Goal: Contribute content: Contribute content

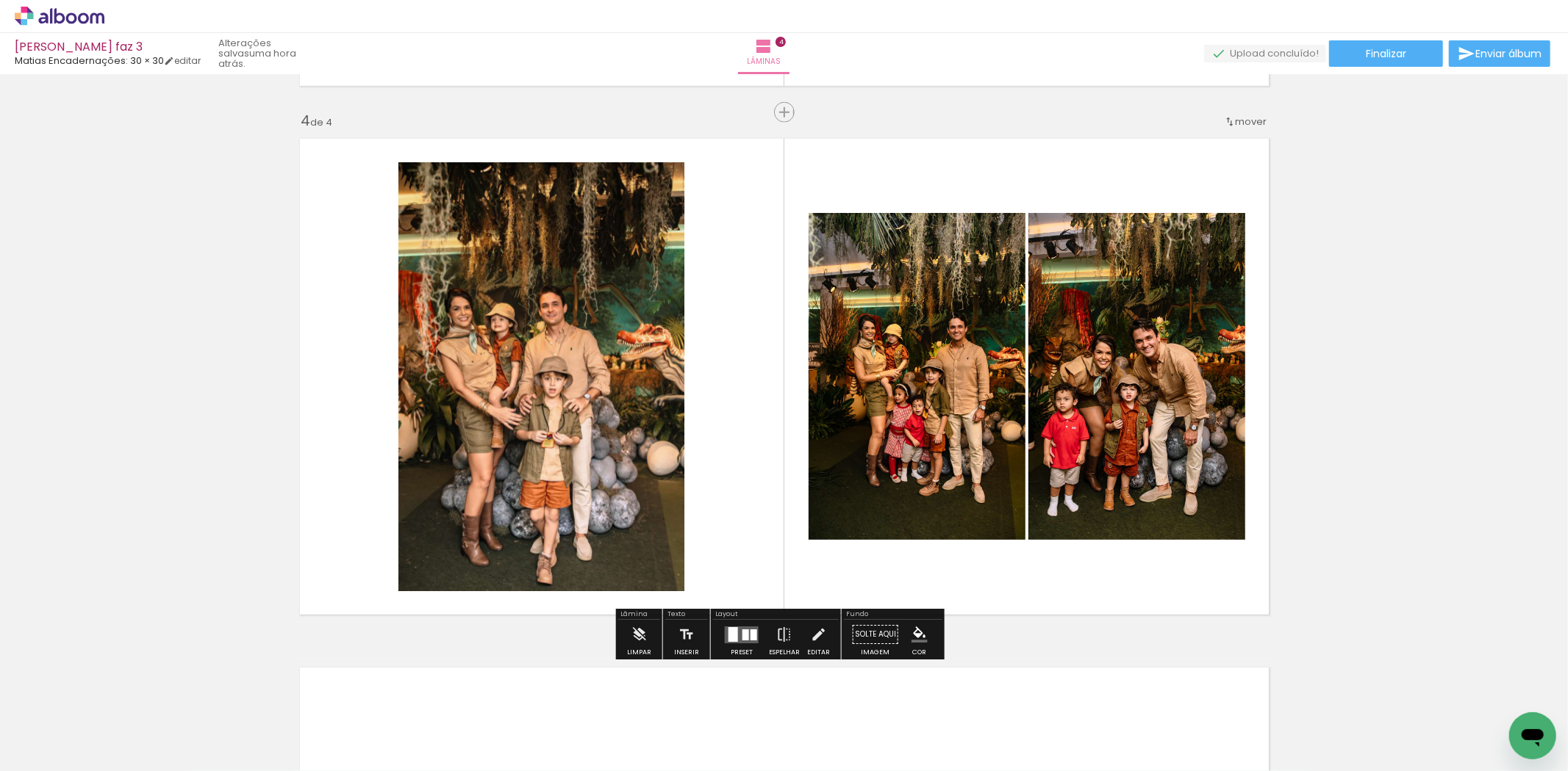
scroll to position [0, 1288]
click at [53, 753] on span "Adicionar Fotos" at bounding box center [52, 751] width 44 height 16
click at [0, 0] on input "file" at bounding box center [0, 0] width 0 height 0
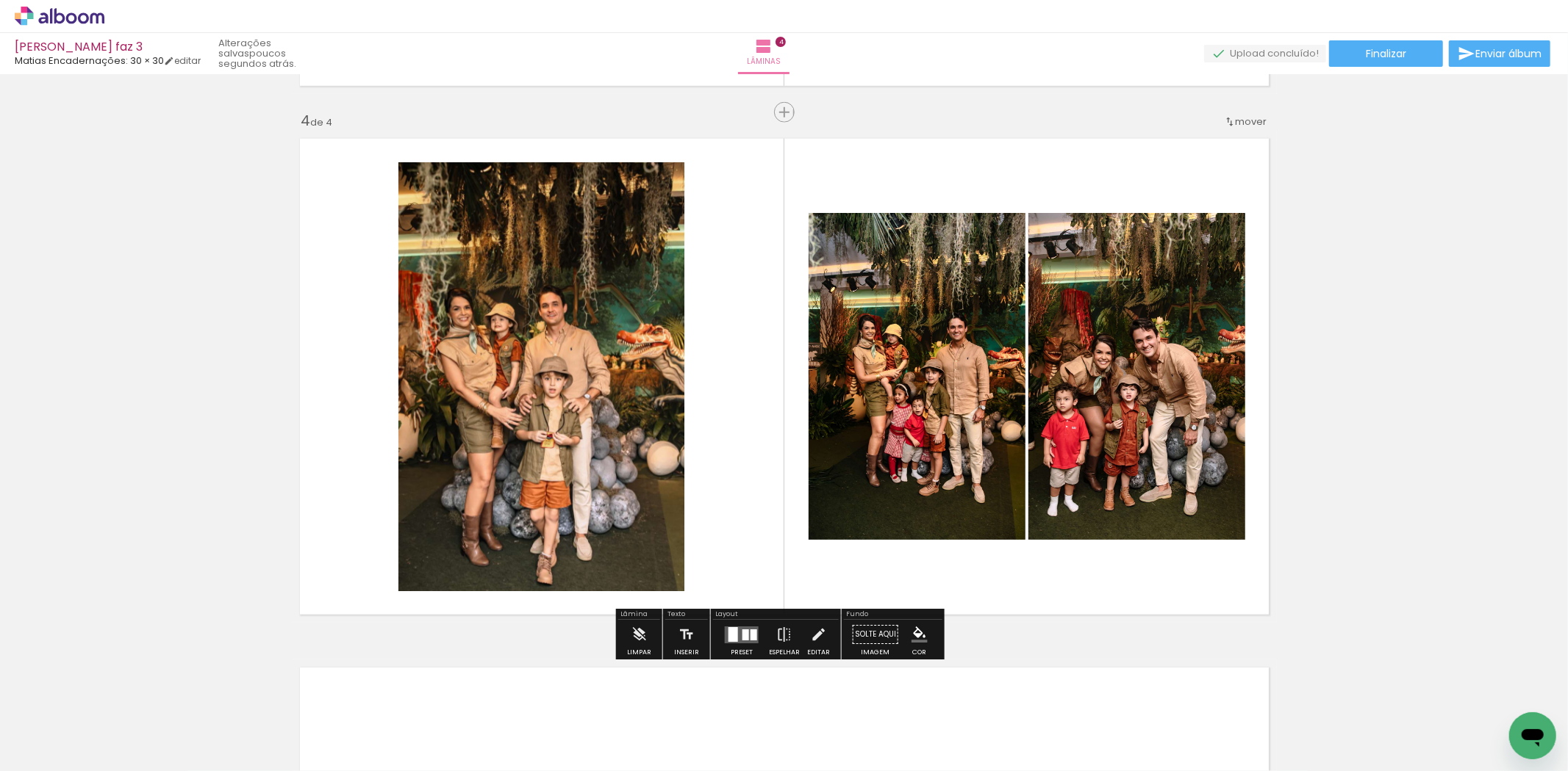
click at [63, 749] on span "Adicionar Fotos" at bounding box center [52, 751] width 44 height 16
click at [0, 0] on input "file" at bounding box center [0, 0] width 0 height 0
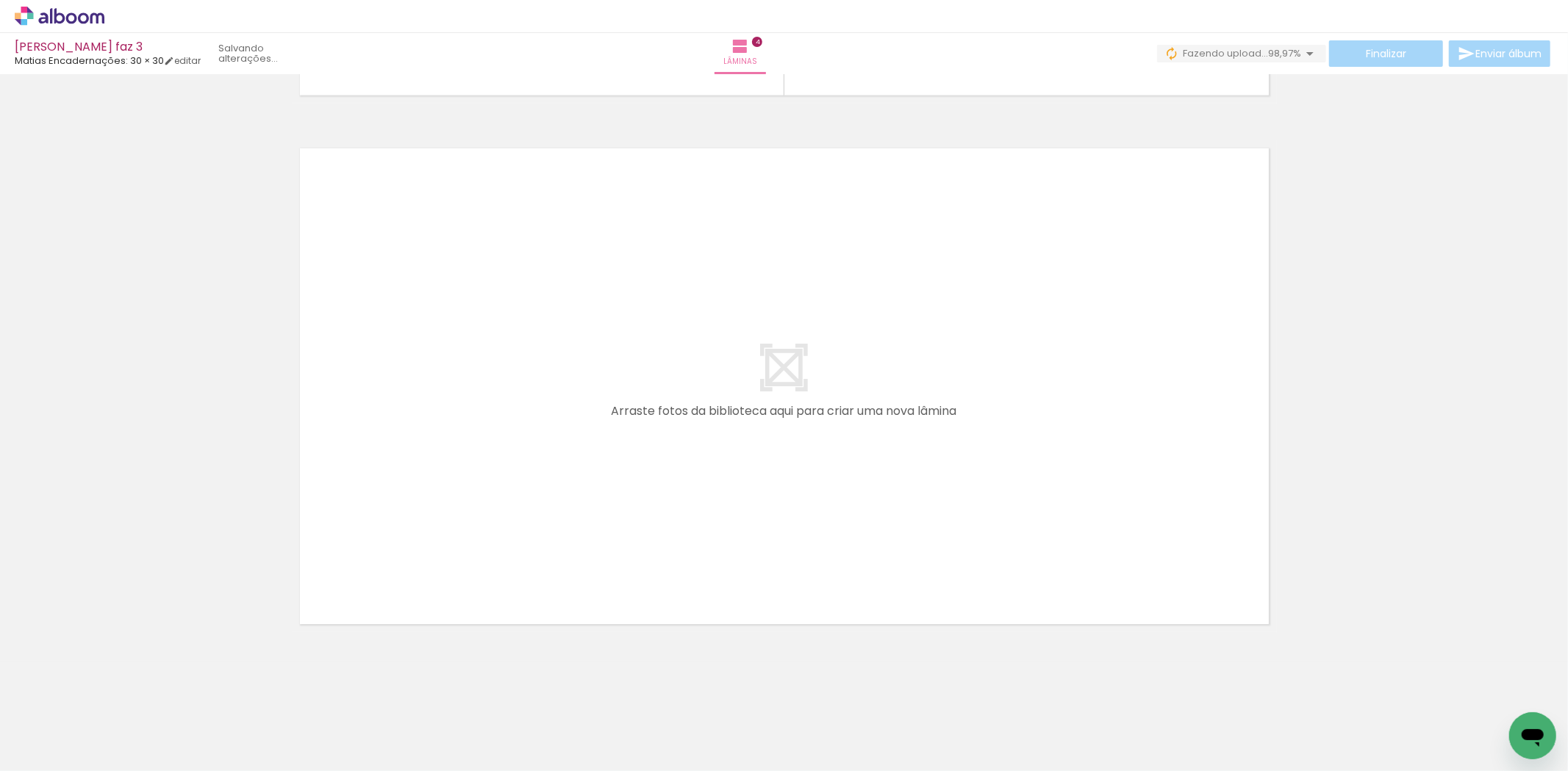
scroll to position [2097, 0]
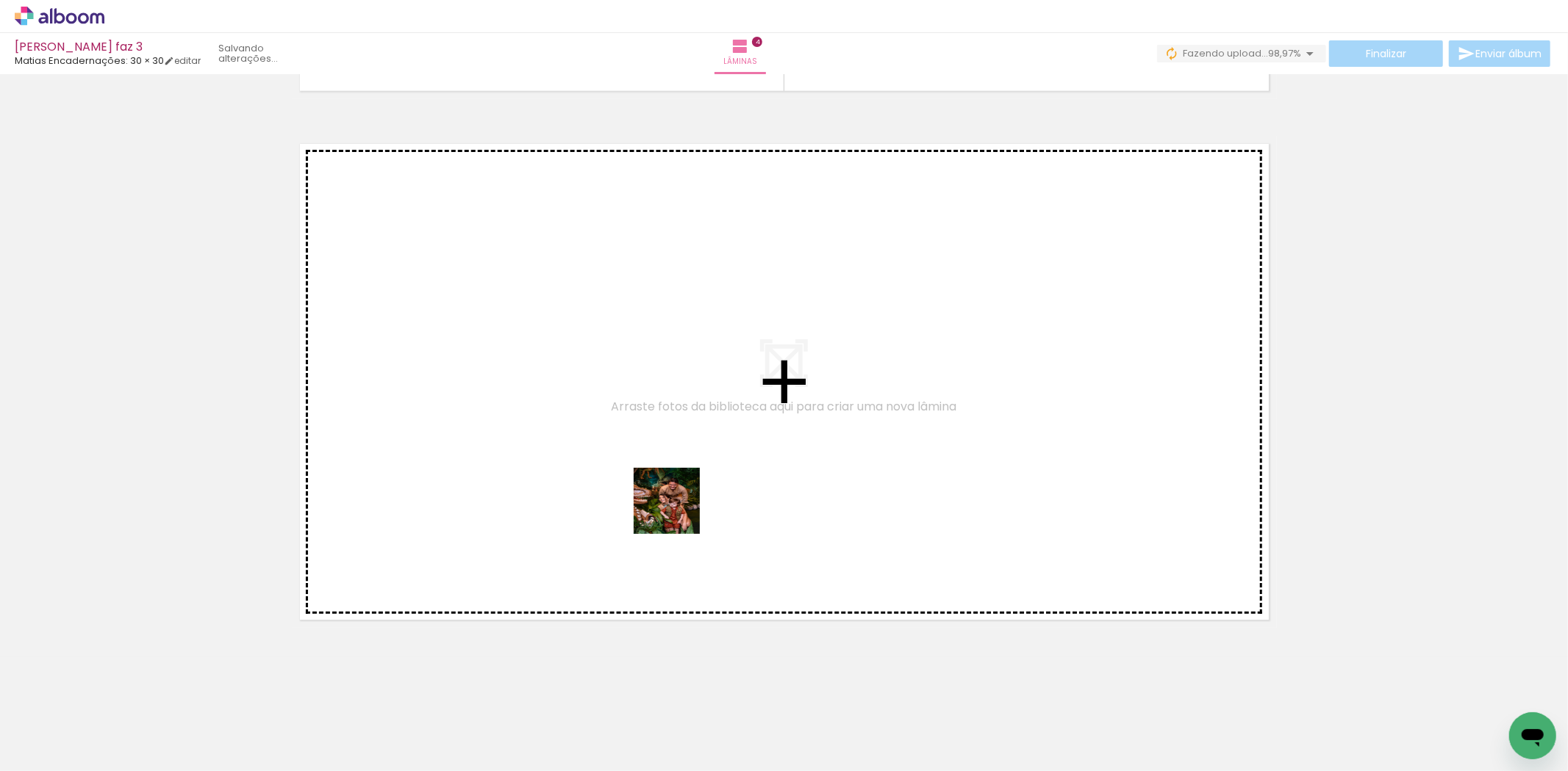
drag, startPoint x: 816, startPoint y: 730, endPoint x: 888, endPoint y: 726, distance: 72.1
click at [608, 428] on quentale-workspace at bounding box center [784, 385] width 1568 height 771
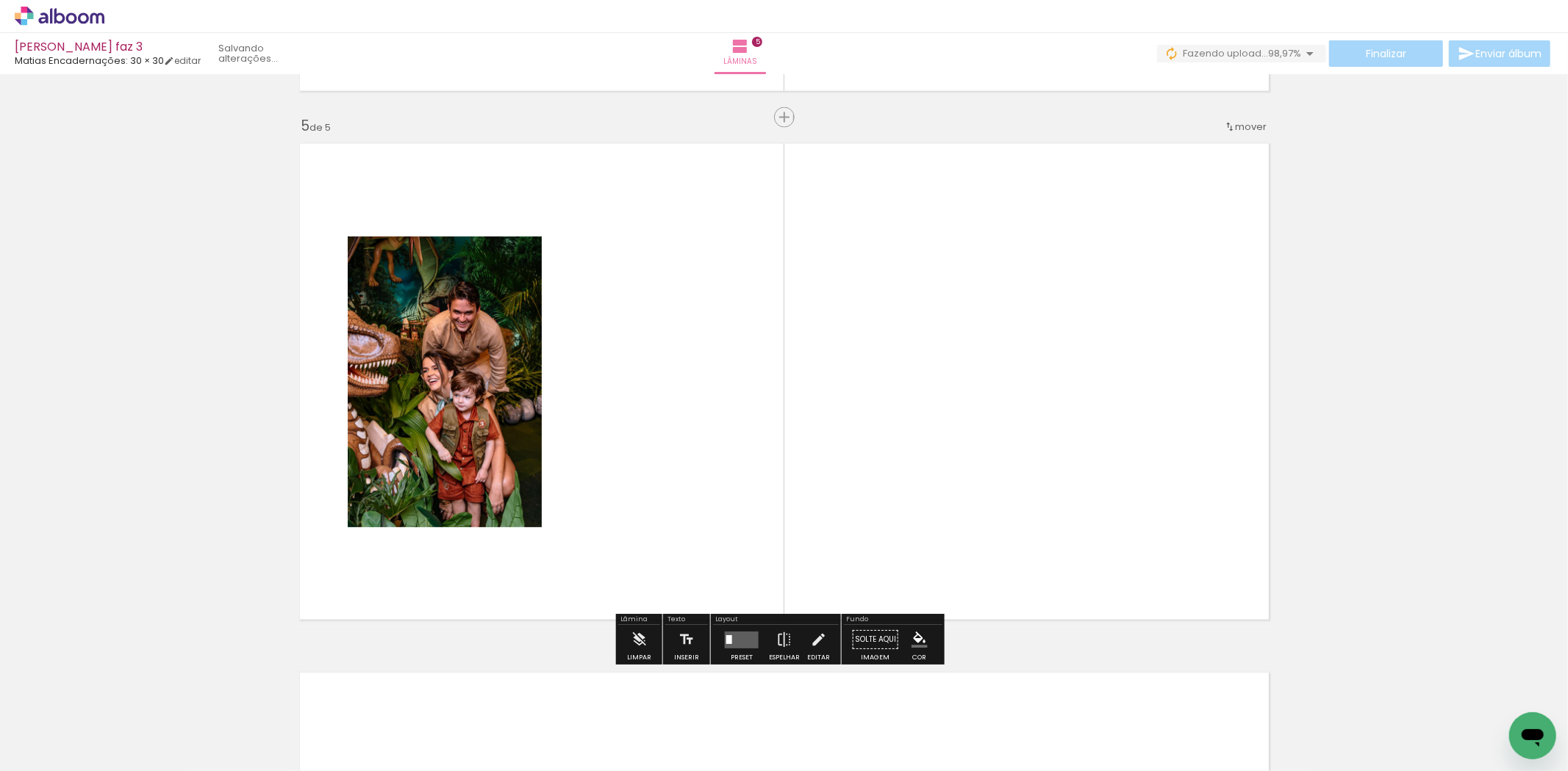
scroll to position [2102, 0]
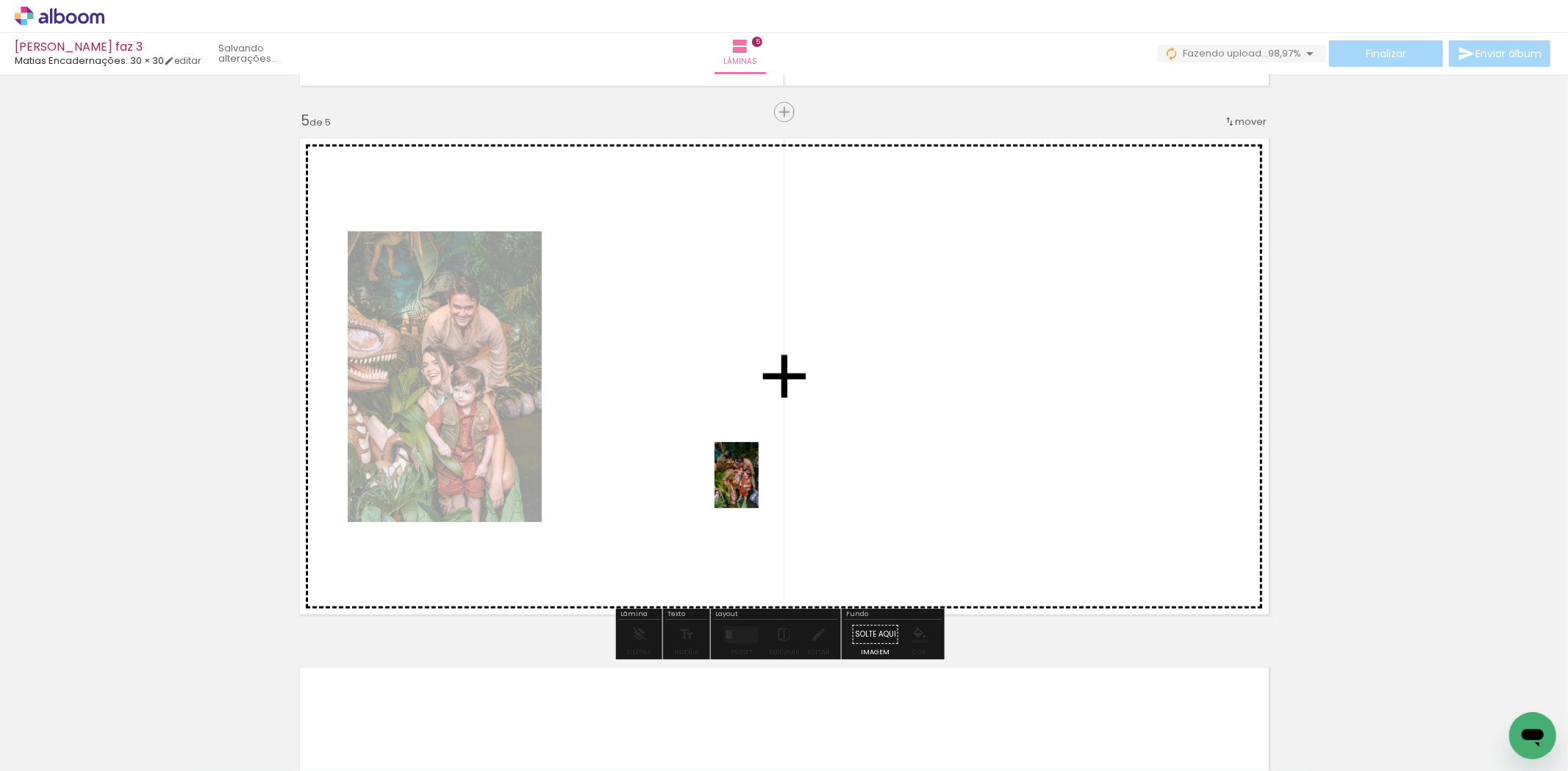
drag, startPoint x: 900, startPoint y: 741, endPoint x: 758, endPoint y: 483, distance: 294.5
click at [758, 483] on quentale-workspace at bounding box center [784, 385] width 1568 height 771
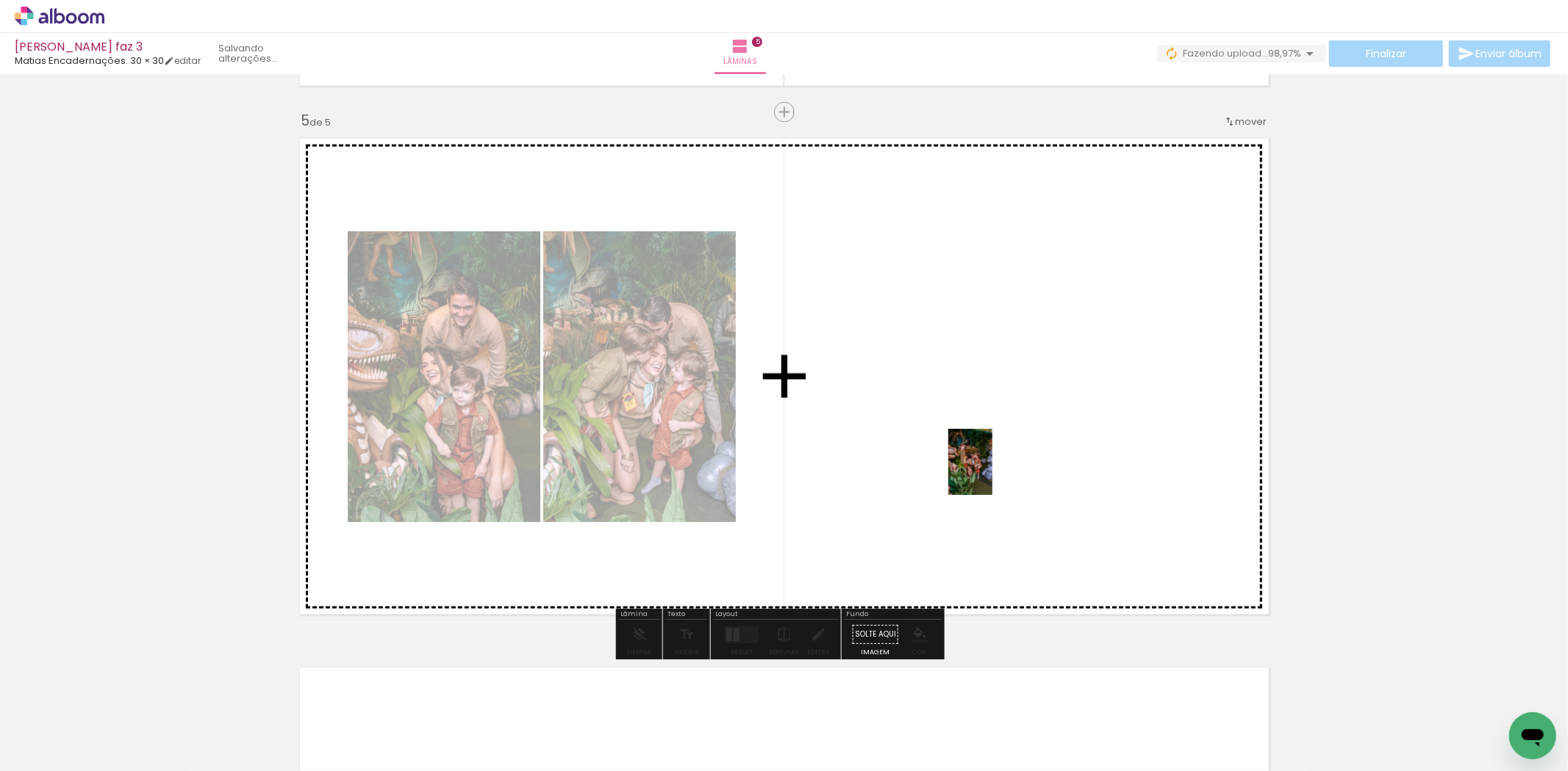
drag, startPoint x: 990, startPoint y: 734, endPoint x: 992, endPoint y: 460, distance: 274.0
click at [992, 460] on quentale-workspace at bounding box center [784, 385] width 1568 height 771
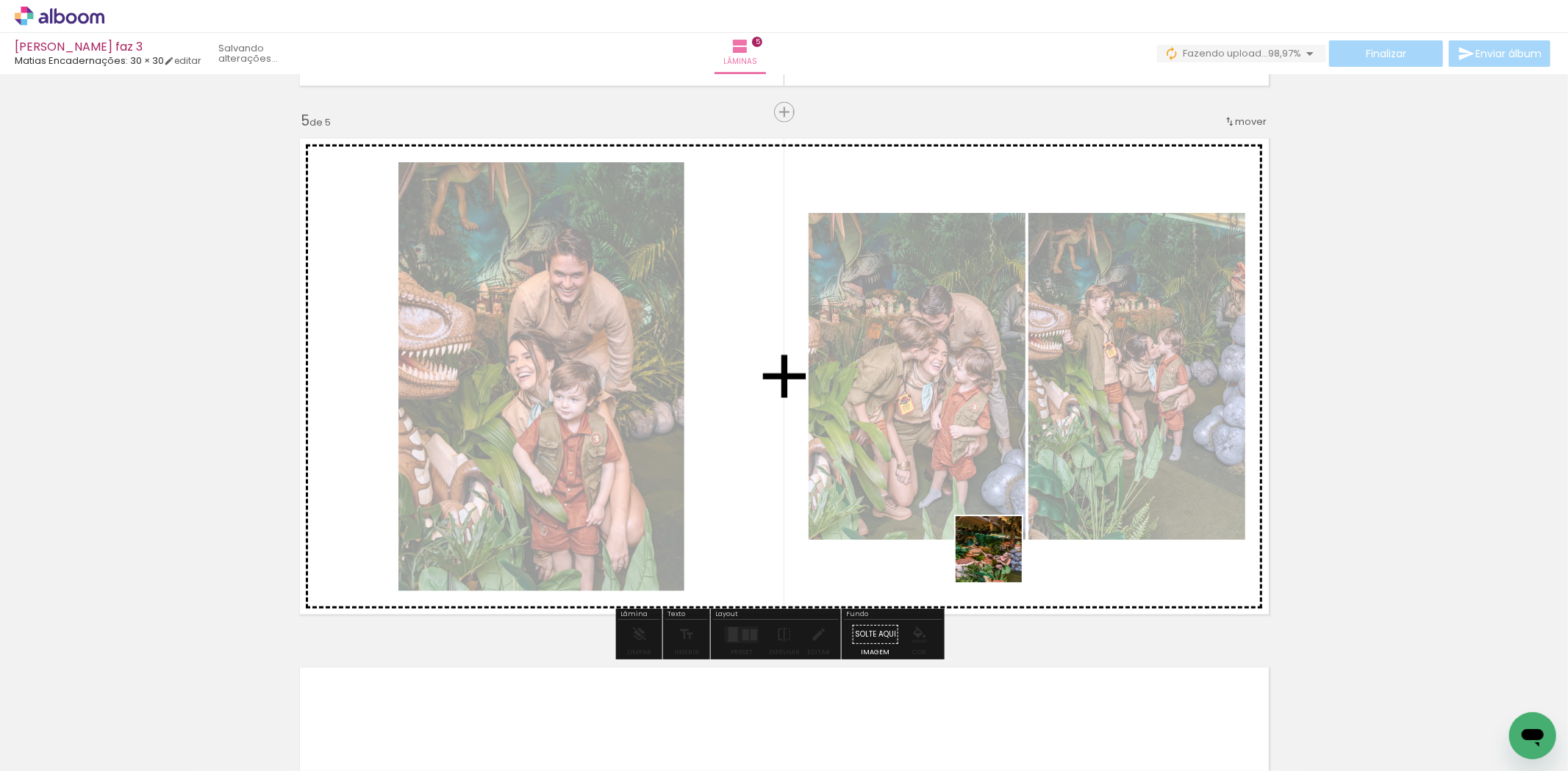
drag, startPoint x: 1078, startPoint y: 746, endPoint x: 923, endPoint y: 436, distance: 346.6
click at [923, 436] on quentale-workspace at bounding box center [784, 385] width 1568 height 771
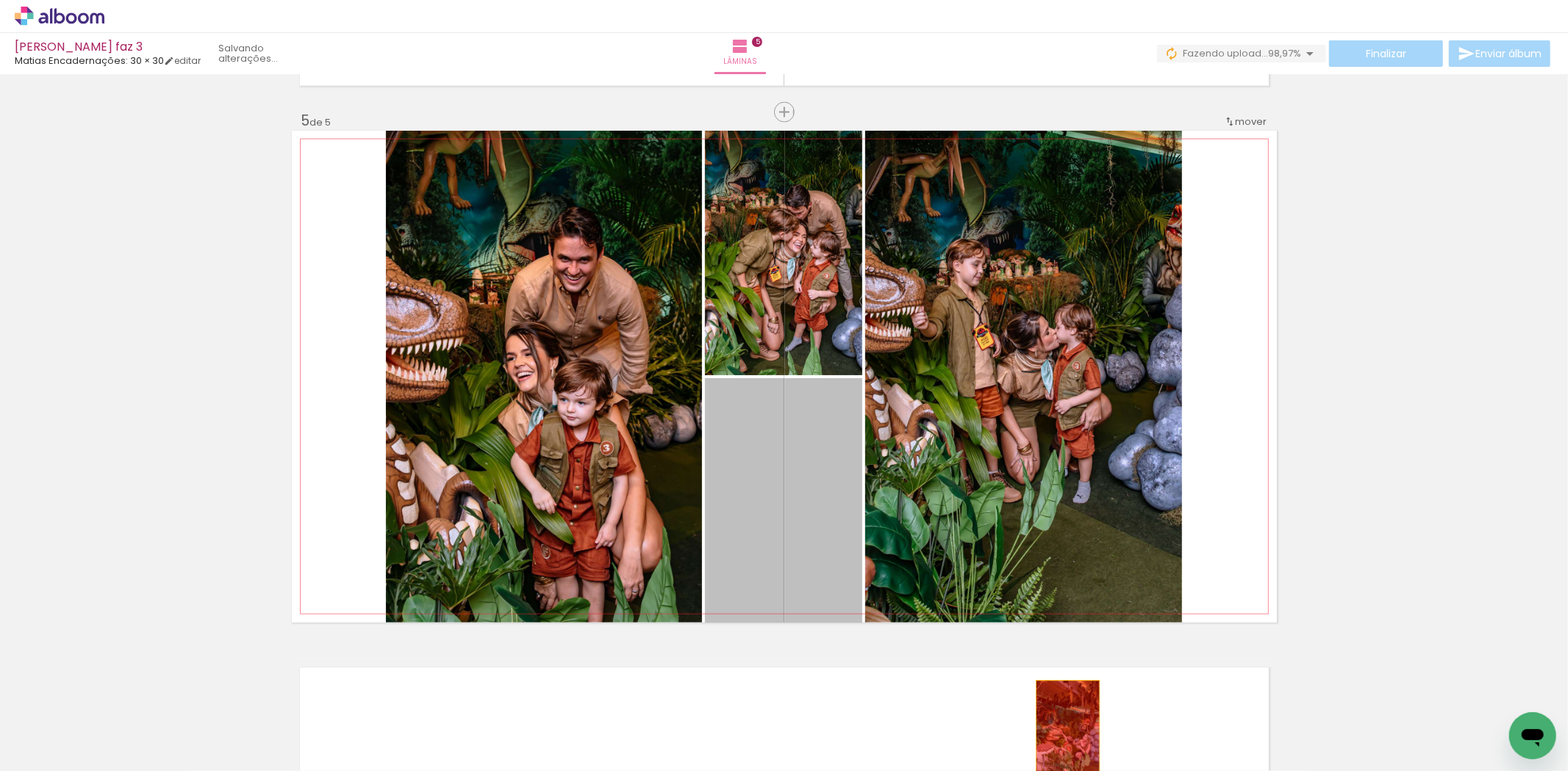
drag, startPoint x: 783, startPoint y: 487, endPoint x: 1081, endPoint y: 751, distance: 398.1
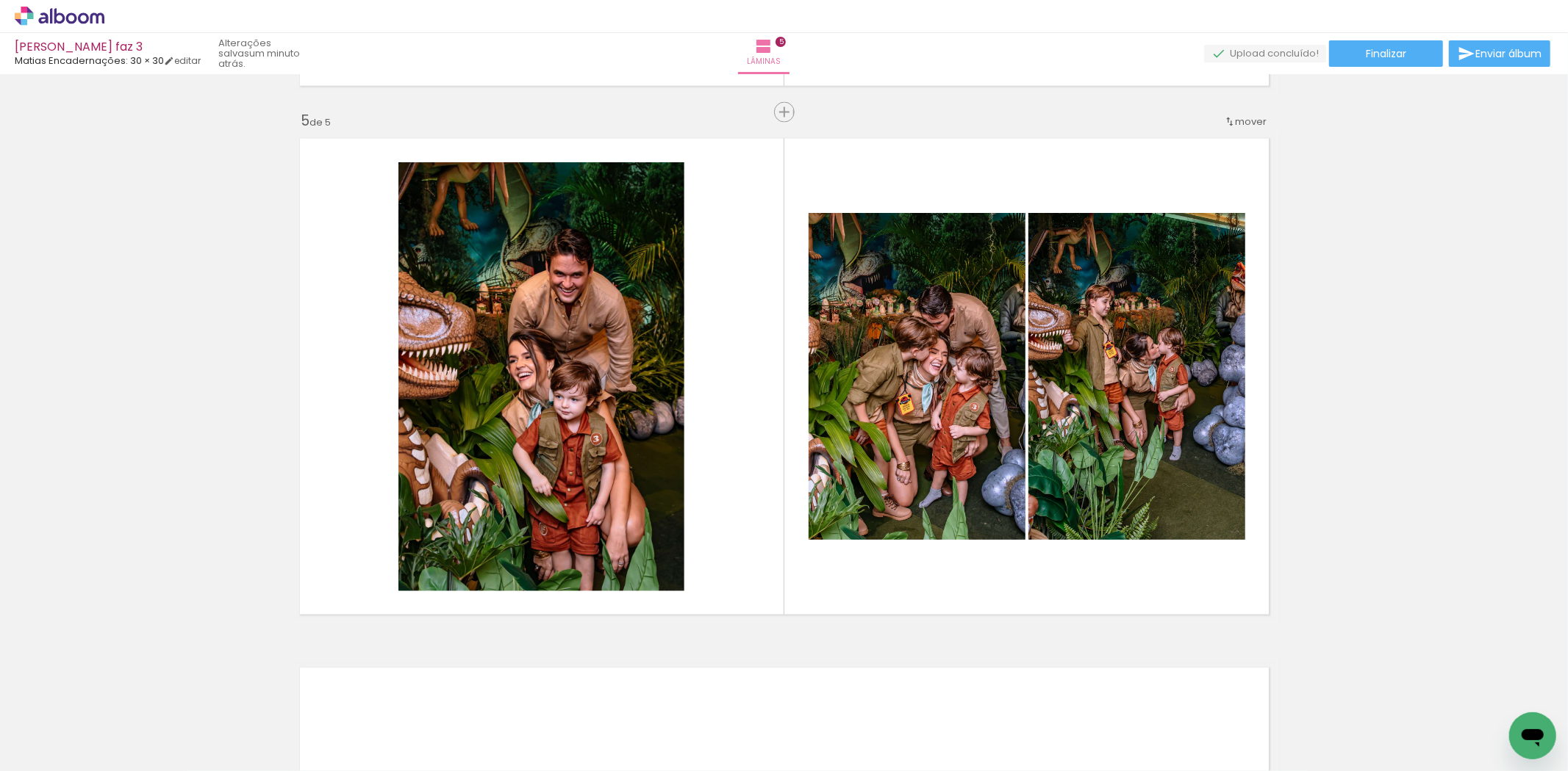
scroll to position [0, 4658]
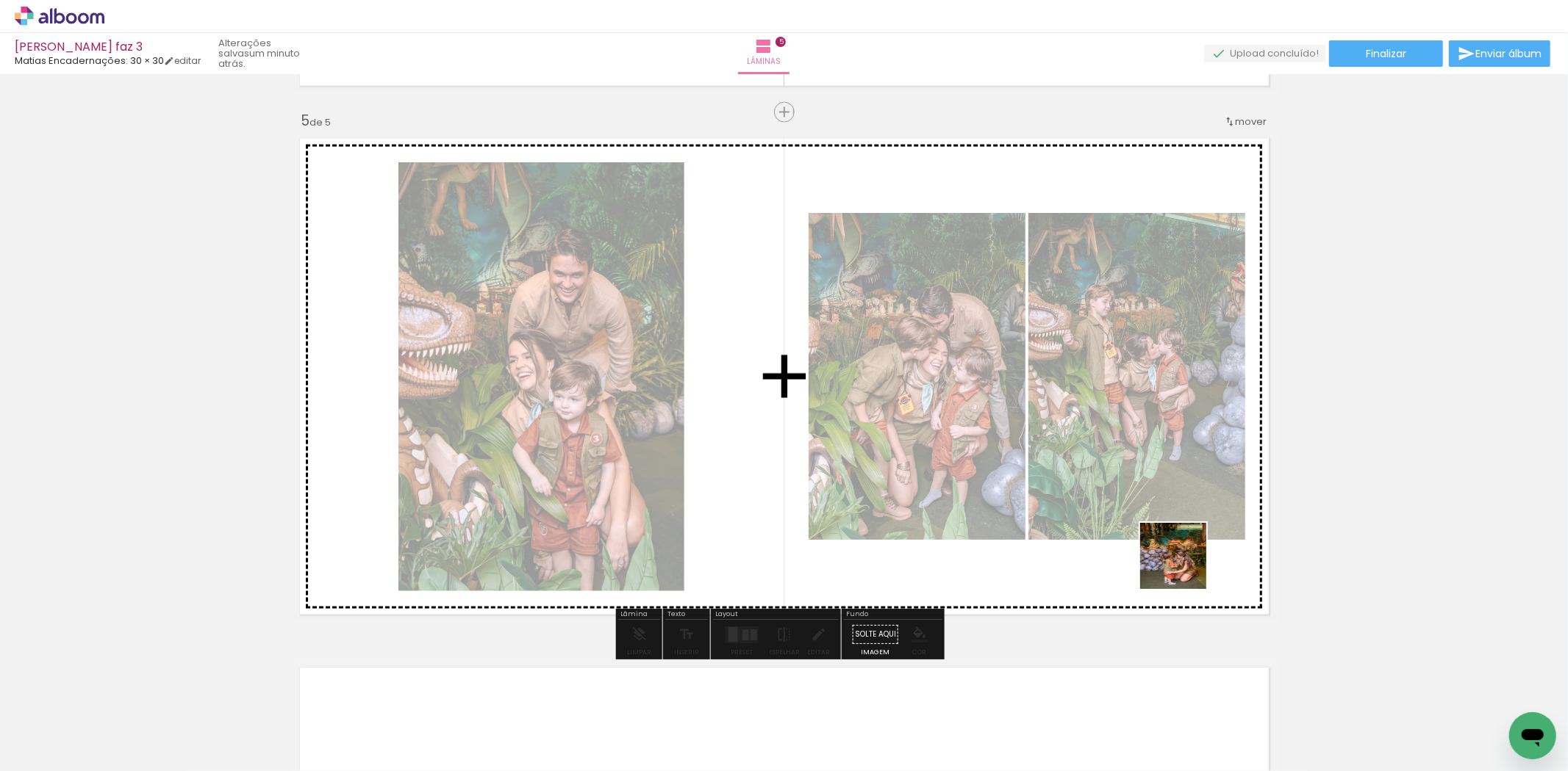
drag, startPoint x: 1253, startPoint y: 732, endPoint x: 1118, endPoint y: 484, distance: 282.4
click at [1118, 484] on quentale-workspace at bounding box center [784, 385] width 1568 height 771
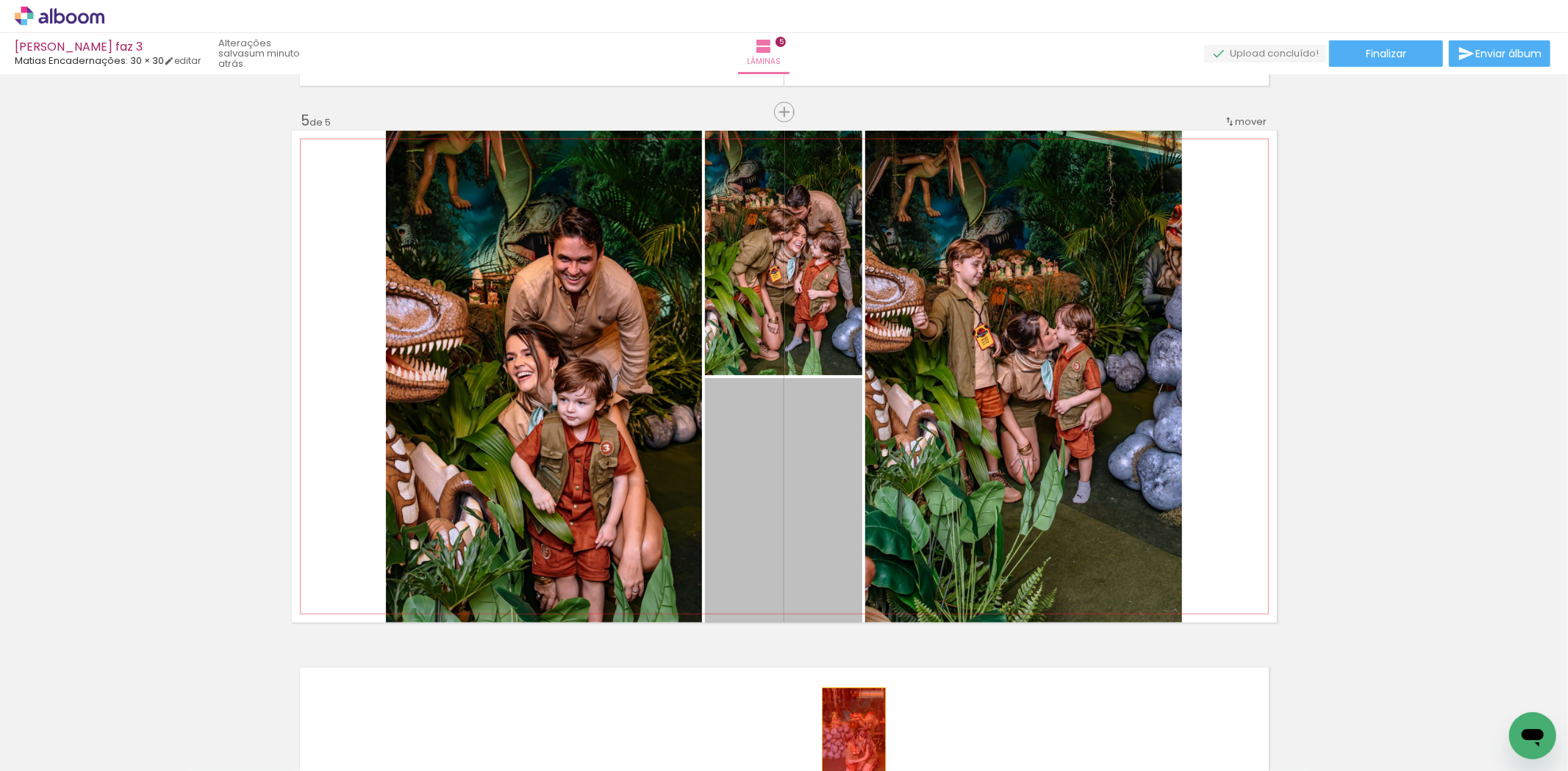
drag, startPoint x: 798, startPoint y: 518, endPoint x: 848, endPoint y: 738, distance: 225.6
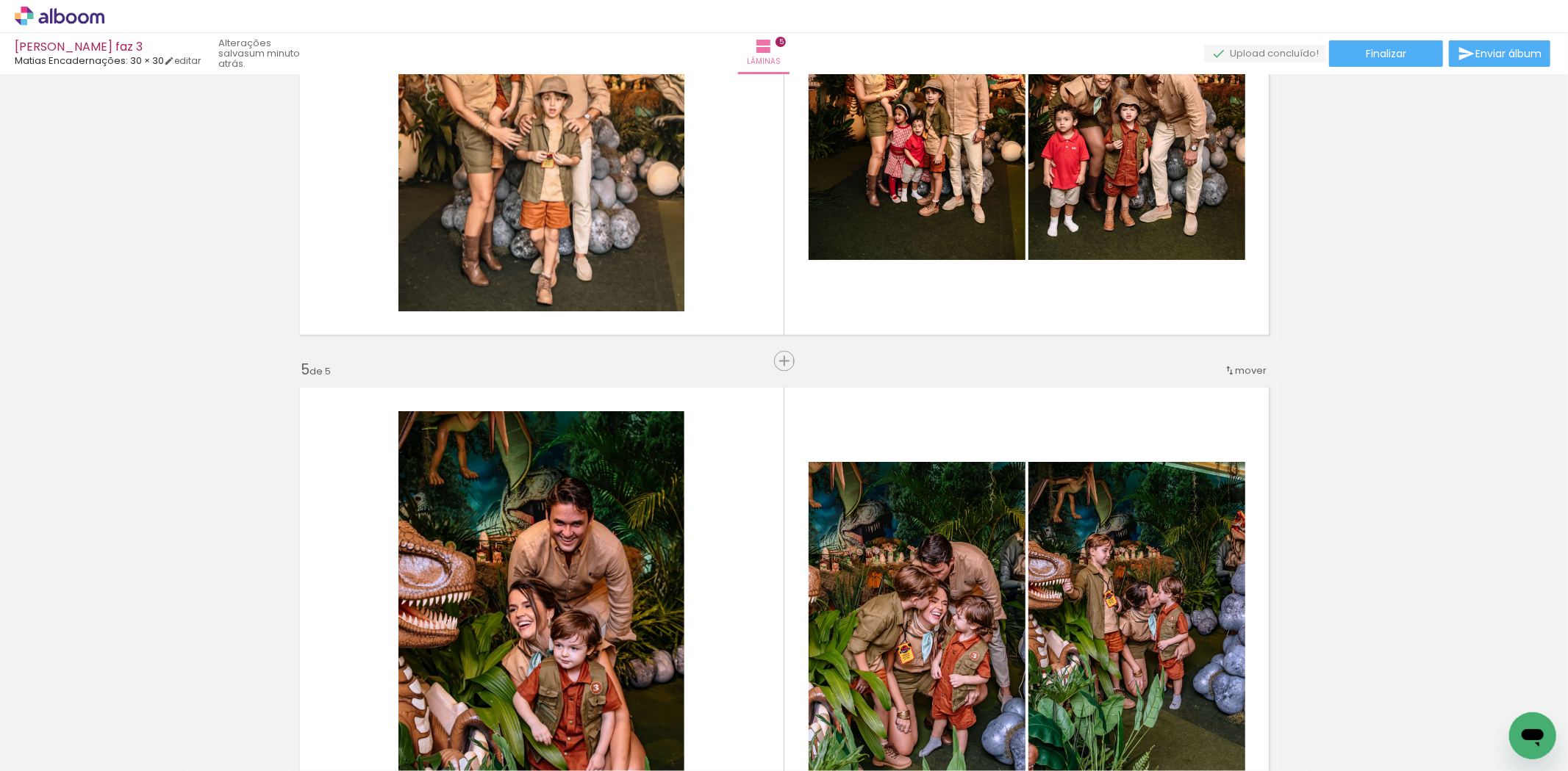
scroll to position [2102, 0]
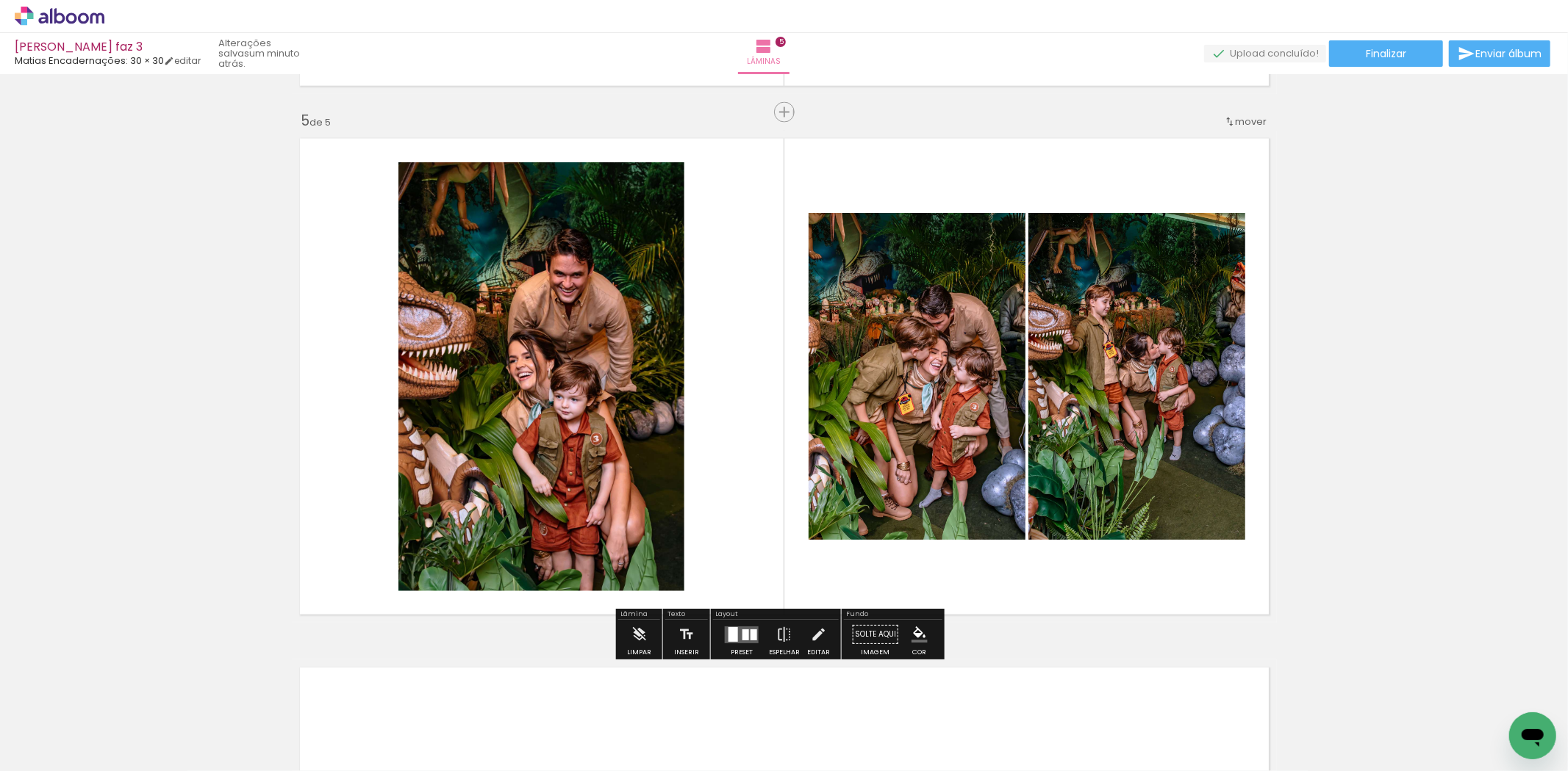
click at [736, 632] on quentale-layouter at bounding box center [741, 635] width 33 height 17
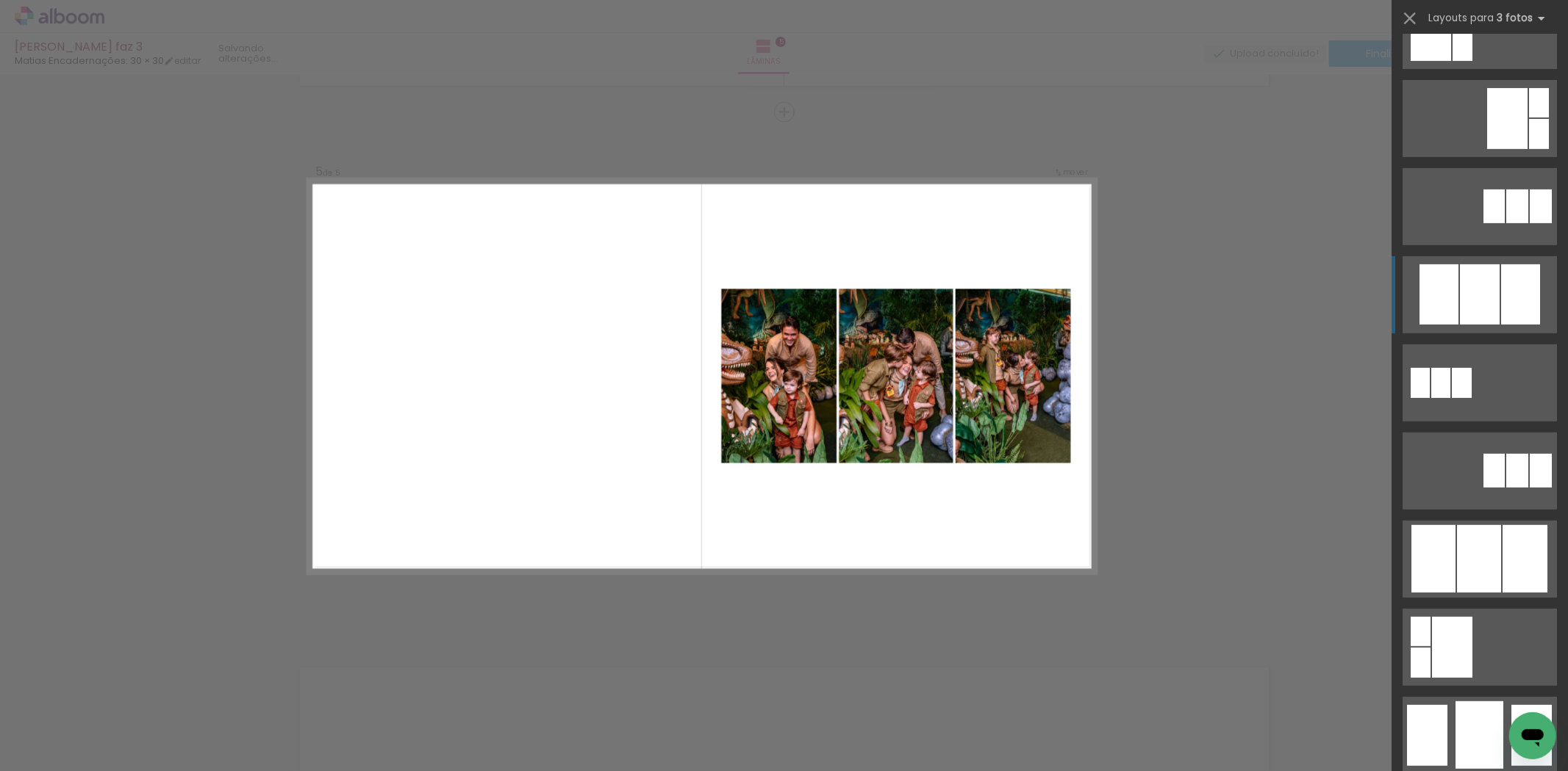
scroll to position [571, 0]
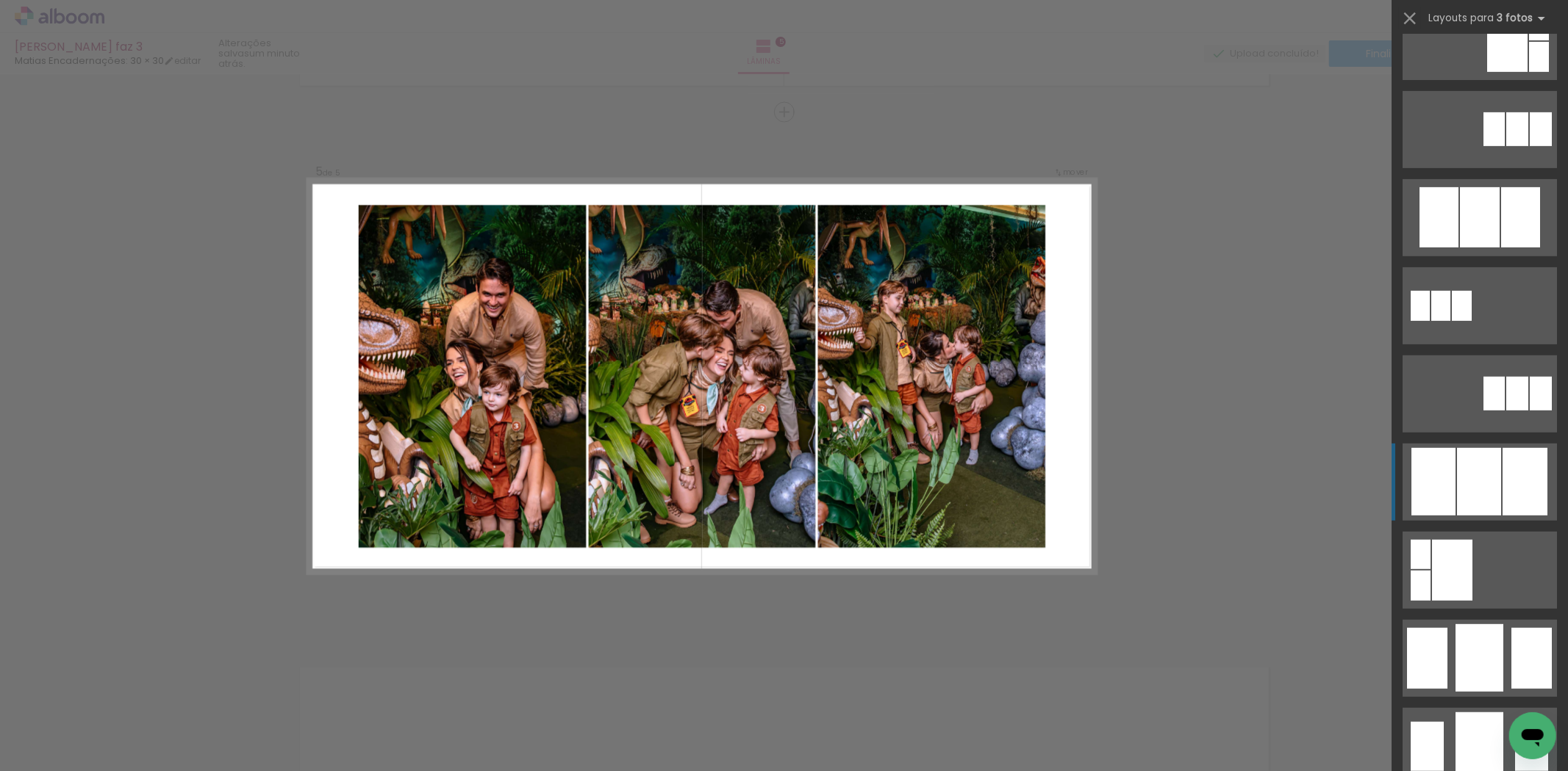
click at [1489, 247] on div at bounding box center [1479, 217] width 39 height 60
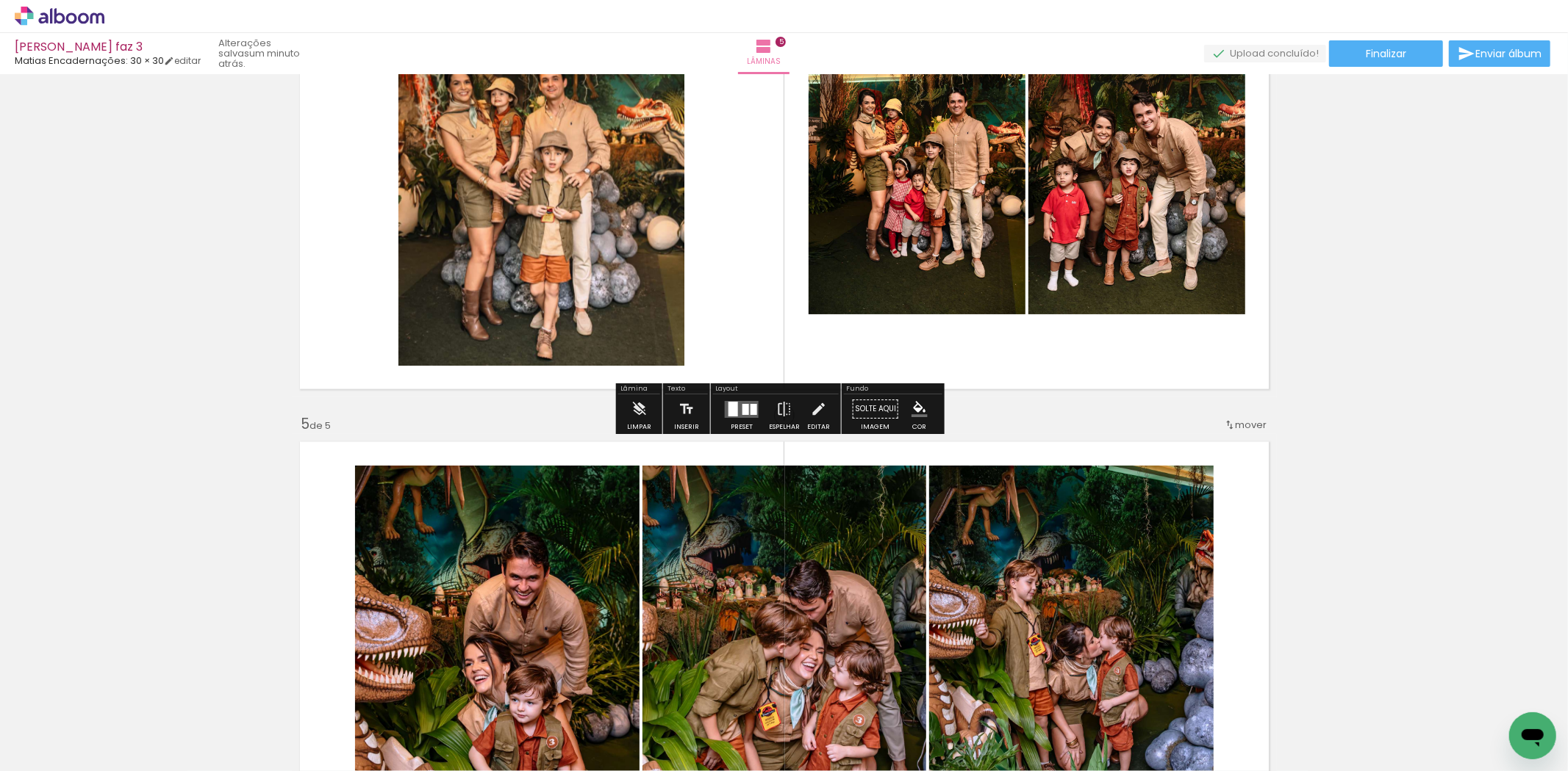
scroll to position [1693, 0]
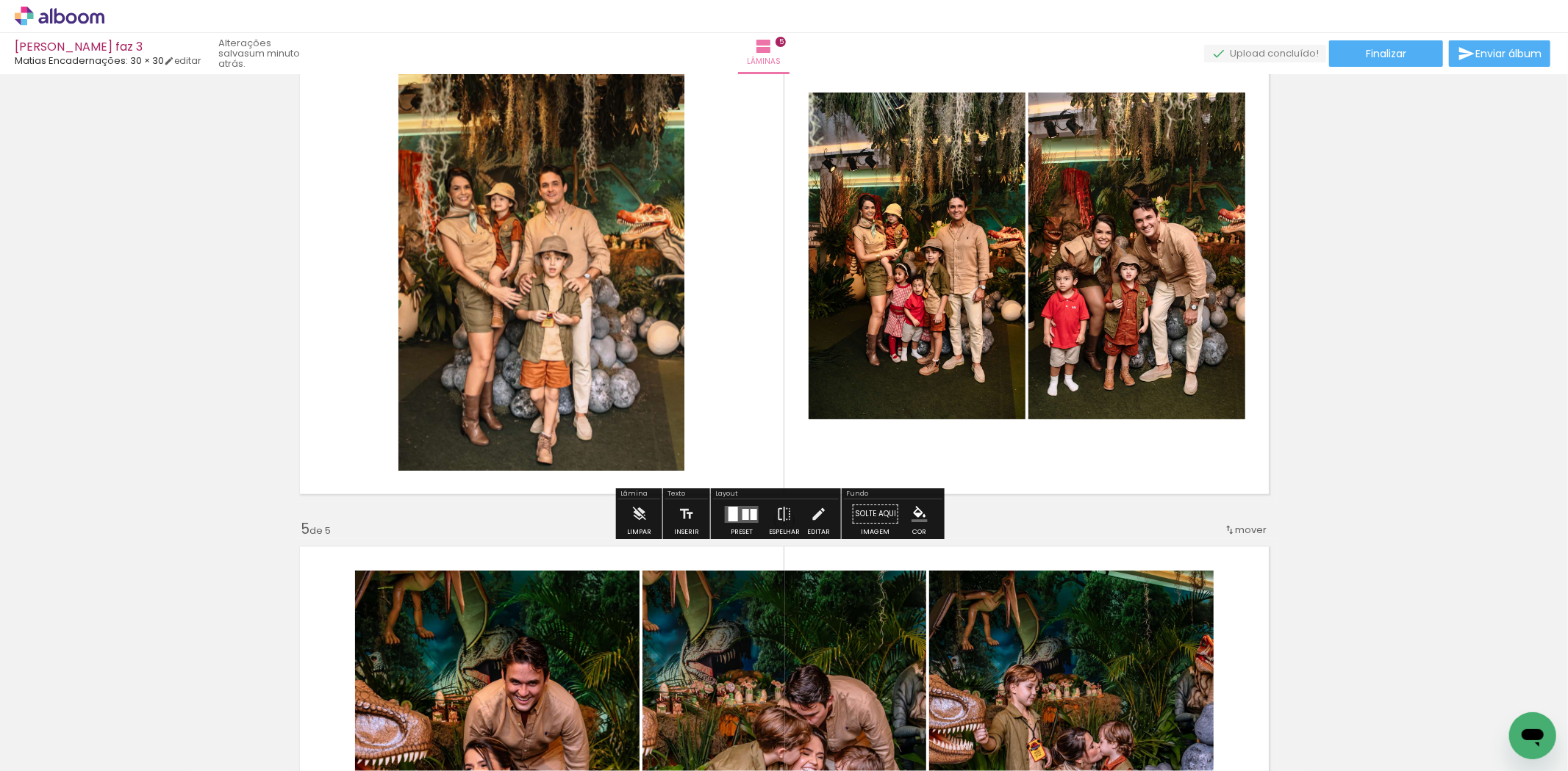
click at [743, 509] on div at bounding box center [746, 514] width 7 height 11
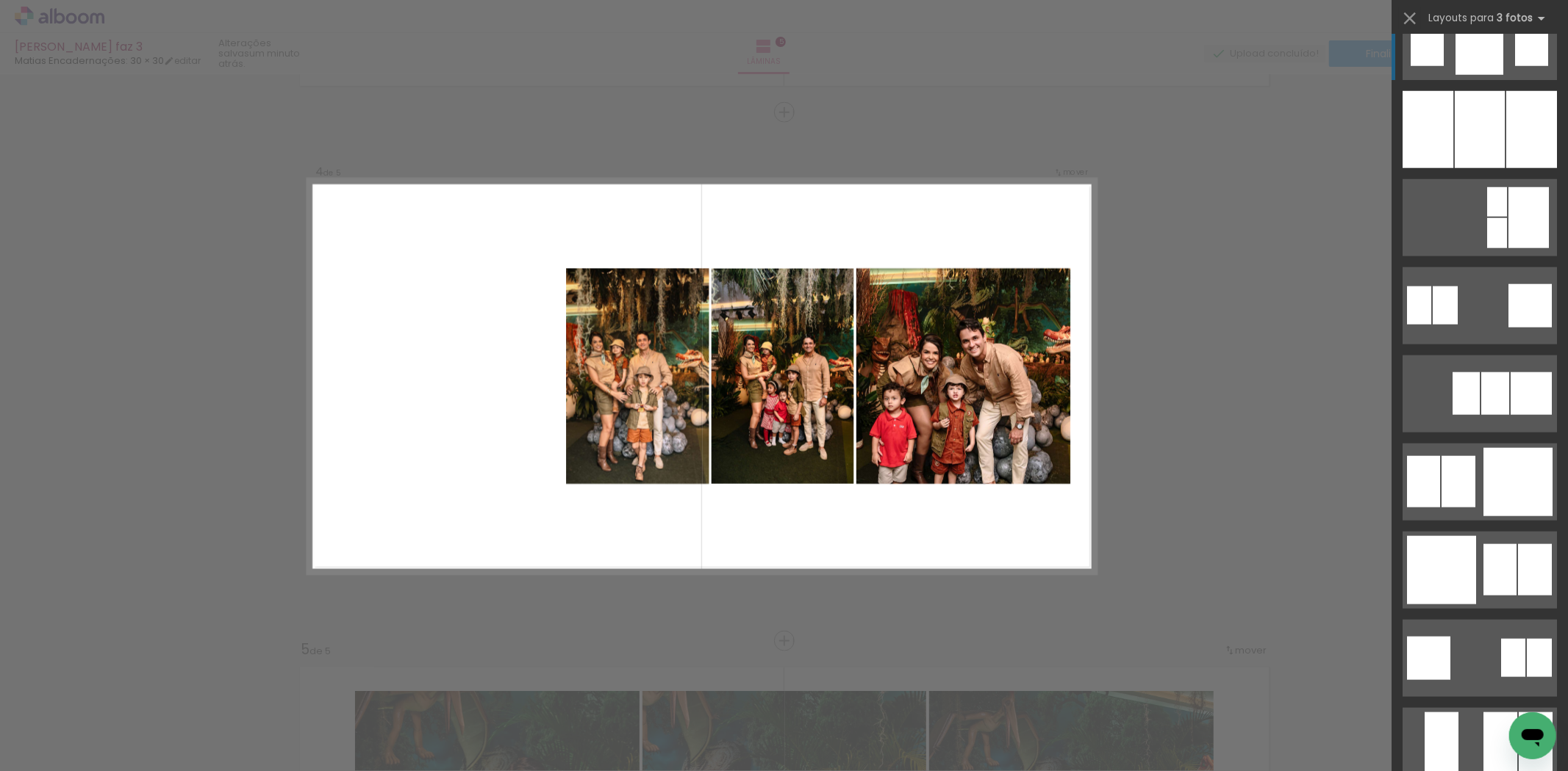
scroll to position [1306, 0]
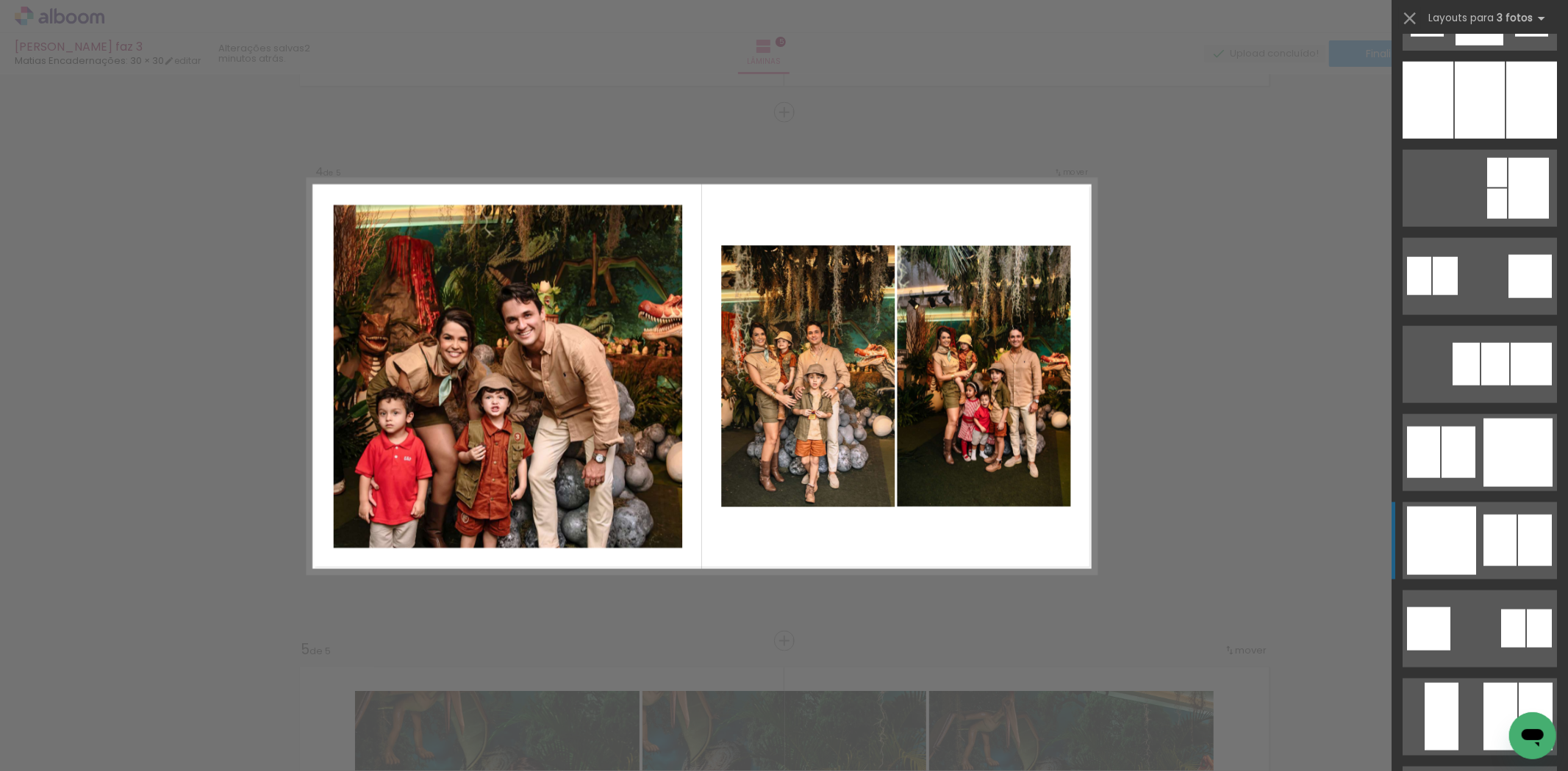
click at [1438, 479] on div at bounding box center [1423, 453] width 33 height 52
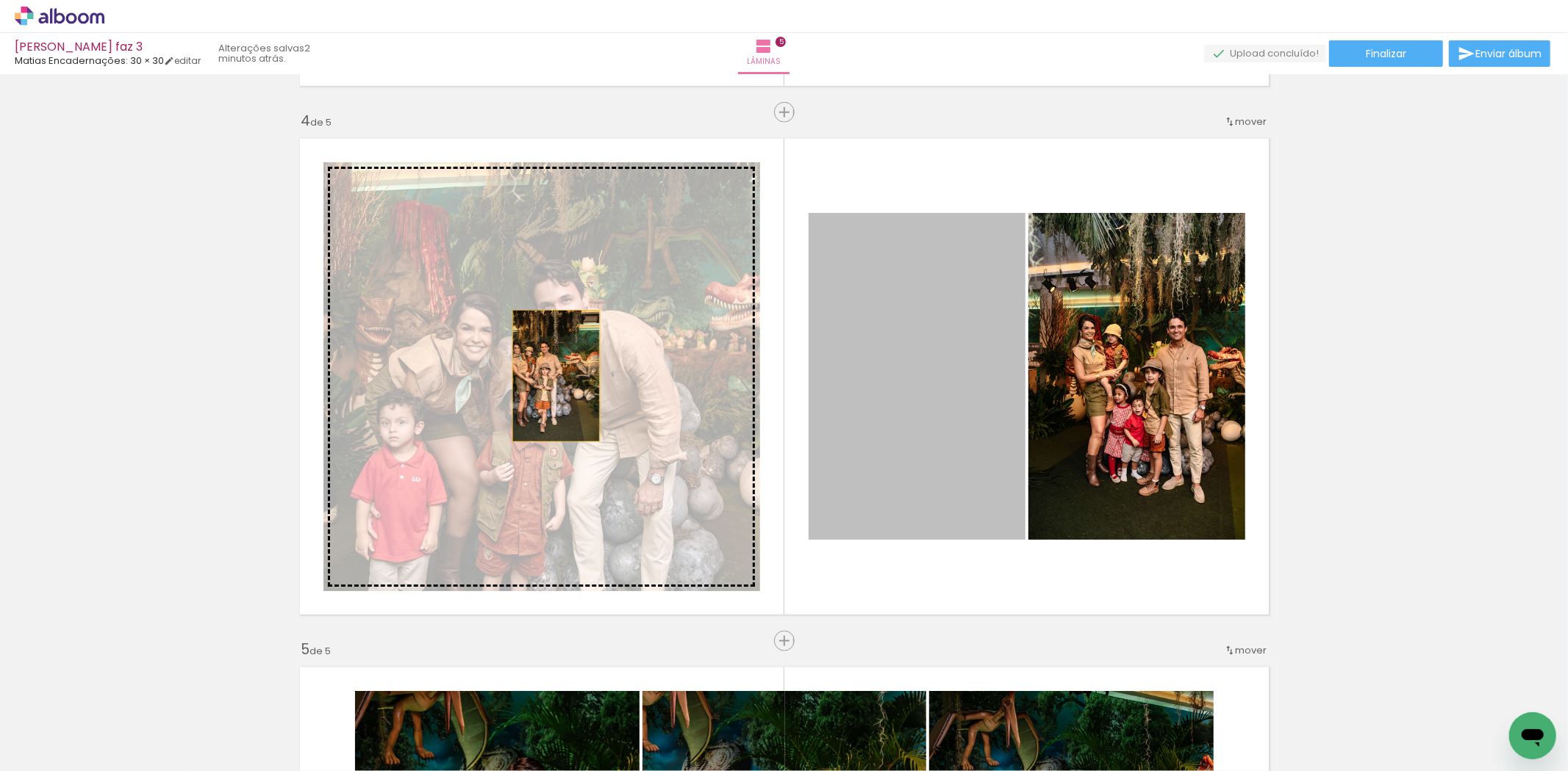
drag, startPoint x: 922, startPoint y: 429, endPoint x: 542, endPoint y: 375, distance: 383.8
click at [0, 0] on slot at bounding box center [0, 0] width 0 height 0
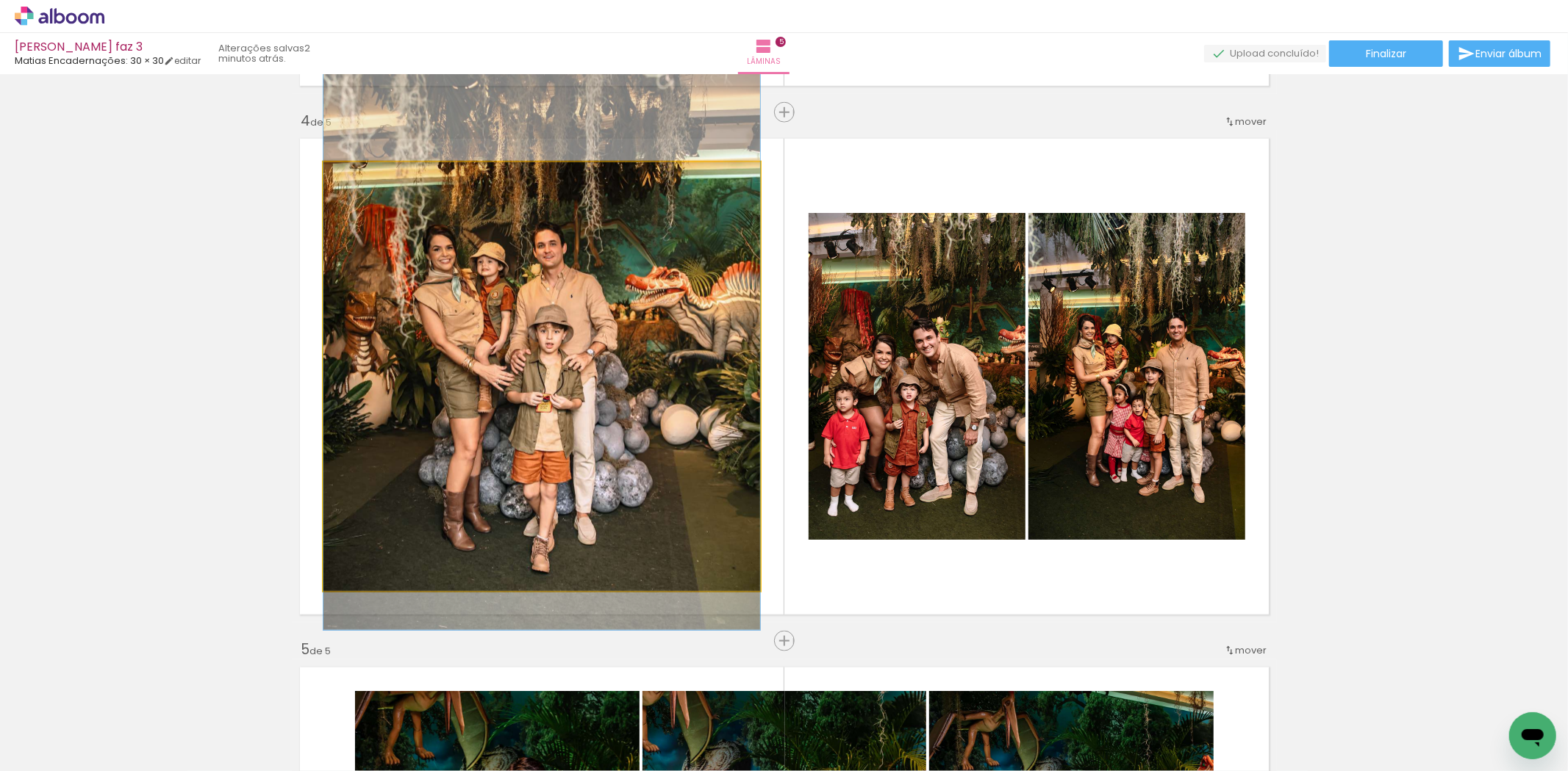
drag, startPoint x: 574, startPoint y: 454, endPoint x: 589, endPoint y: 381, distance: 74.5
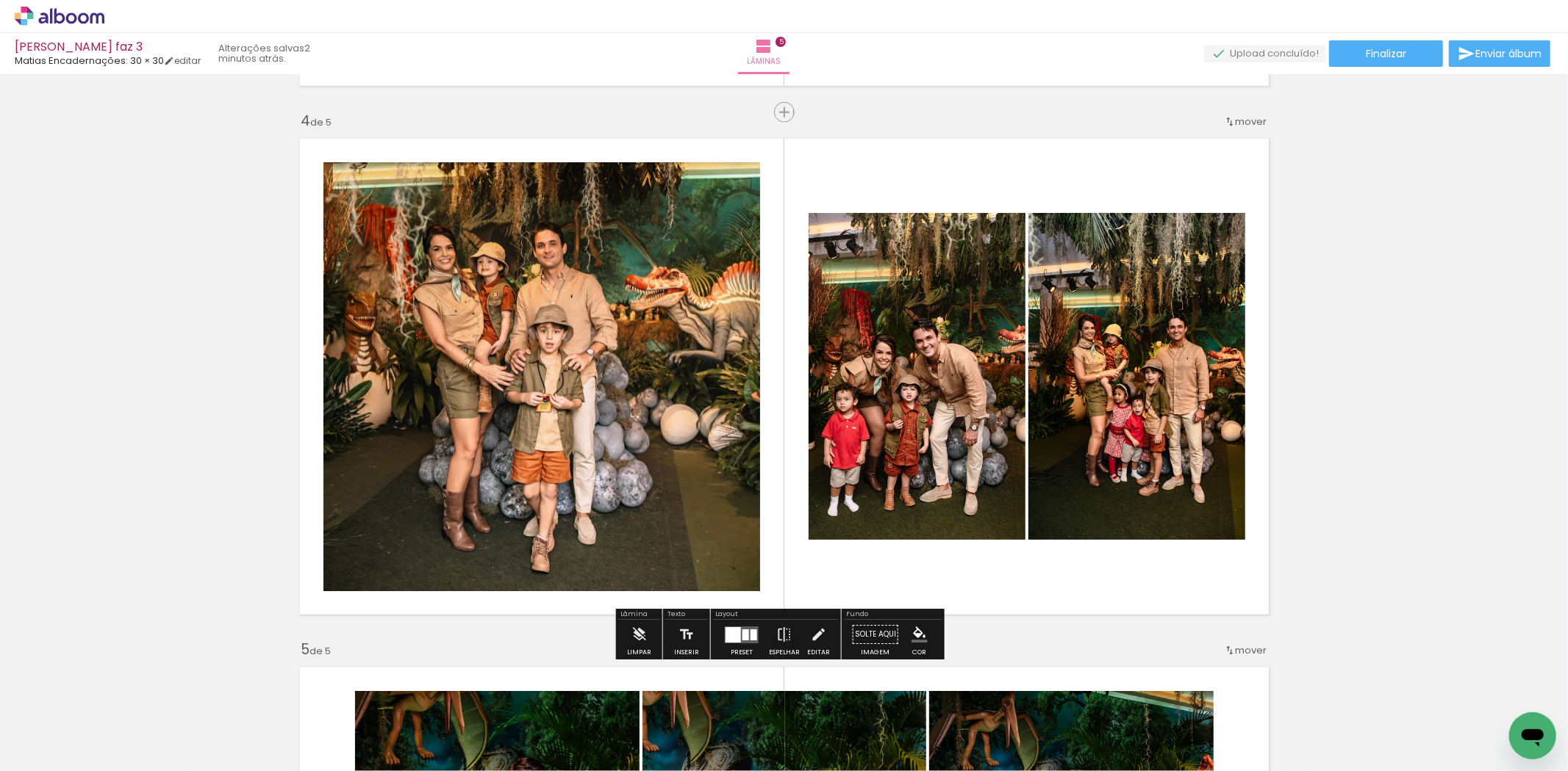
click at [1346, 447] on div "Inserir lâmina 1 de 5 Inserir lâmina 2 de 5 Inserir lâmina 3 de 5 Inserir lâmin…" at bounding box center [784, 94] width 1568 height 3174
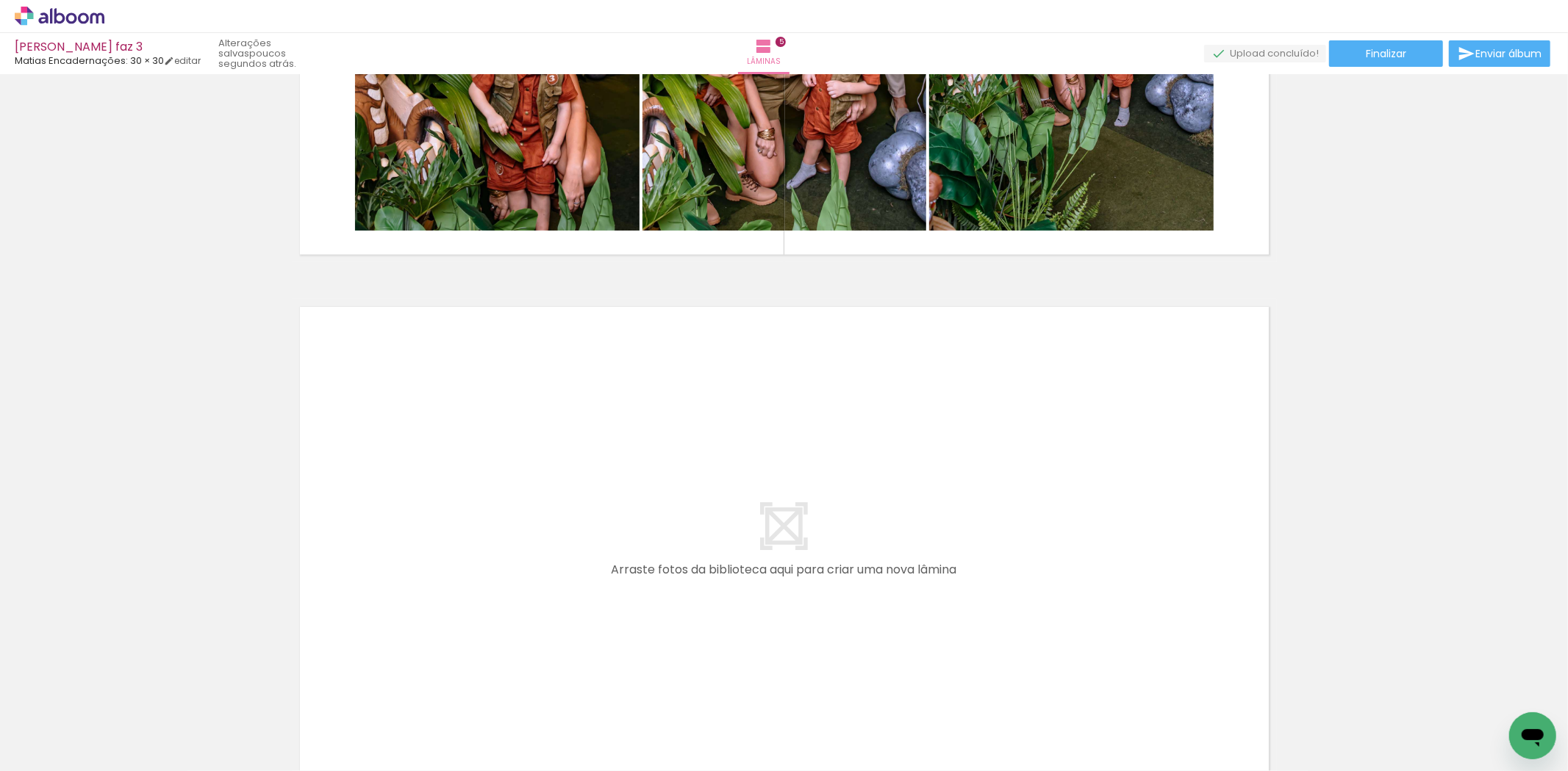
scroll to position [2471, 0]
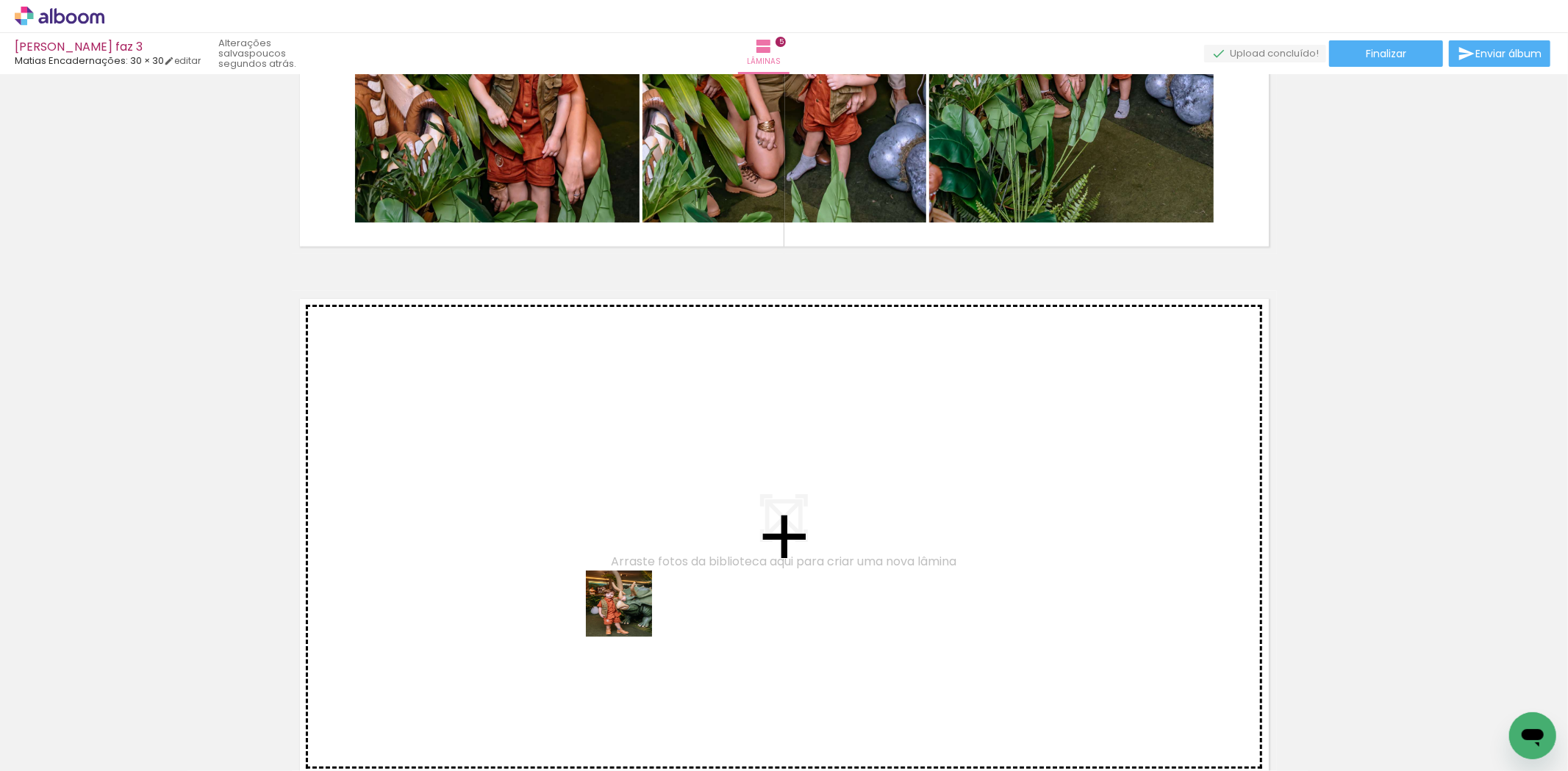
drag, startPoint x: 787, startPoint y: 742, endPoint x: 575, endPoint y: 558, distance: 280.7
click at [575, 558] on quentale-workspace at bounding box center [784, 385] width 1568 height 771
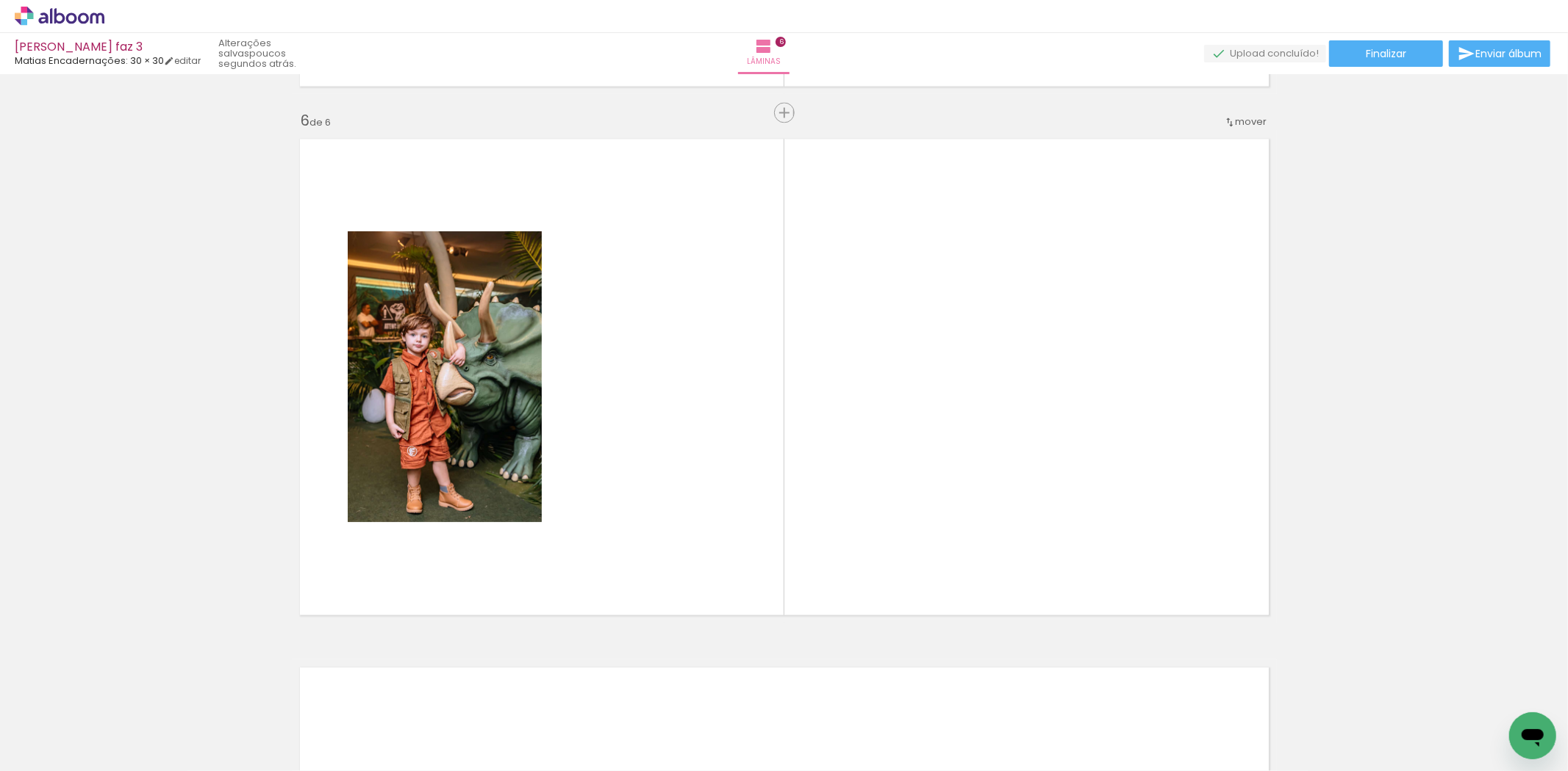
scroll to position [0, 0]
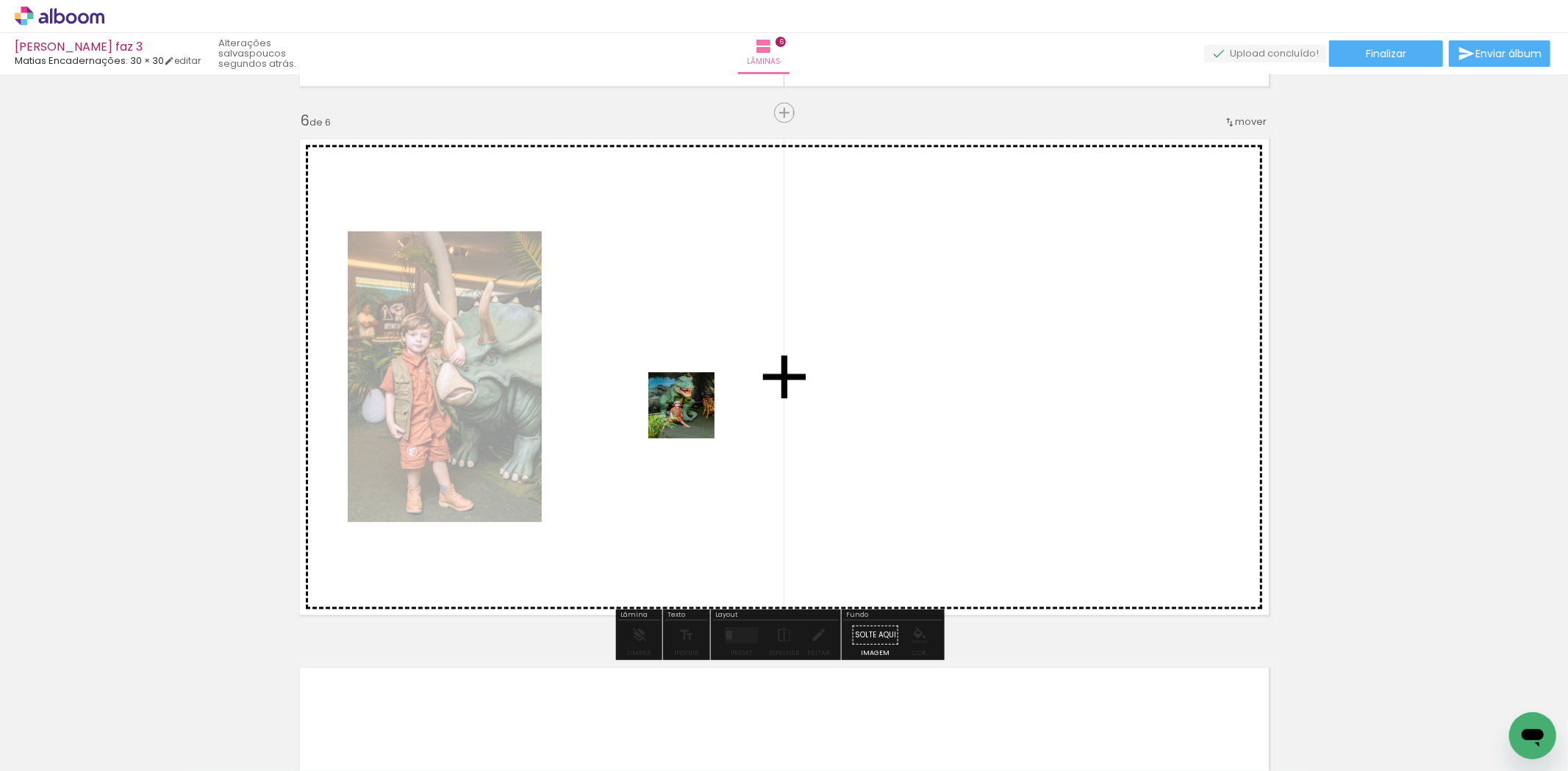
drag, startPoint x: 891, startPoint y: 728, endPoint x: 655, endPoint y: 328, distance: 464.4
click at [655, 328] on quentale-workspace at bounding box center [784, 385] width 1568 height 771
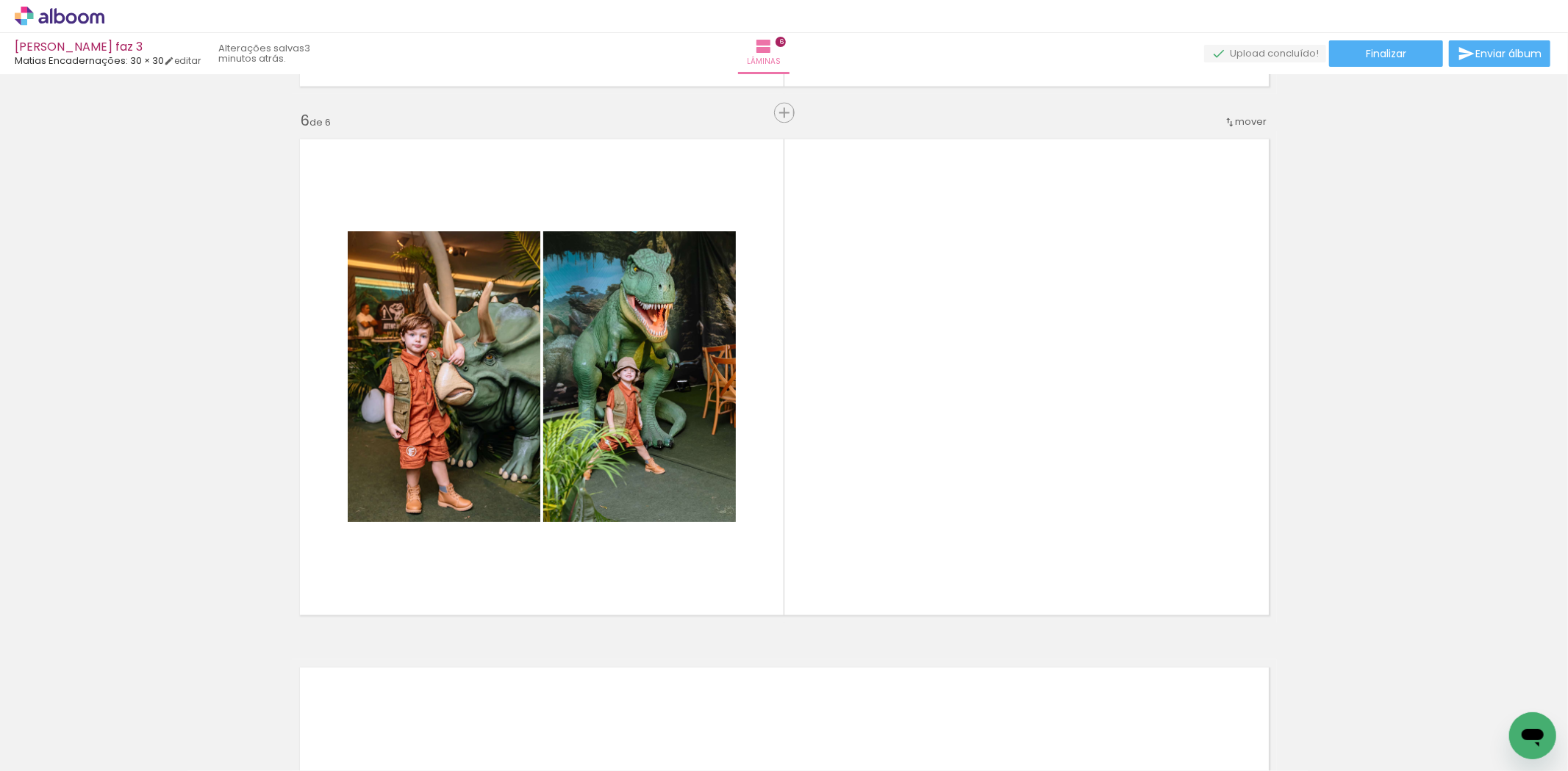
scroll to position [1306, 0]
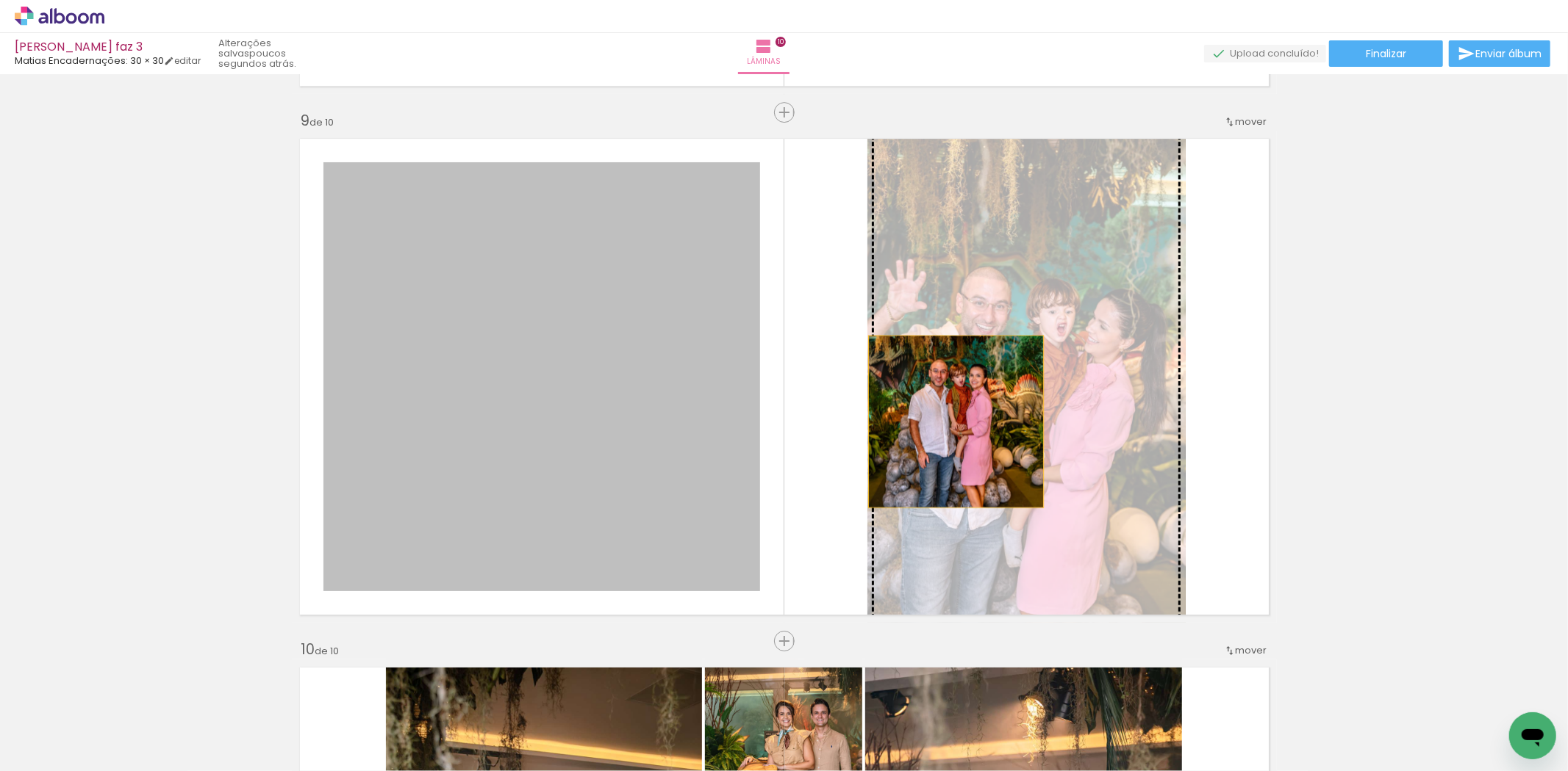
drag, startPoint x: 577, startPoint y: 415, endPoint x: 949, endPoint y: 422, distance: 372.1
click at [0, 0] on slot at bounding box center [0, 0] width 0 height 0
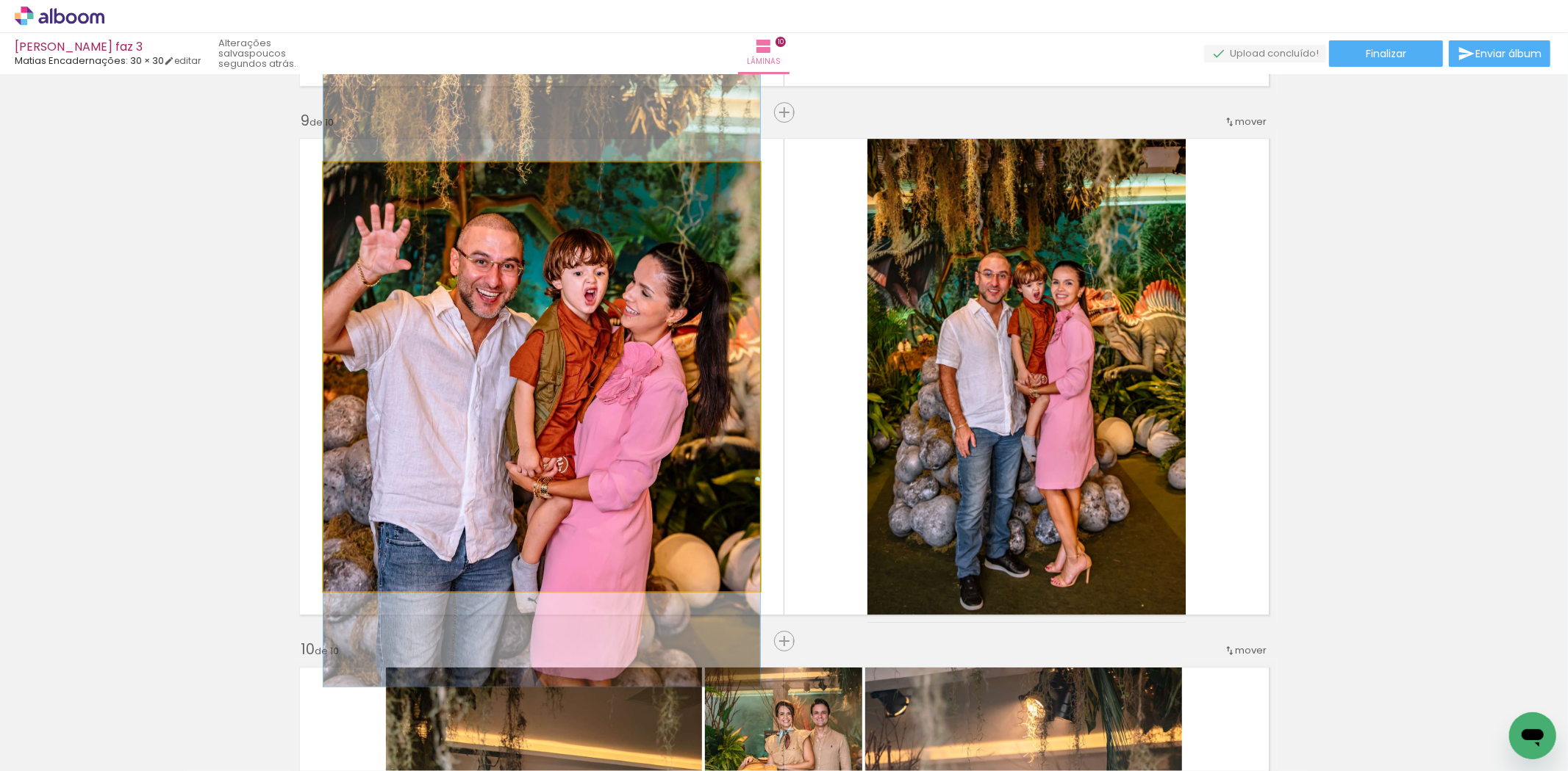
drag, startPoint x: 558, startPoint y: 438, endPoint x: 555, endPoint y: 426, distance: 12.4
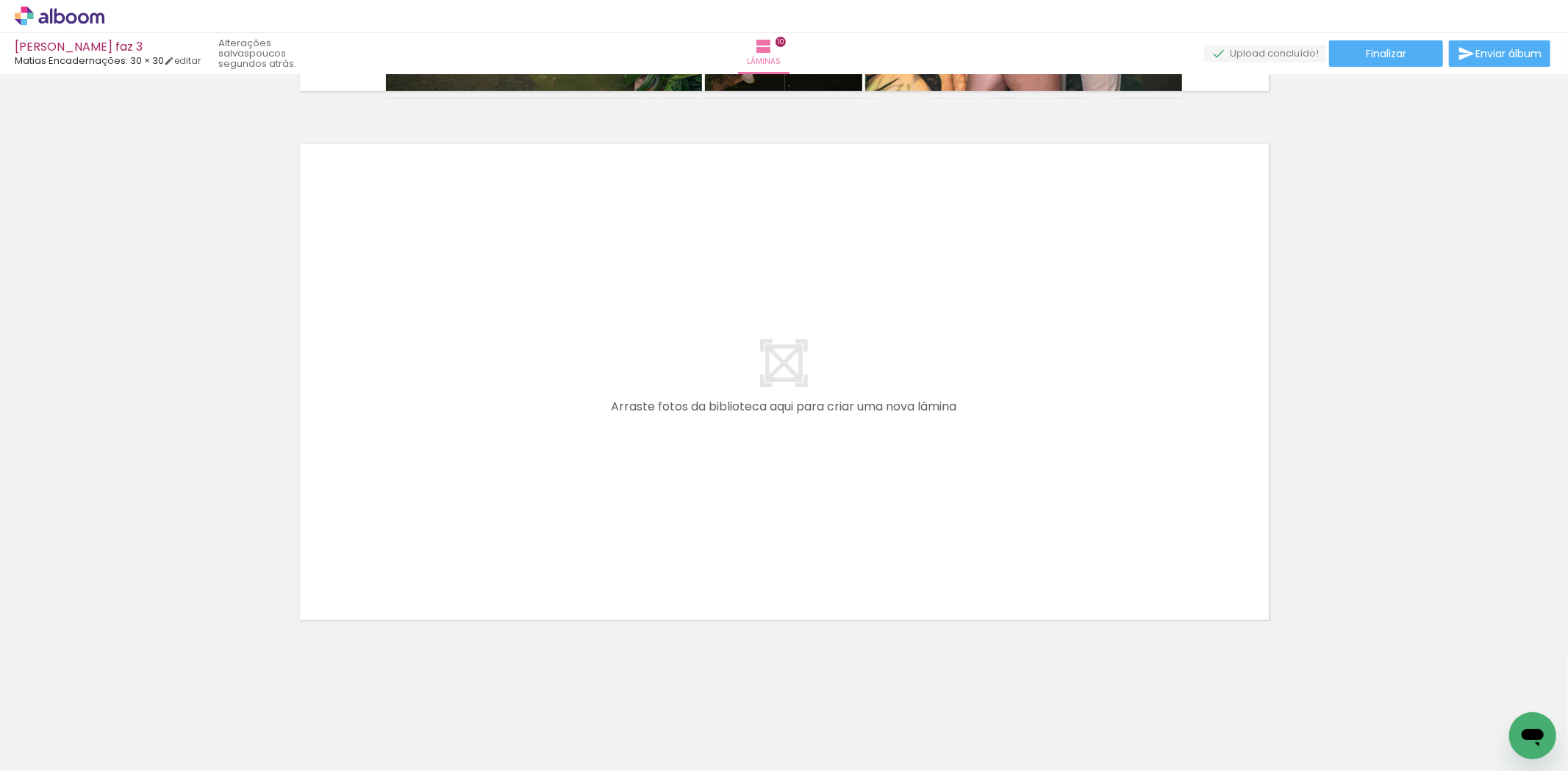
scroll to position [0, 4320]
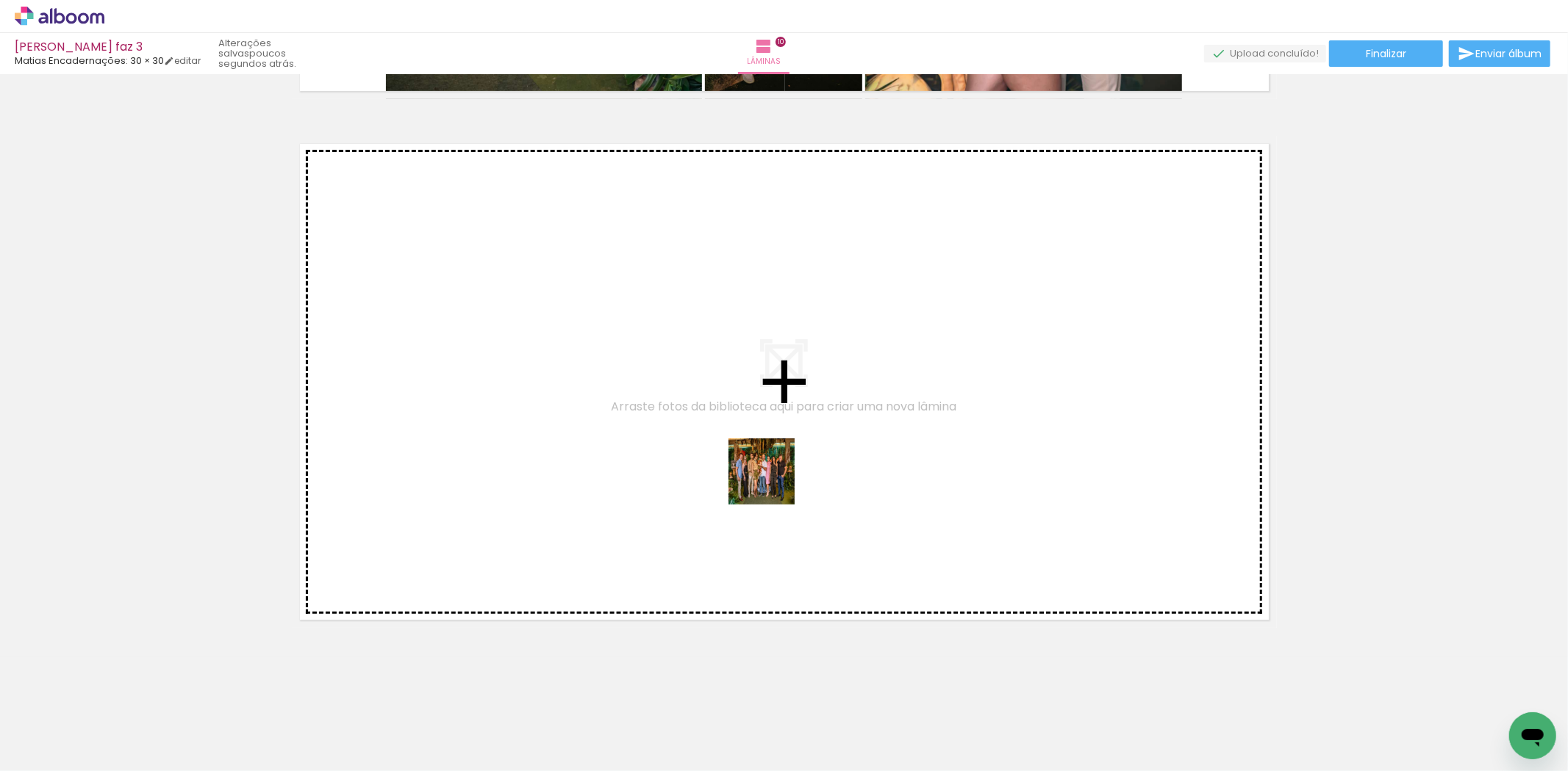
drag, startPoint x: 1086, startPoint y: 722, endPoint x: 753, endPoint y: 467, distance: 419.4
click at [753, 467] on quentale-workspace at bounding box center [784, 385] width 1568 height 771
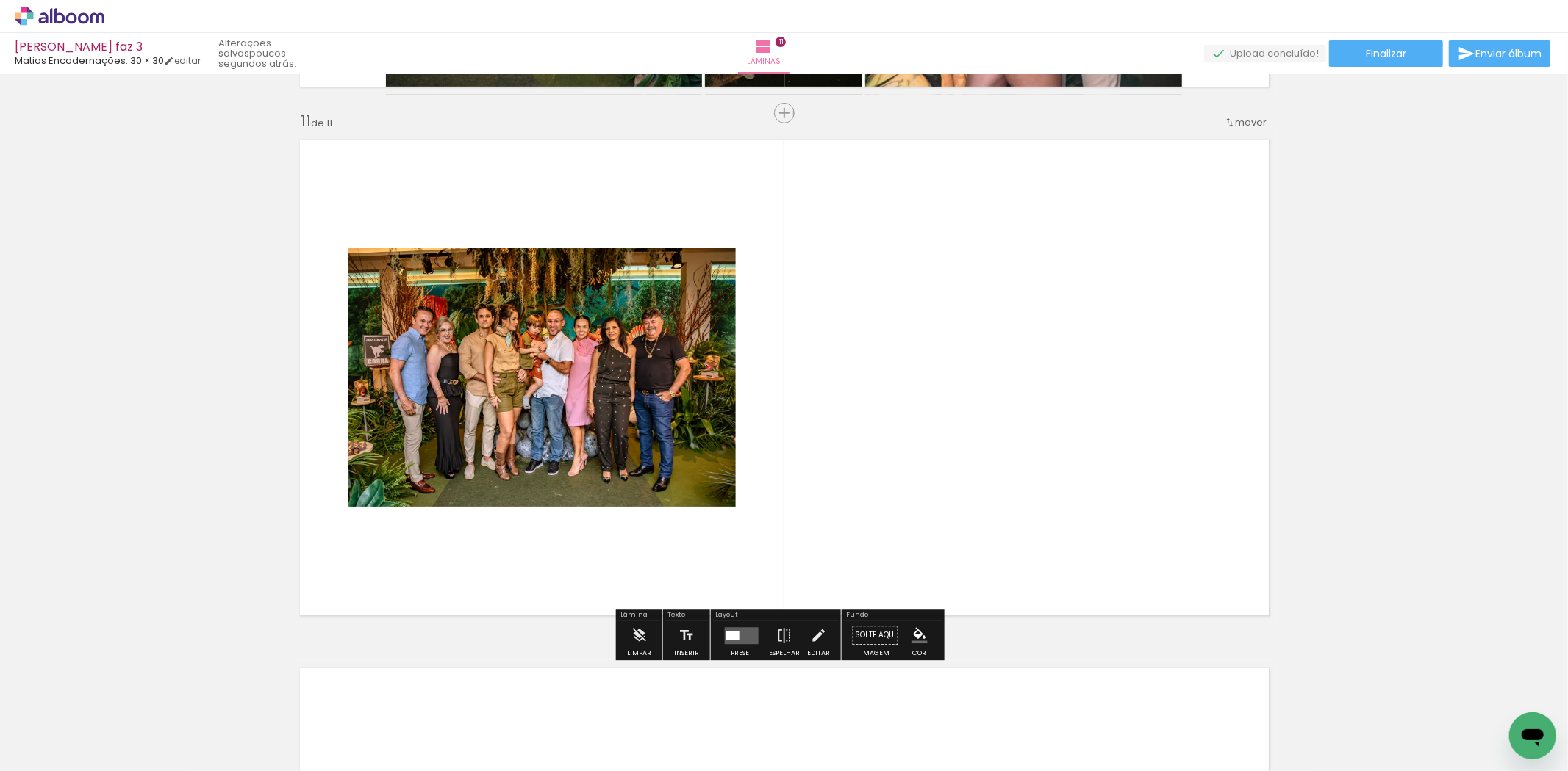
scroll to position [5276, 0]
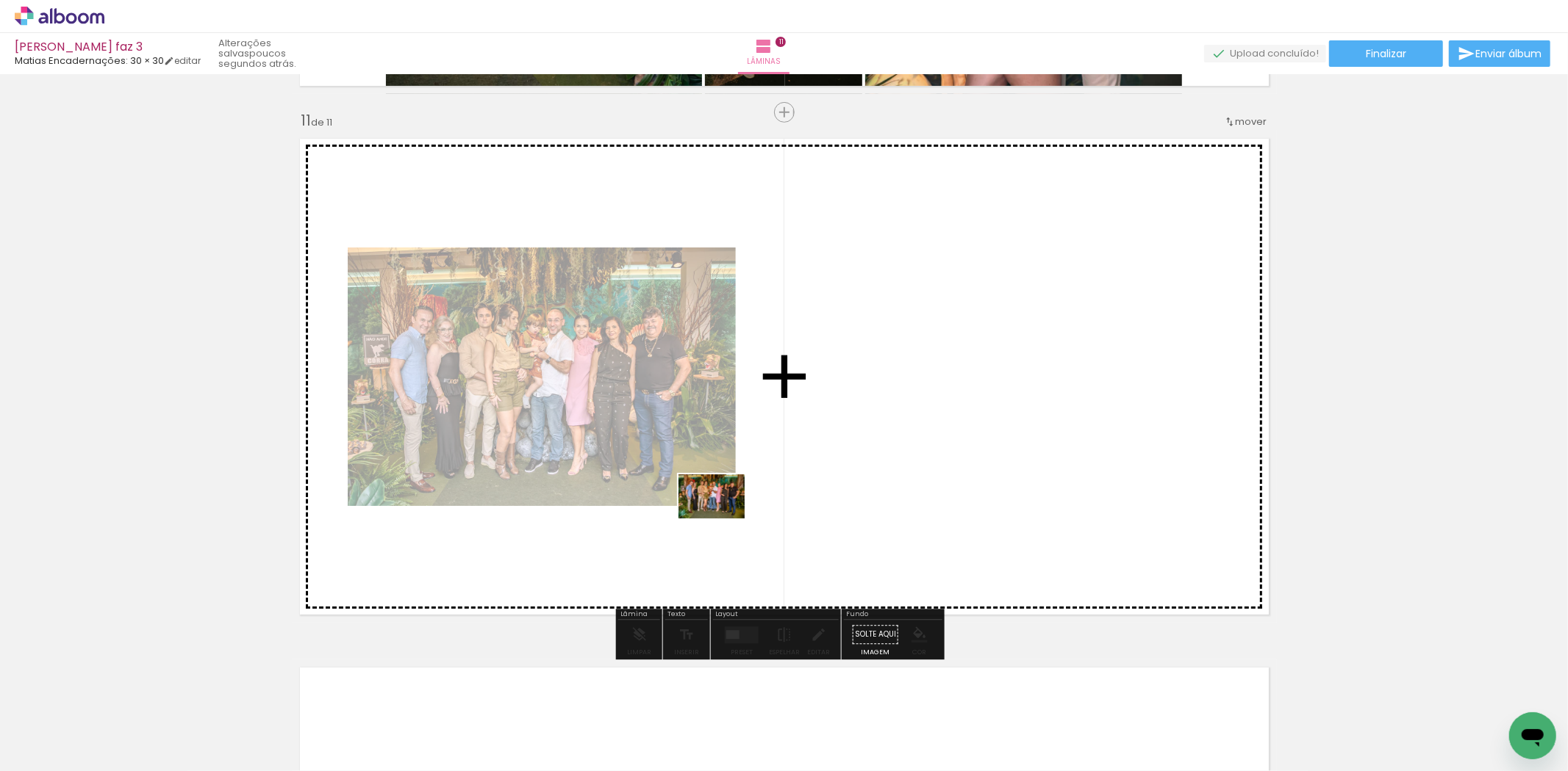
drag, startPoint x: 1180, startPoint y: 735, endPoint x: 710, endPoint y: 510, distance: 521.1
click at [710, 510] on quentale-workspace at bounding box center [784, 385] width 1568 height 771
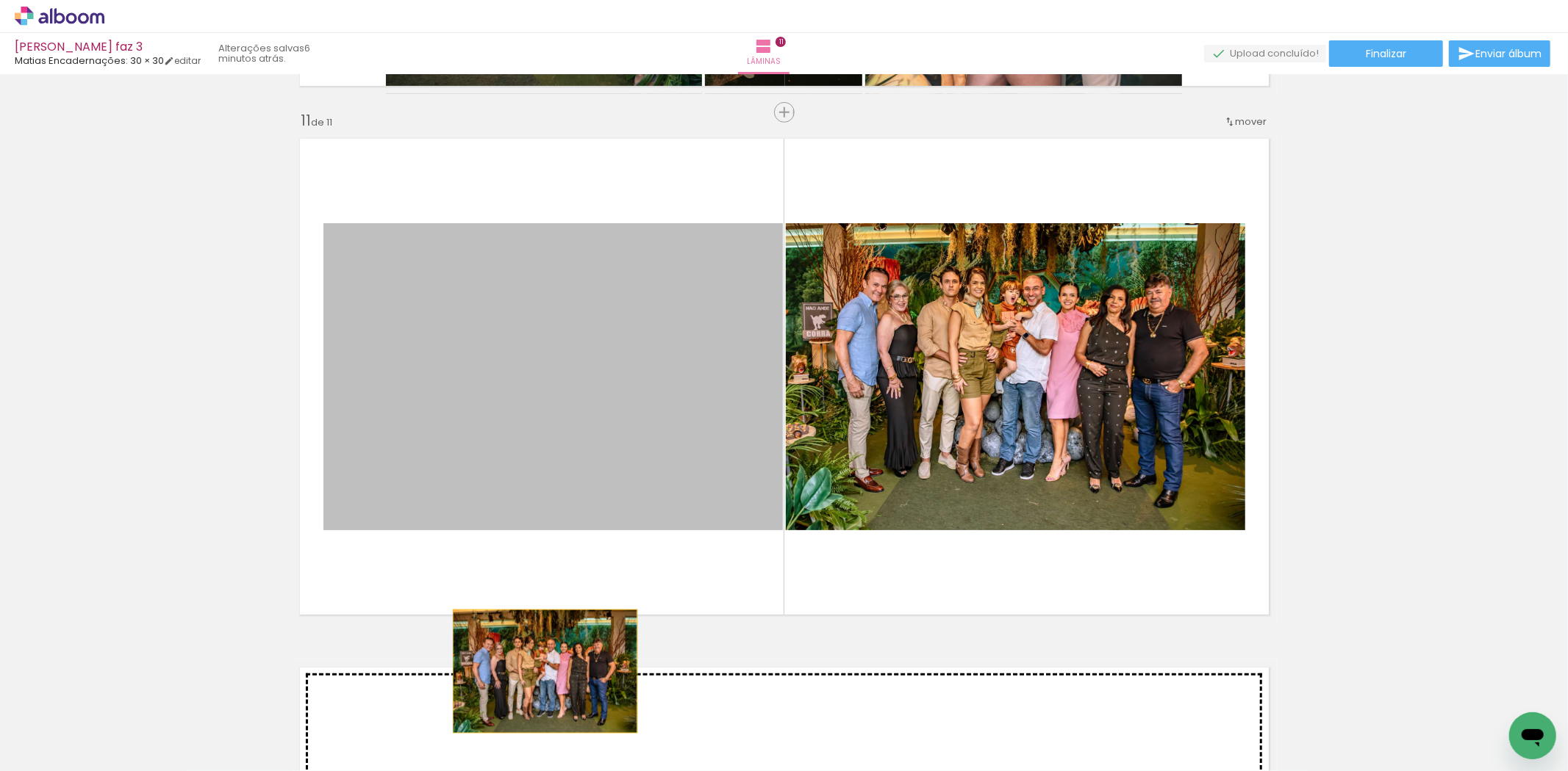
scroll to position [0, 4320]
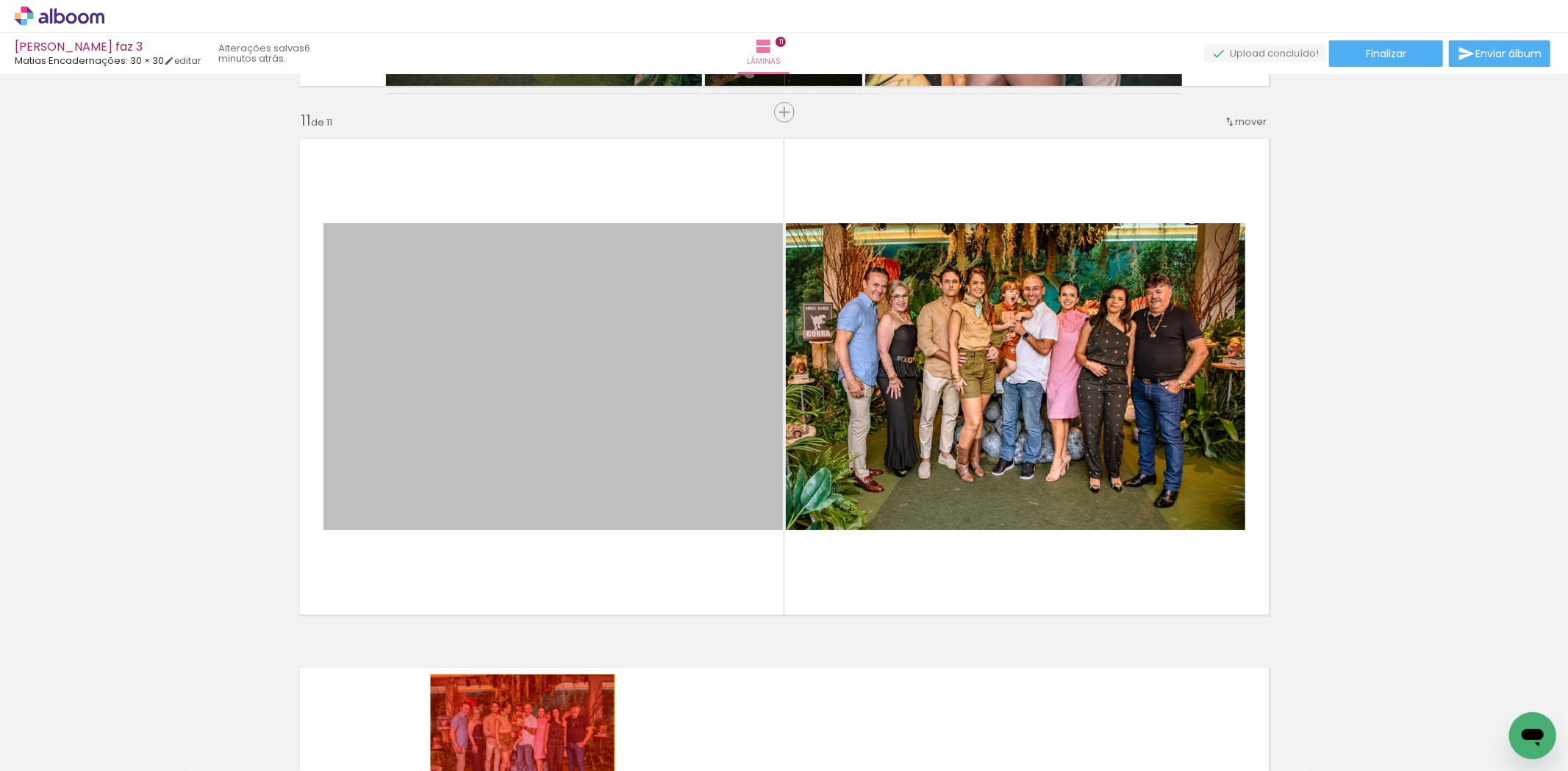
drag, startPoint x: 556, startPoint y: 576, endPoint x: 516, endPoint y: 736, distance: 164.9
click at [516, 736] on quentale-workspace at bounding box center [784, 385] width 1568 height 771
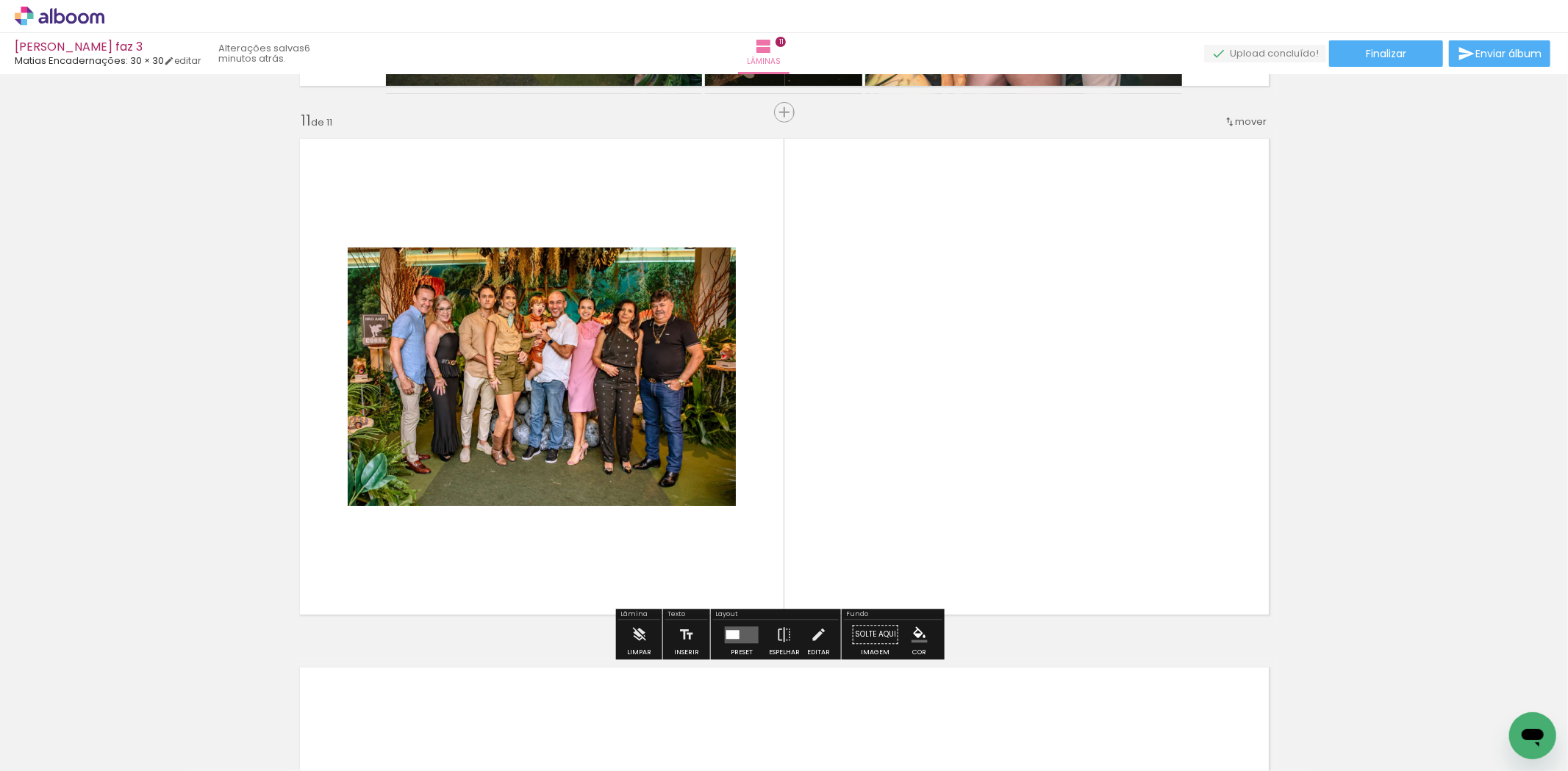
click at [62, 740] on paper-button "Adicionar Fotos" at bounding box center [44, 752] width 71 height 23
click at [0, 0] on input "file" at bounding box center [0, 0] width 0 height 0
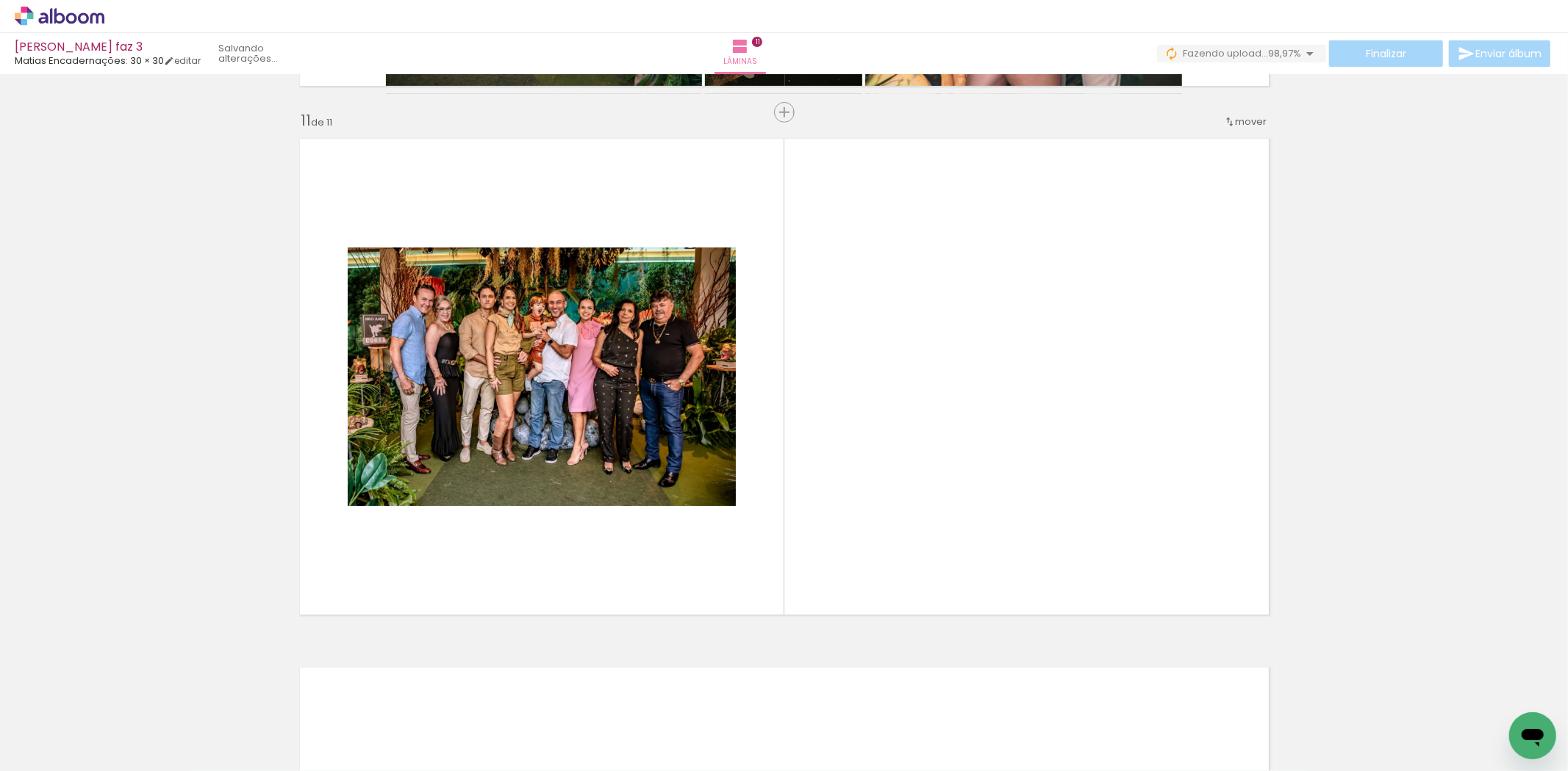
click at [578, 698] on iron-icon at bounding box center [571, 692] width 15 height 15
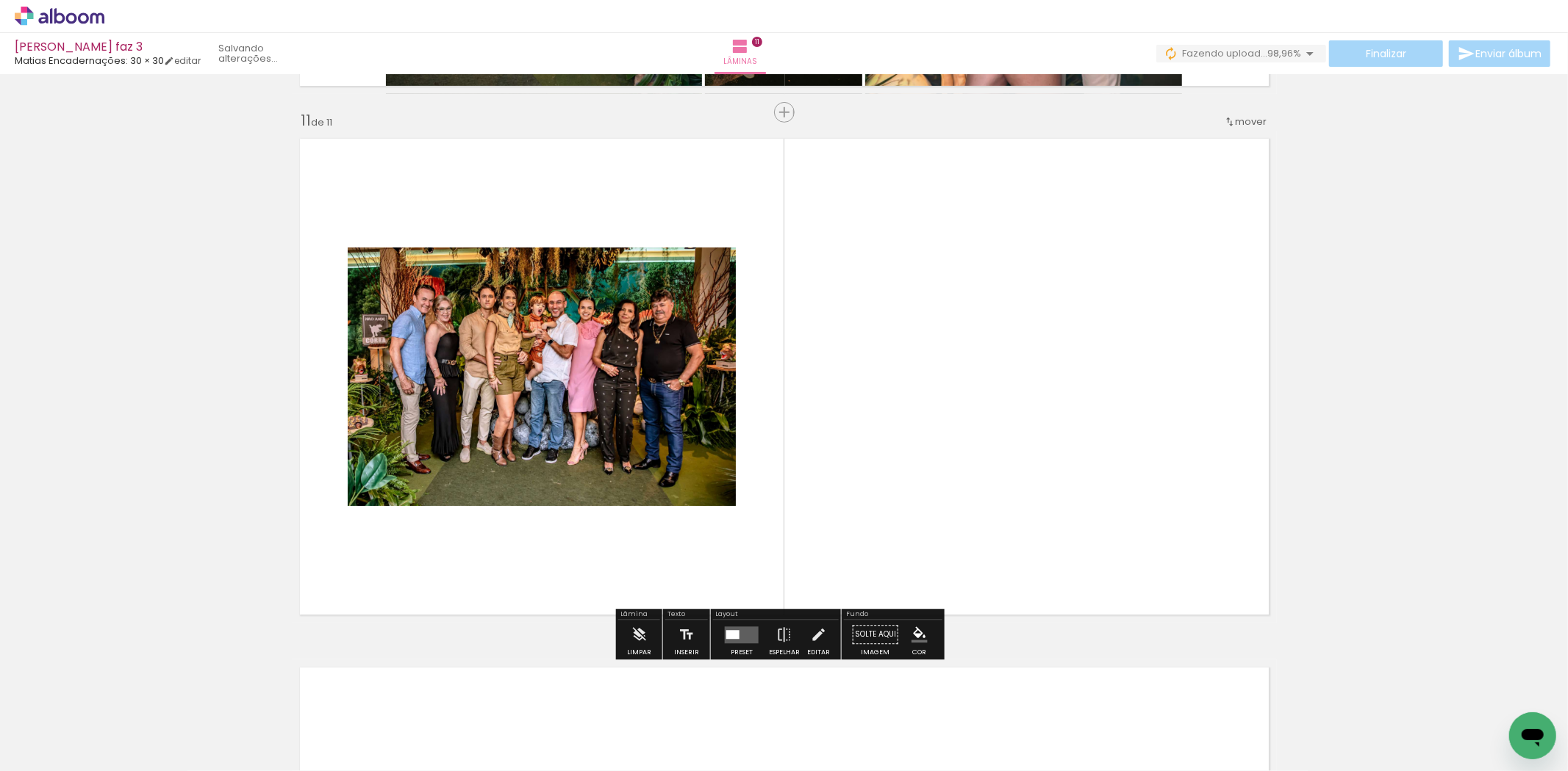
click at [743, 636] on quentale-layouter at bounding box center [741, 635] width 33 height 17
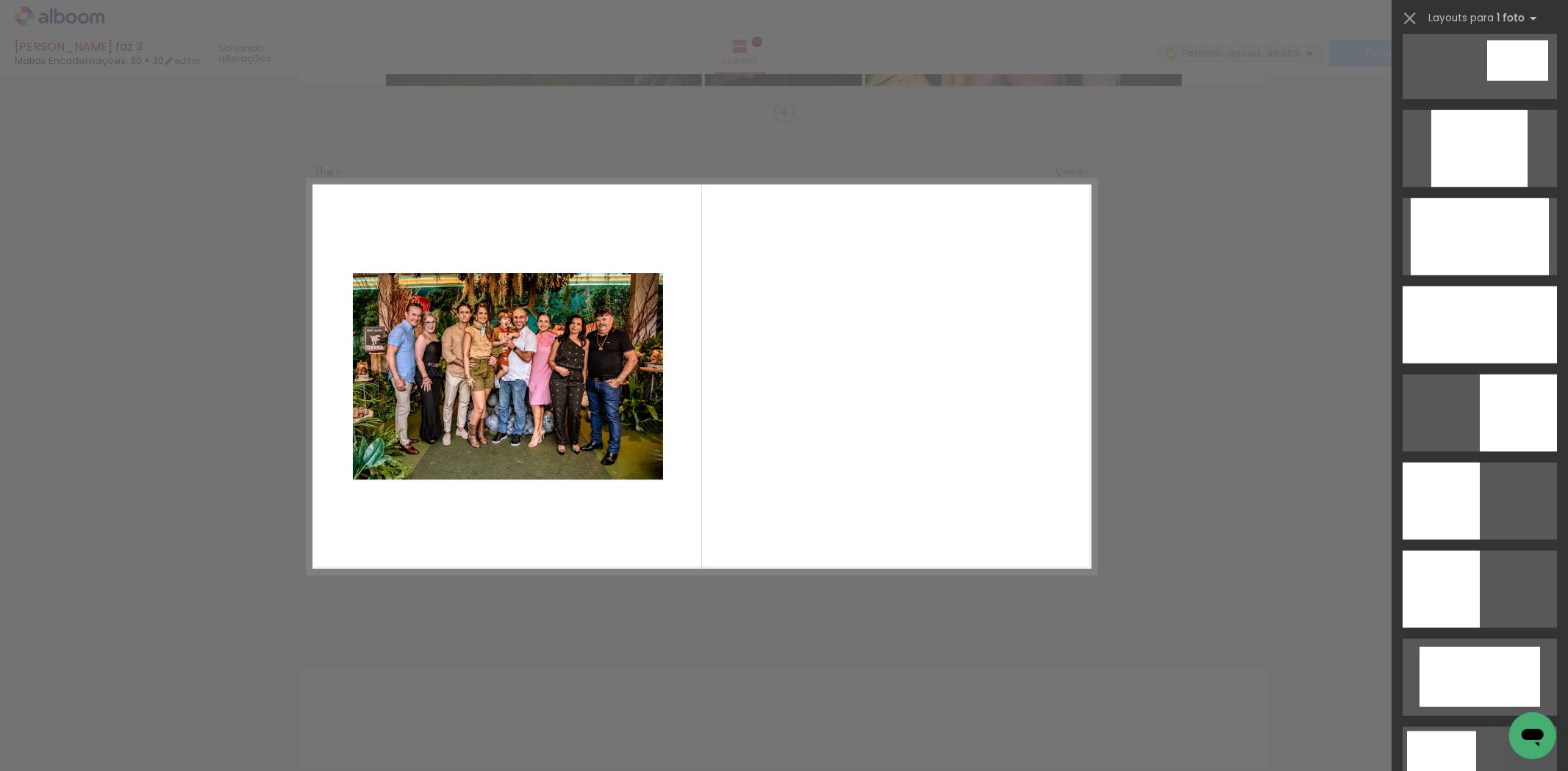
scroll to position [0, 0]
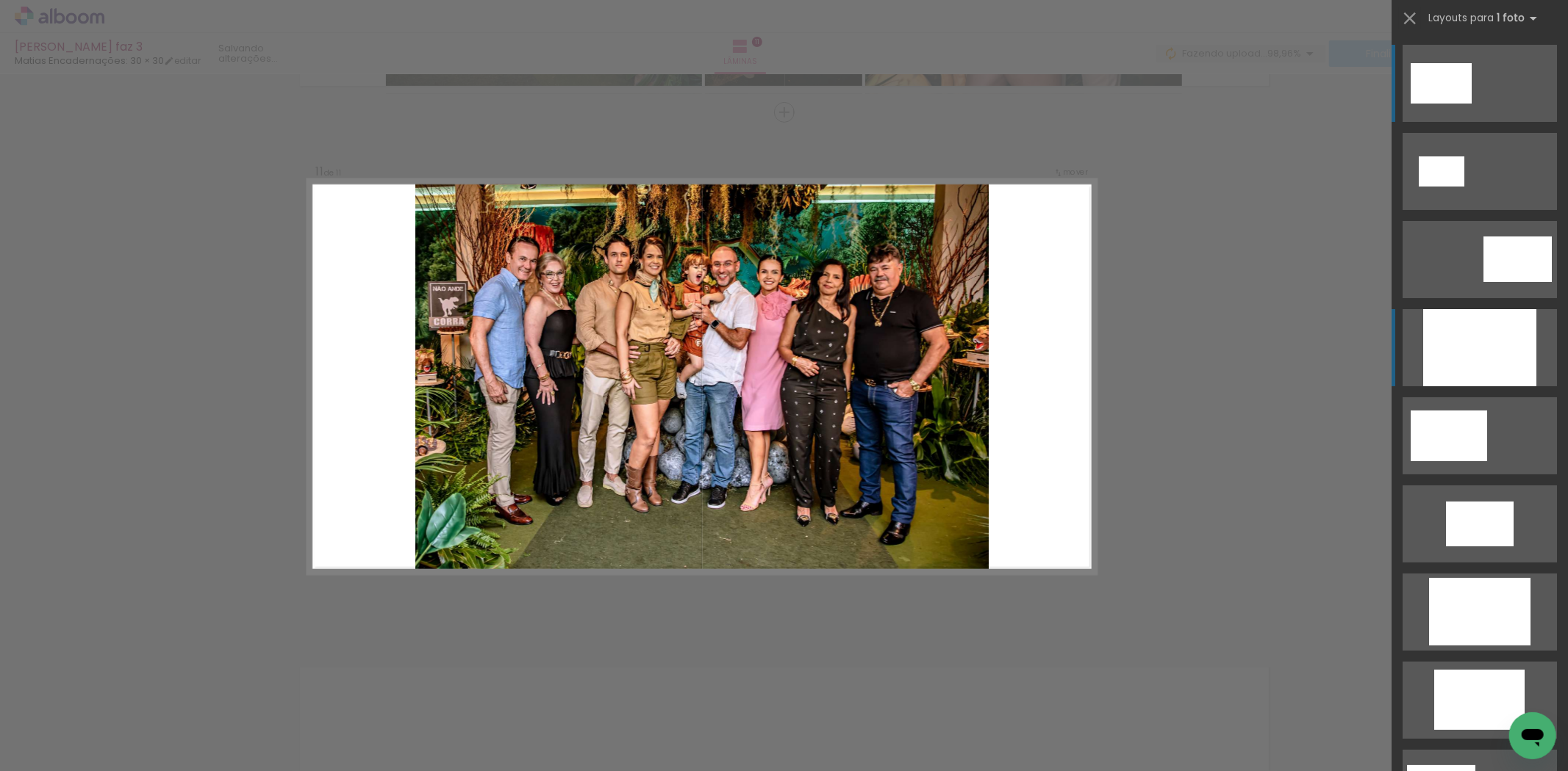
click at [1507, 369] on div at bounding box center [1479, 347] width 113 height 77
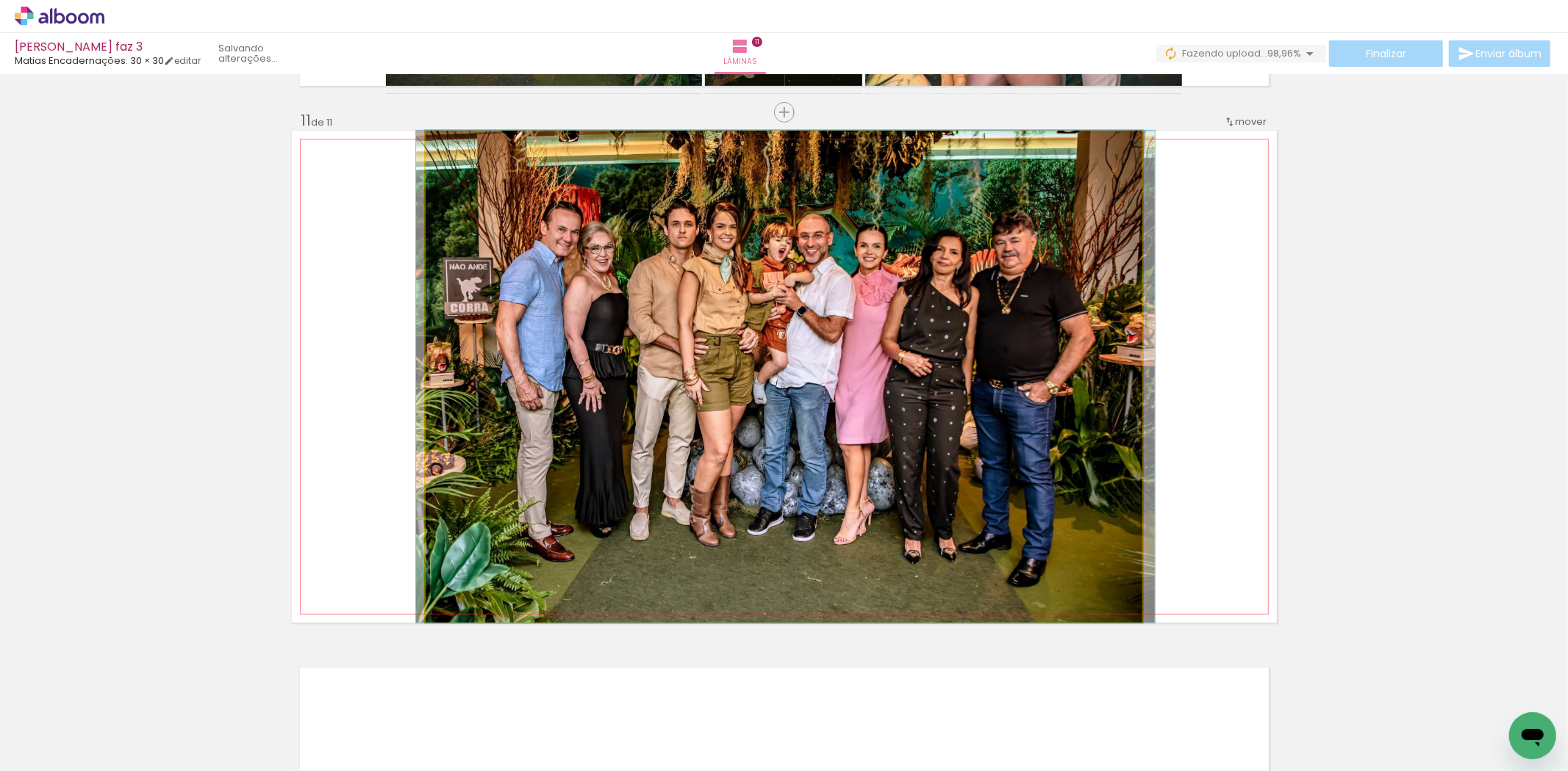
drag, startPoint x: 816, startPoint y: 277, endPoint x: 817, endPoint y: 290, distance: 13.0
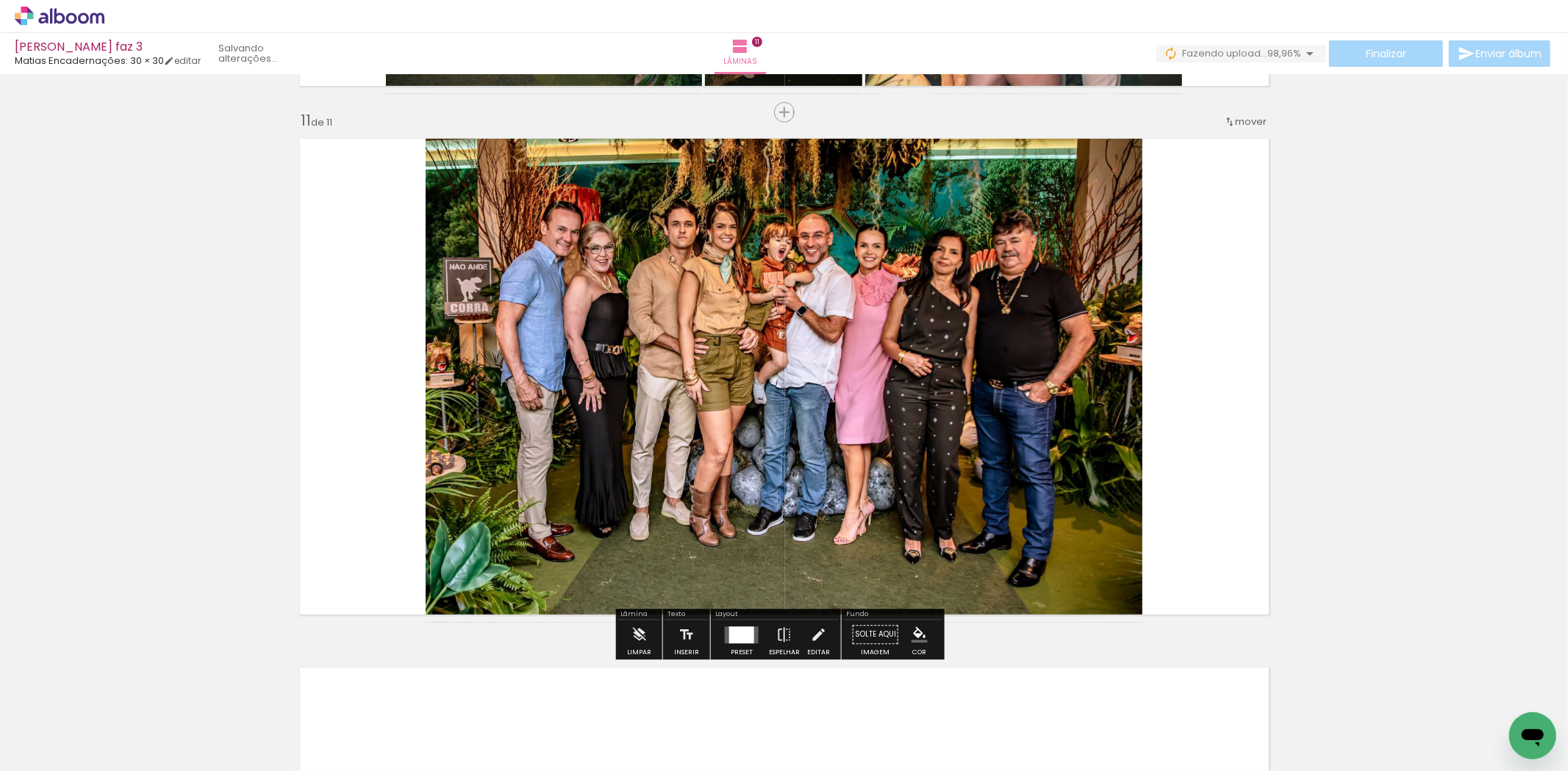
click at [817, 290] on quentale-photo at bounding box center [783, 377] width 716 height 492
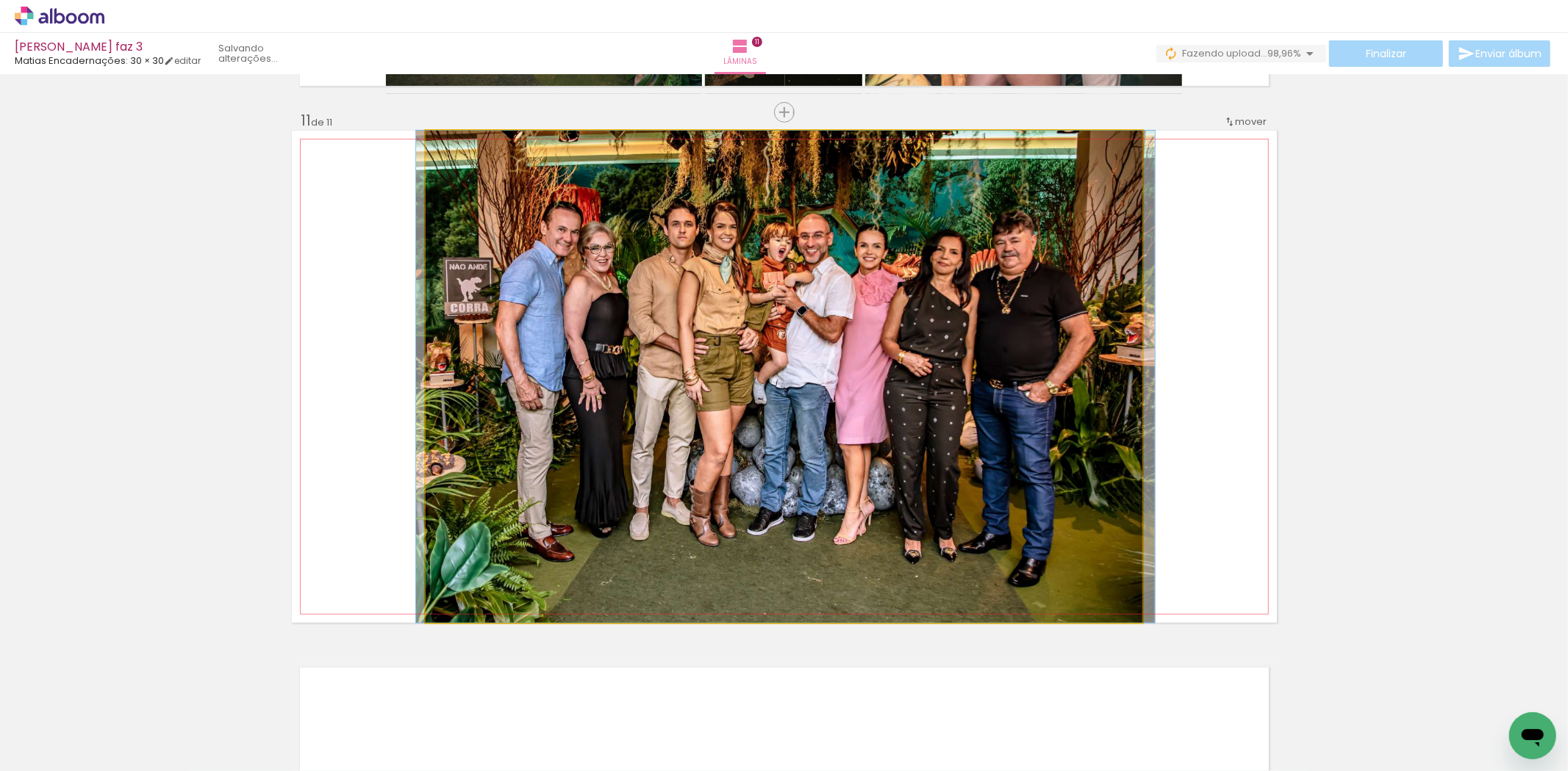
click at [817, 290] on quentale-photo at bounding box center [783, 377] width 716 height 492
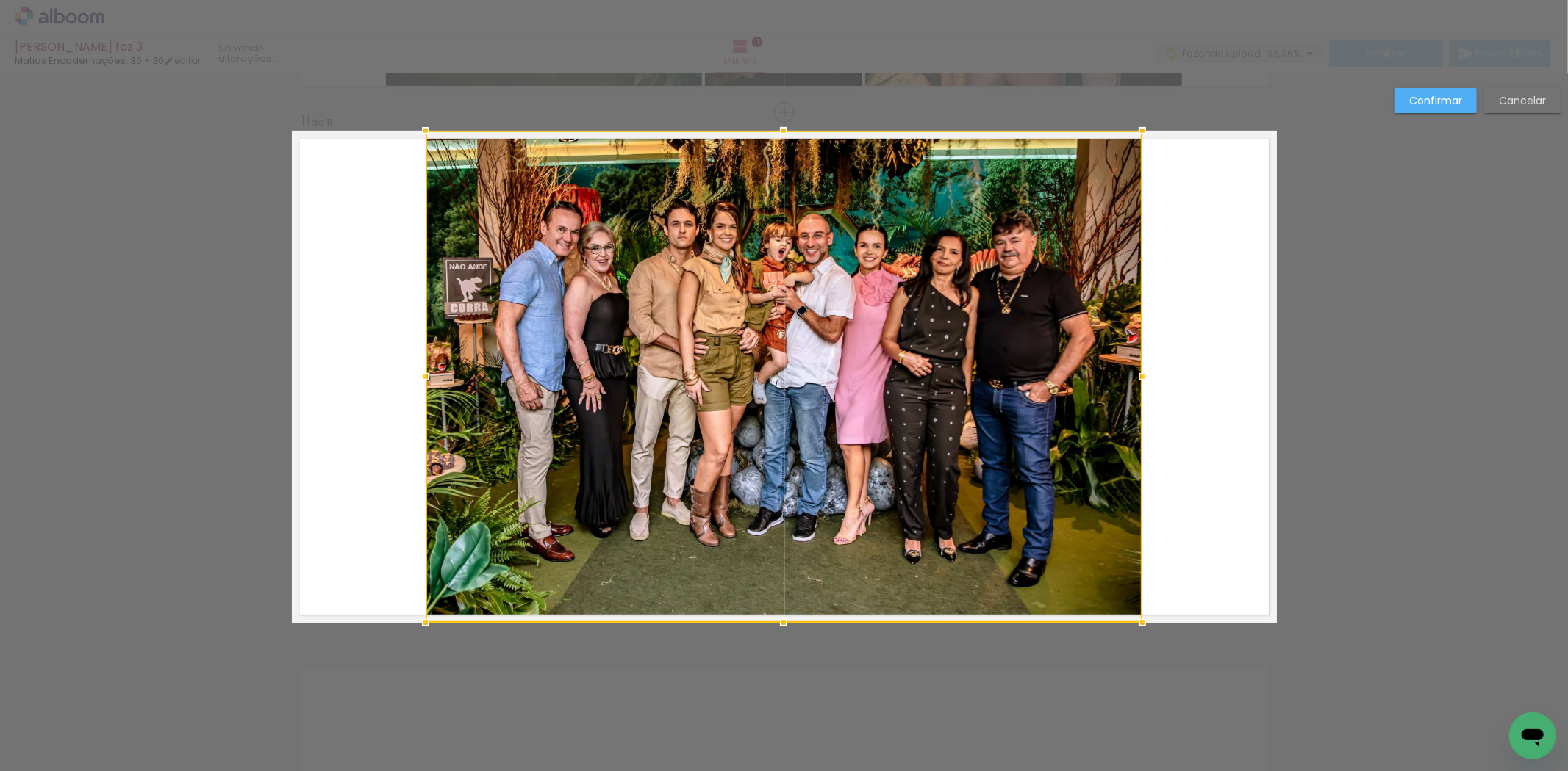
click at [0, 0] on slot "Confirmar" at bounding box center [0, 0] width 0 height 0
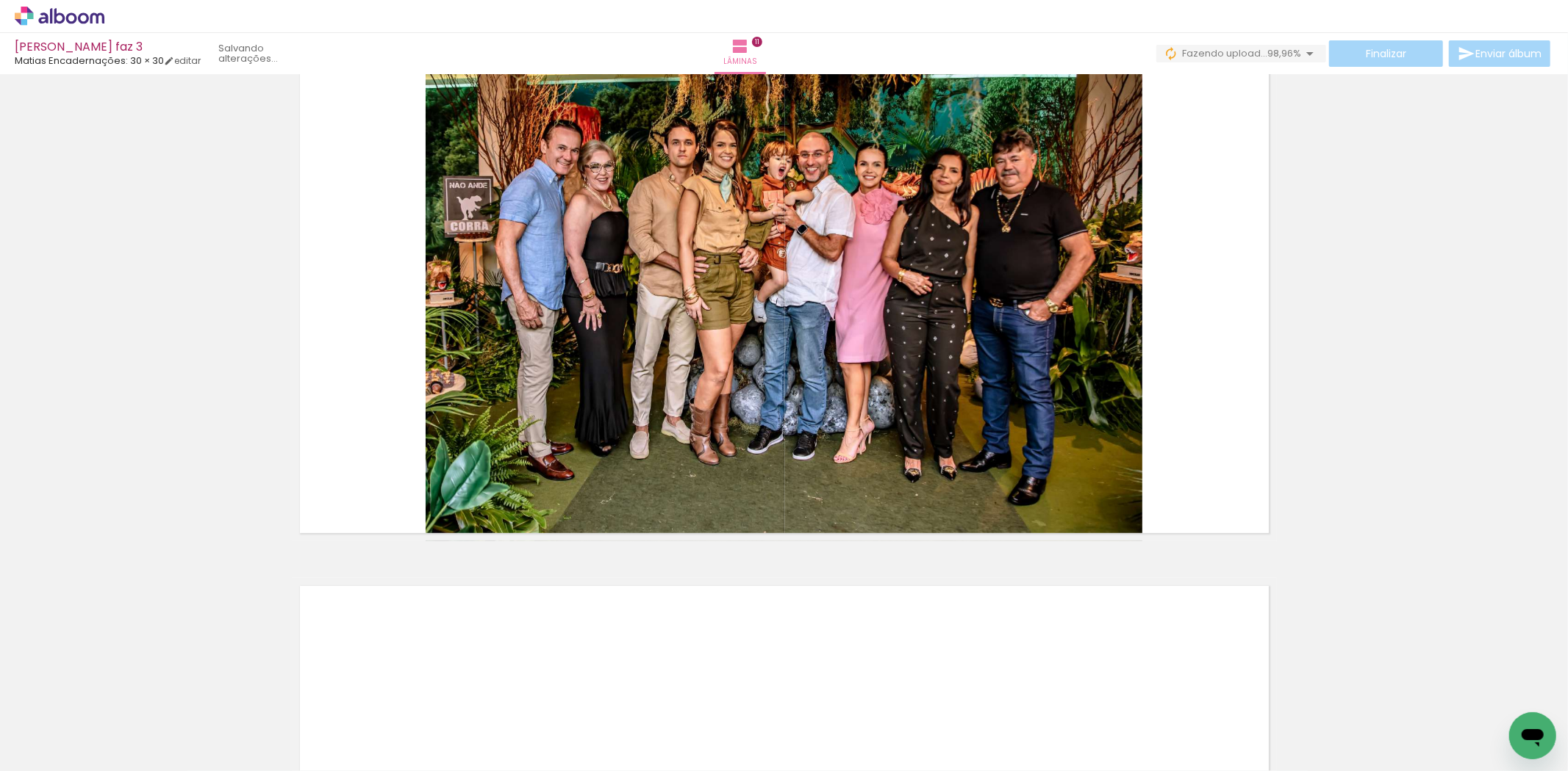
scroll to position [0, 1791]
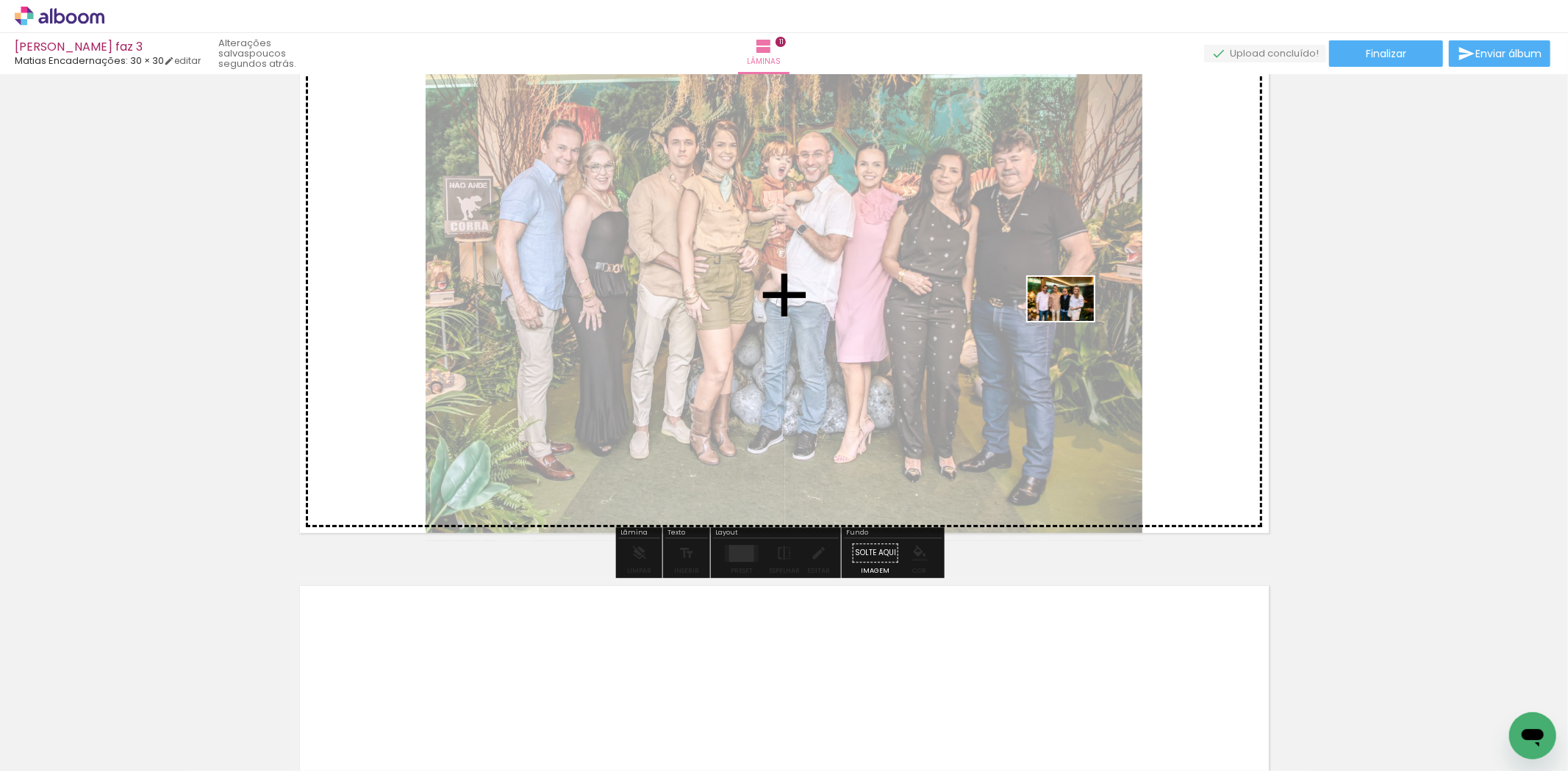
drag, startPoint x: 919, startPoint y: 733, endPoint x: 1072, endPoint y: 321, distance: 439.5
click at [1072, 321] on quentale-workspace at bounding box center [784, 385] width 1568 height 771
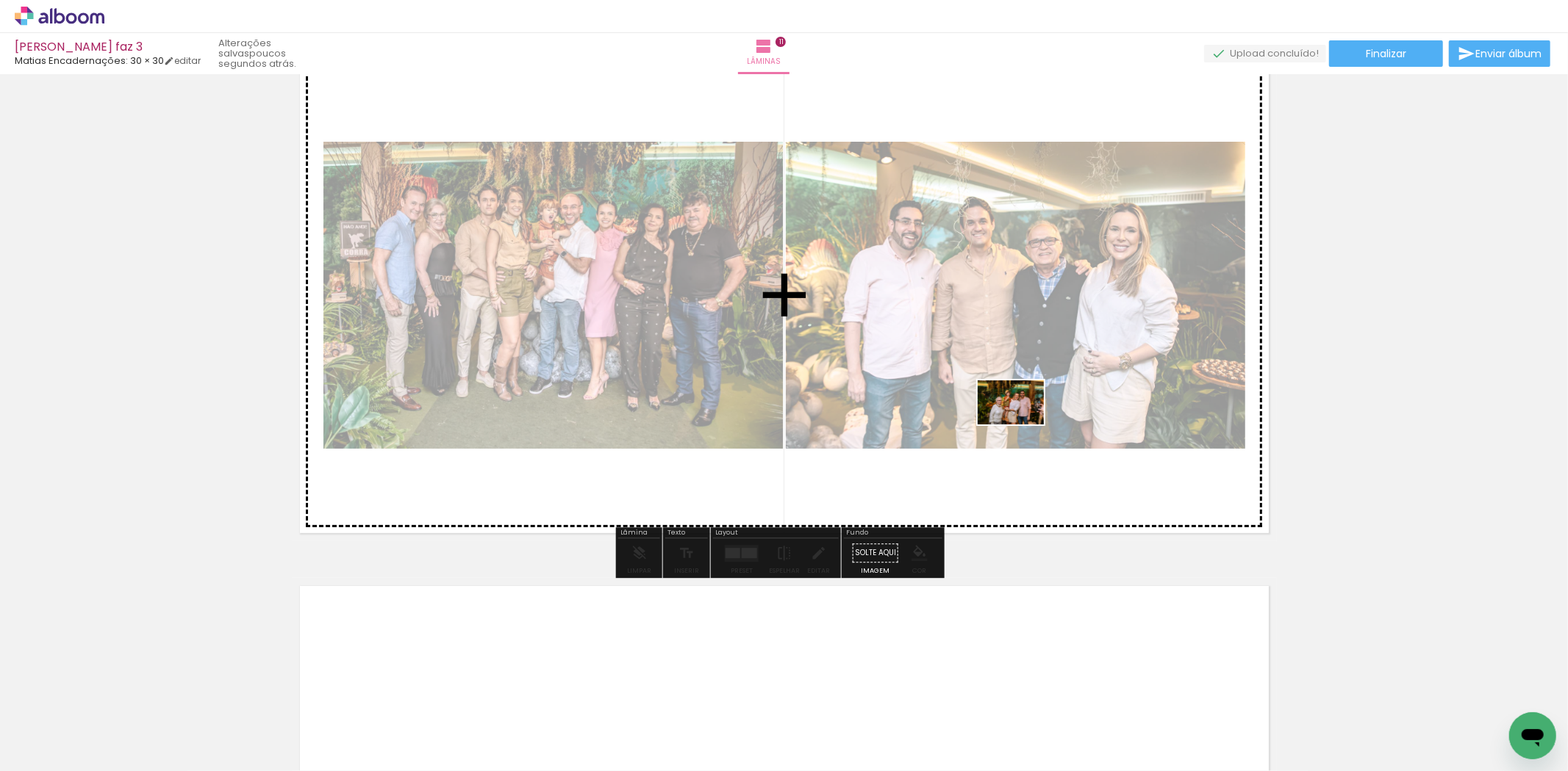
drag, startPoint x: 589, startPoint y: 743, endPoint x: 1022, endPoint y: 424, distance: 537.8
click at [1022, 424] on quentale-workspace at bounding box center [784, 385] width 1568 height 771
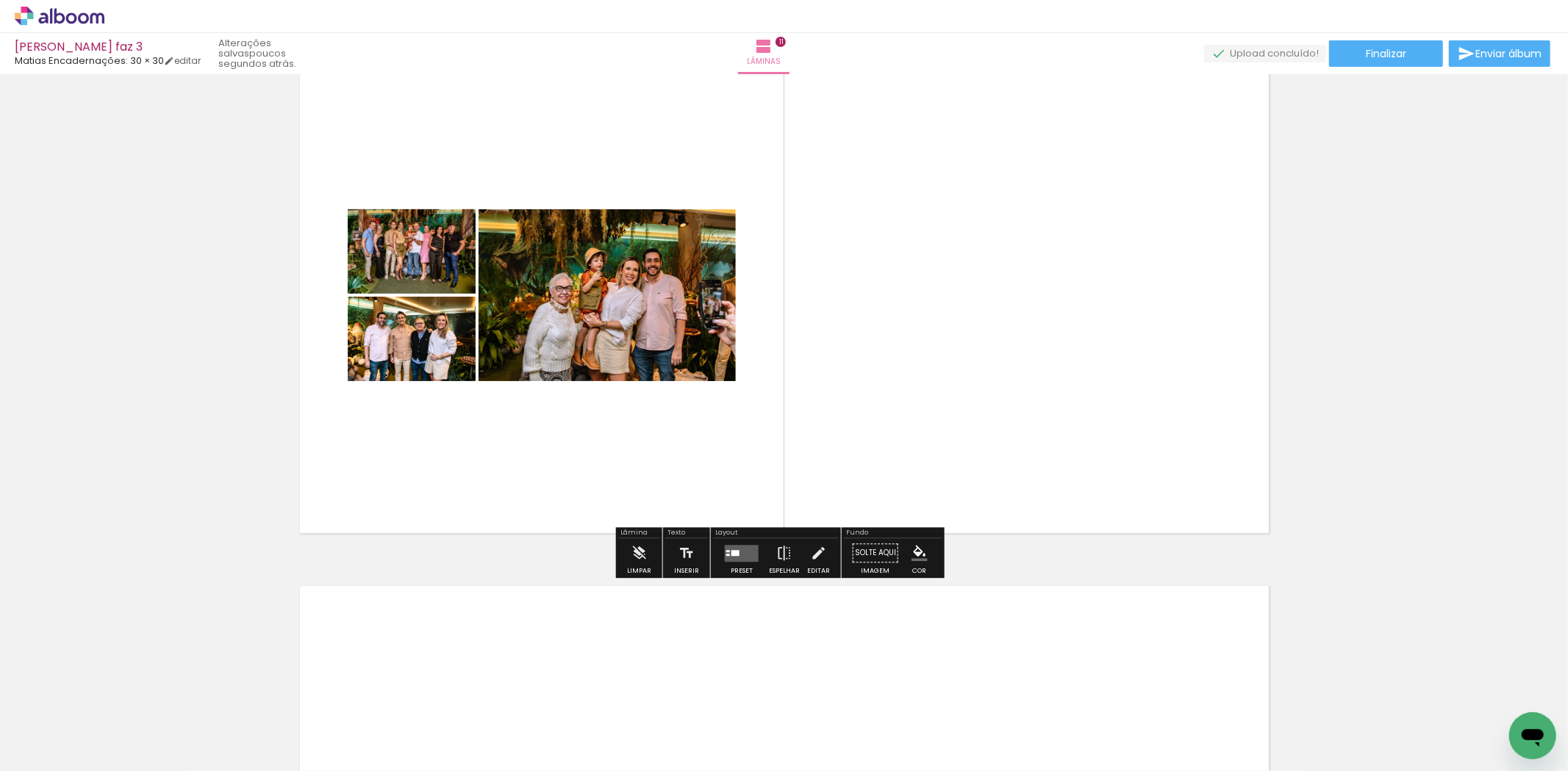
click at [737, 554] on quentale-layouter at bounding box center [741, 554] width 33 height 17
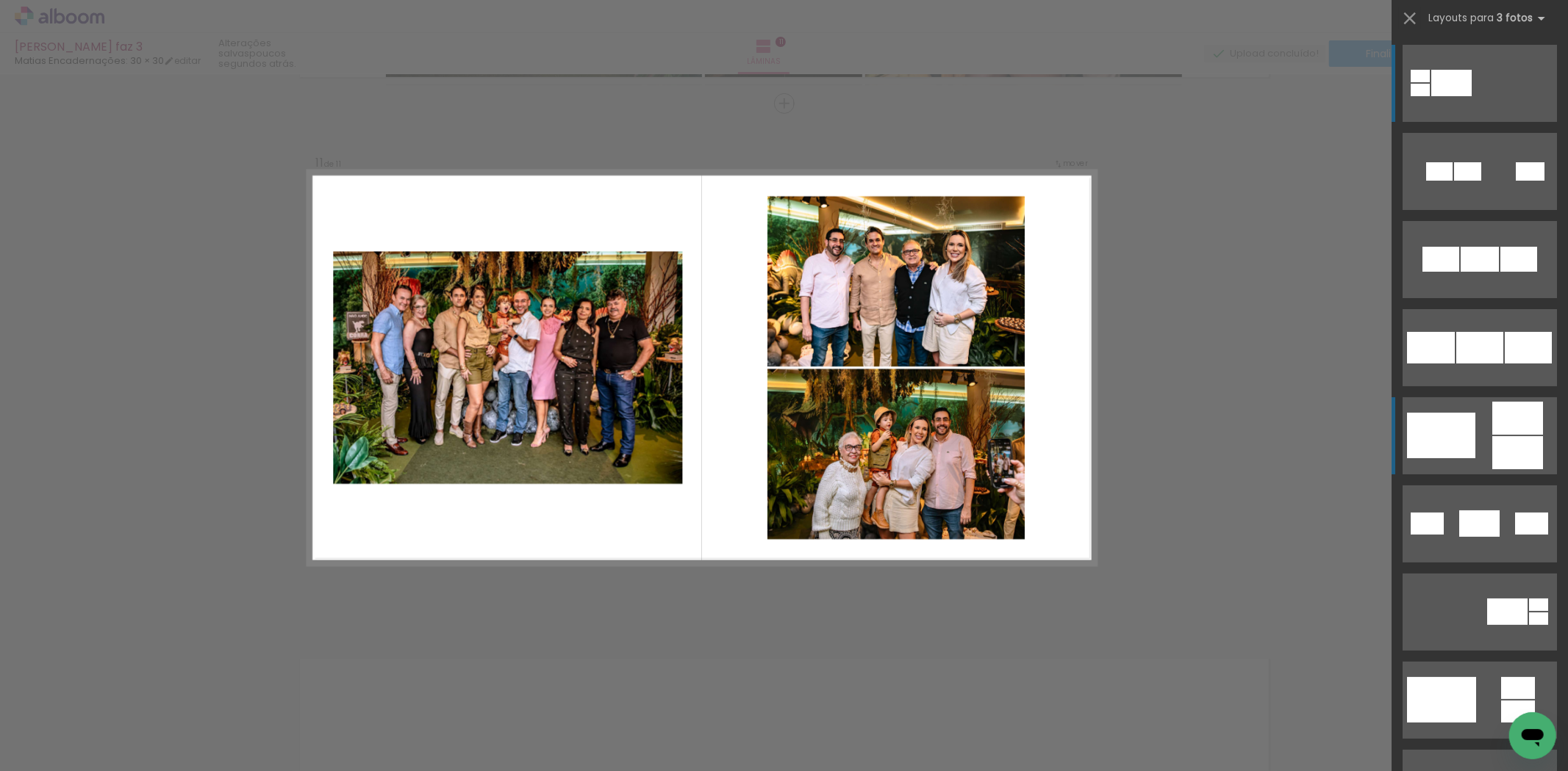
scroll to position [5276, 0]
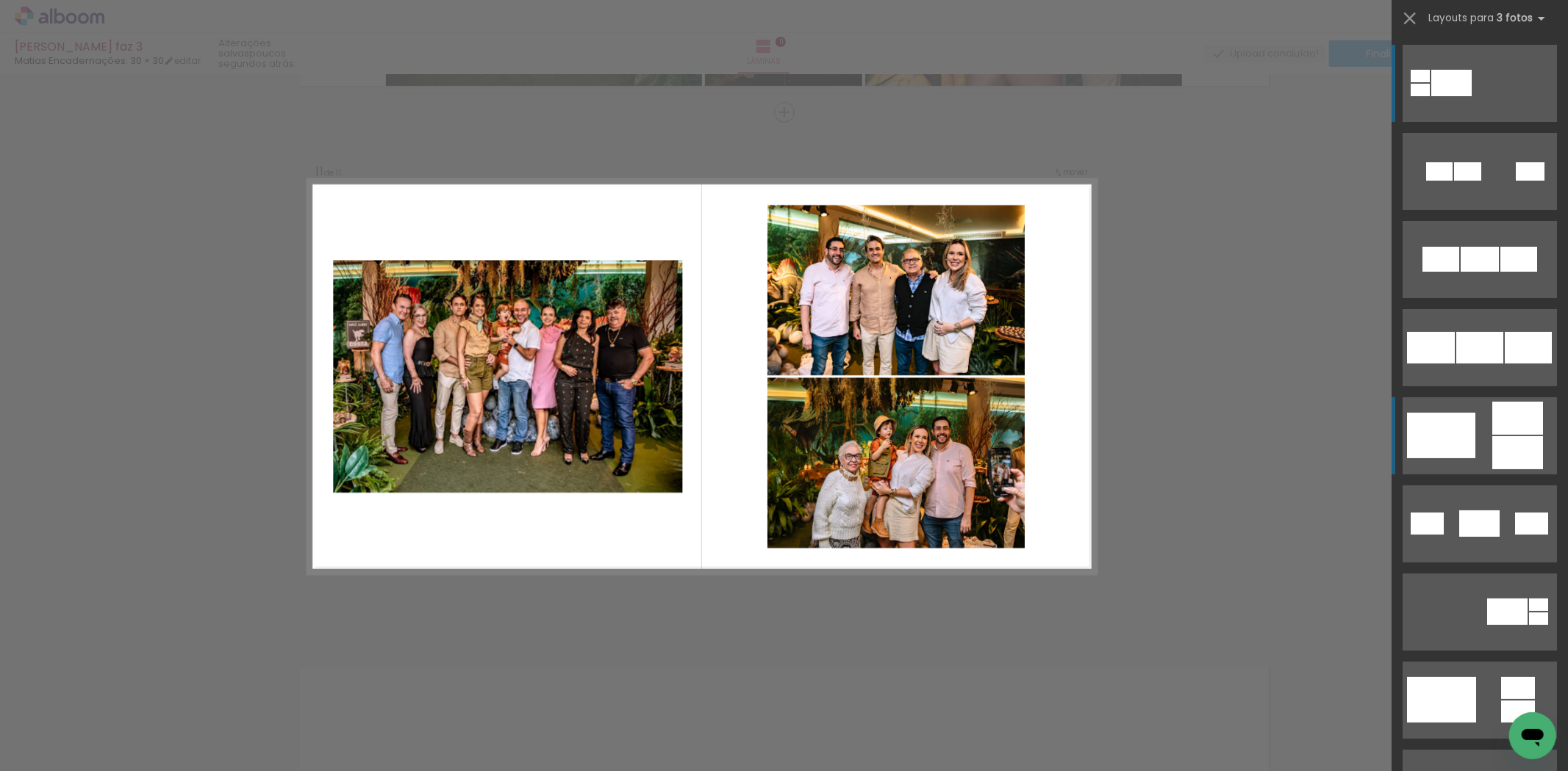
click at [1454, 180] on div at bounding box center [1468, 171] width 28 height 18
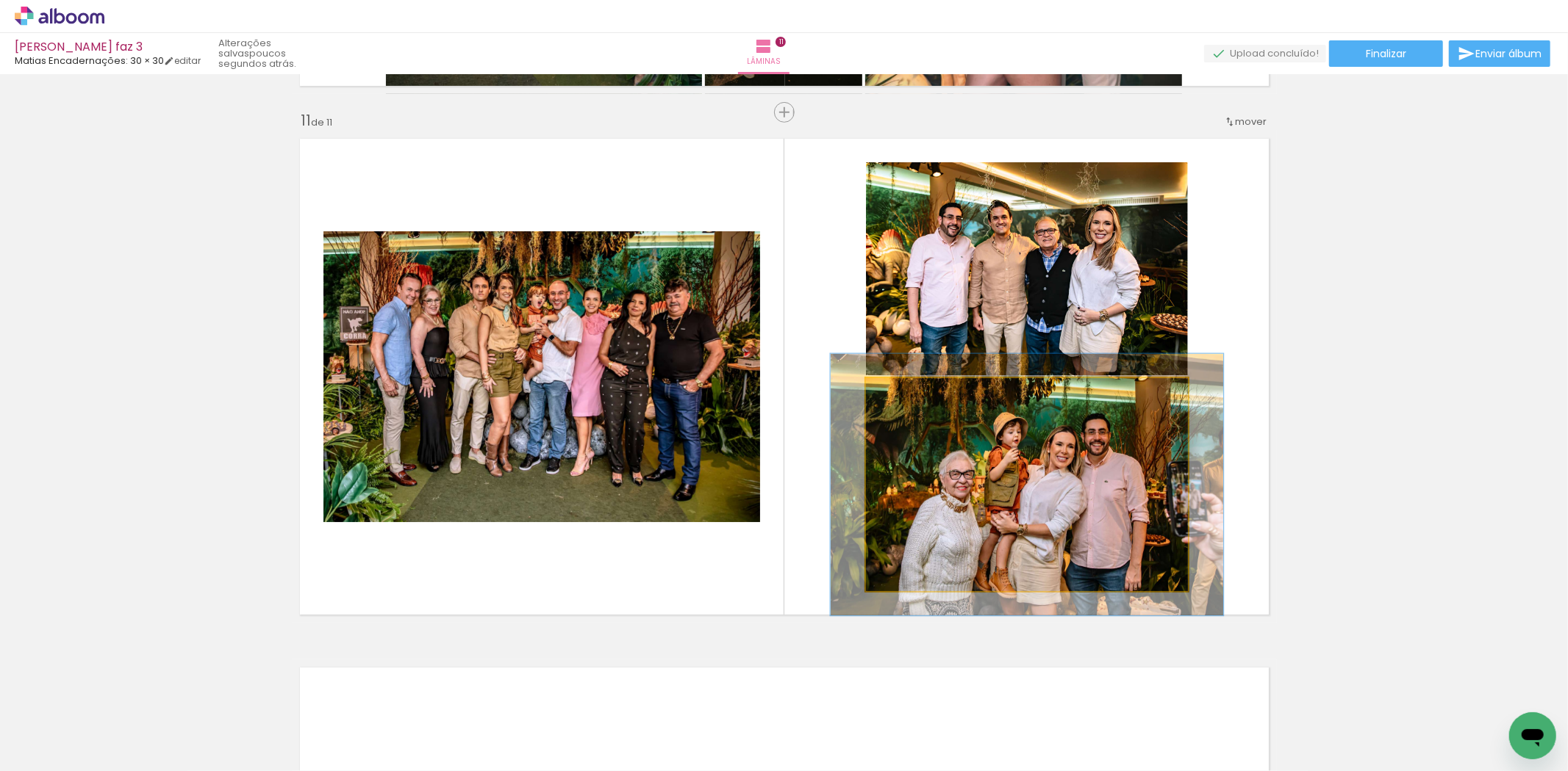
drag, startPoint x: 899, startPoint y: 391, endPoint x: 910, endPoint y: 391, distance: 11.0
click at [910, 391] on div at bounding box center [911, 393] width 23 height 23
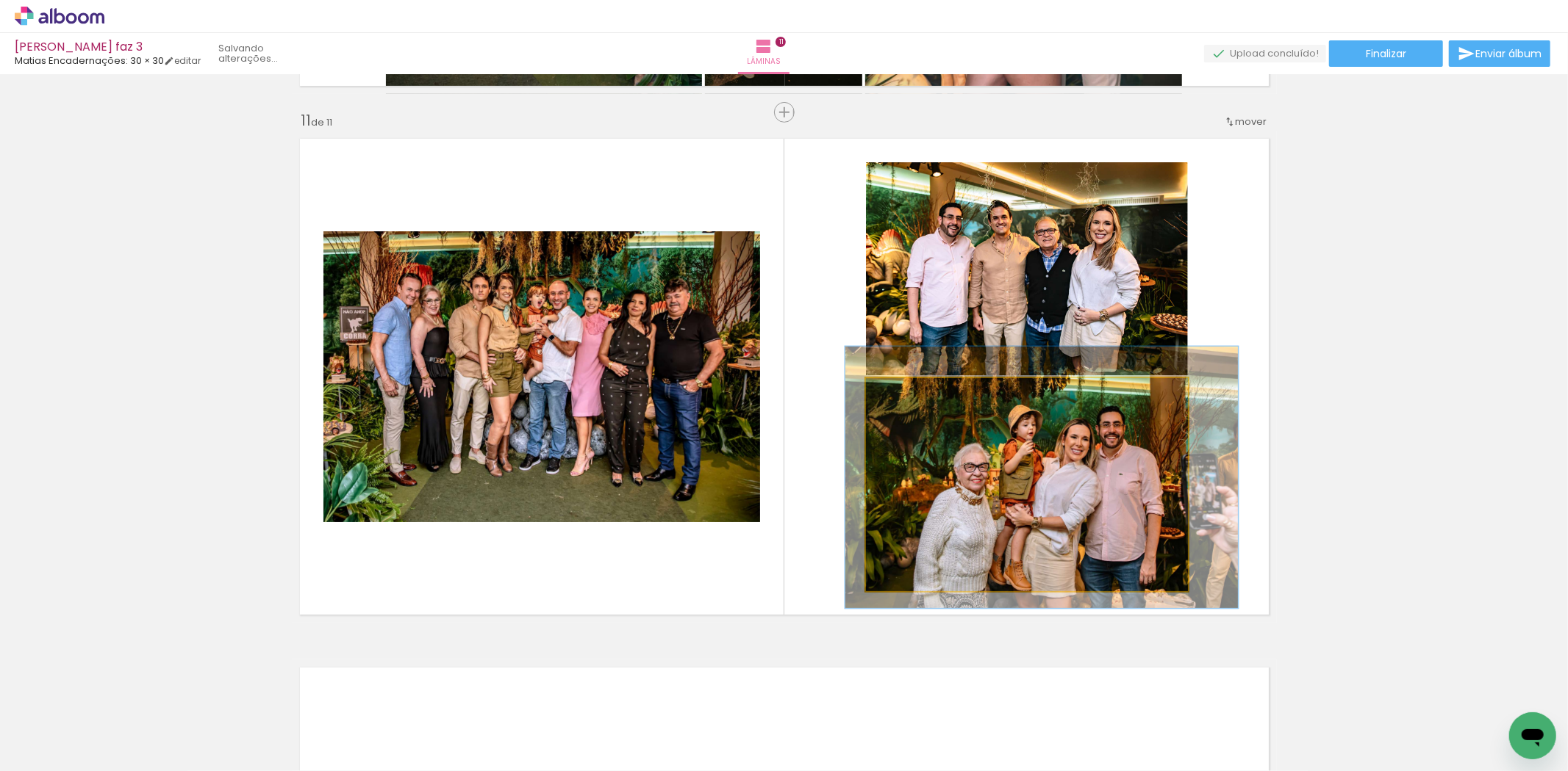
drag, startPoint x: 1025, startPoint y: 505, endPoint x: 1038, endPoint y: 497, distance: 15.3
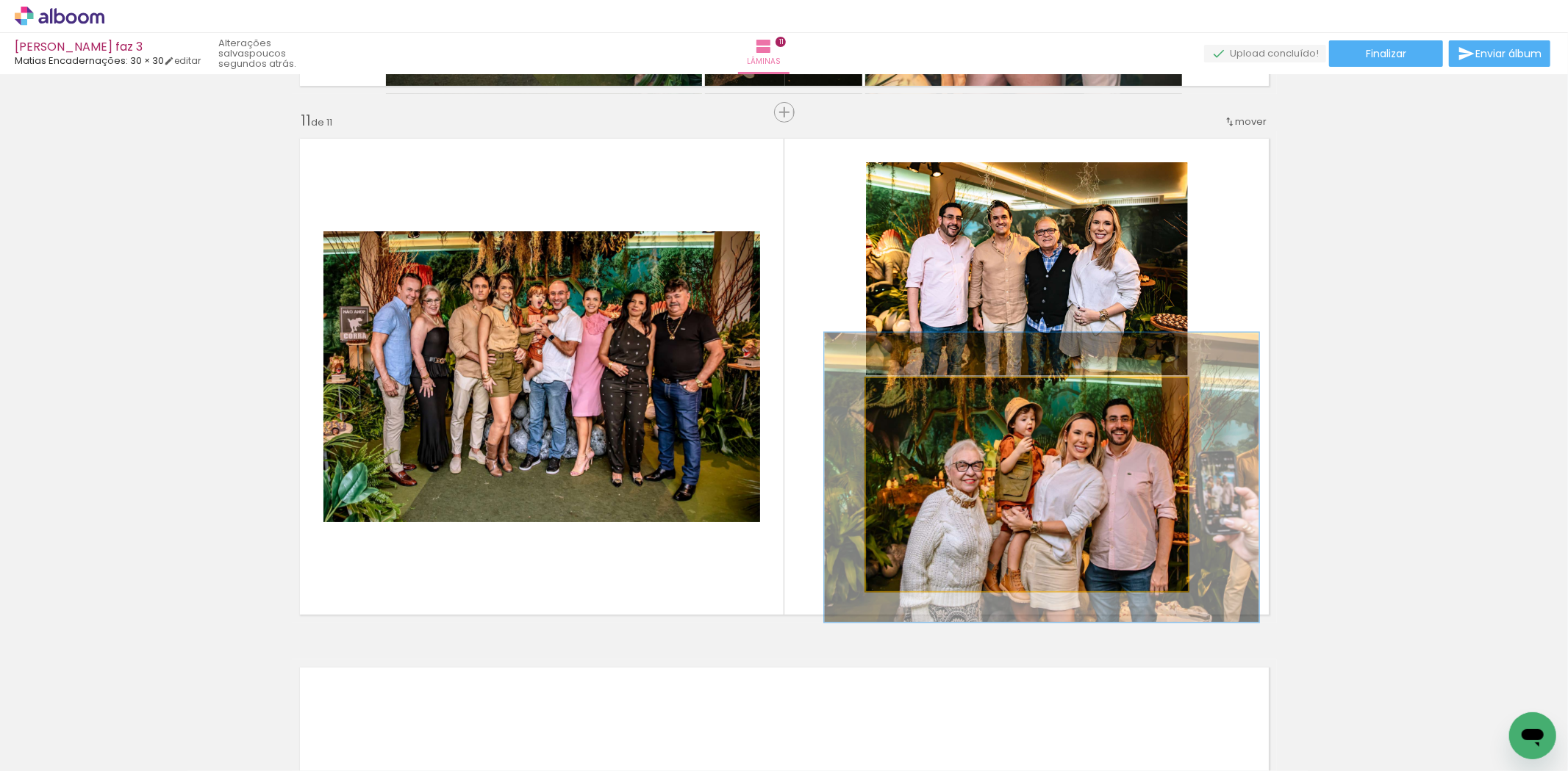
drag, startPoint x: 905, startPoint y: 397, endPoint x: 912, endPoint y: 395, distance: 7.3
type paper-slider "135"
click at [914, 395] on div at bounding box center [920, 393] width 13 height 13
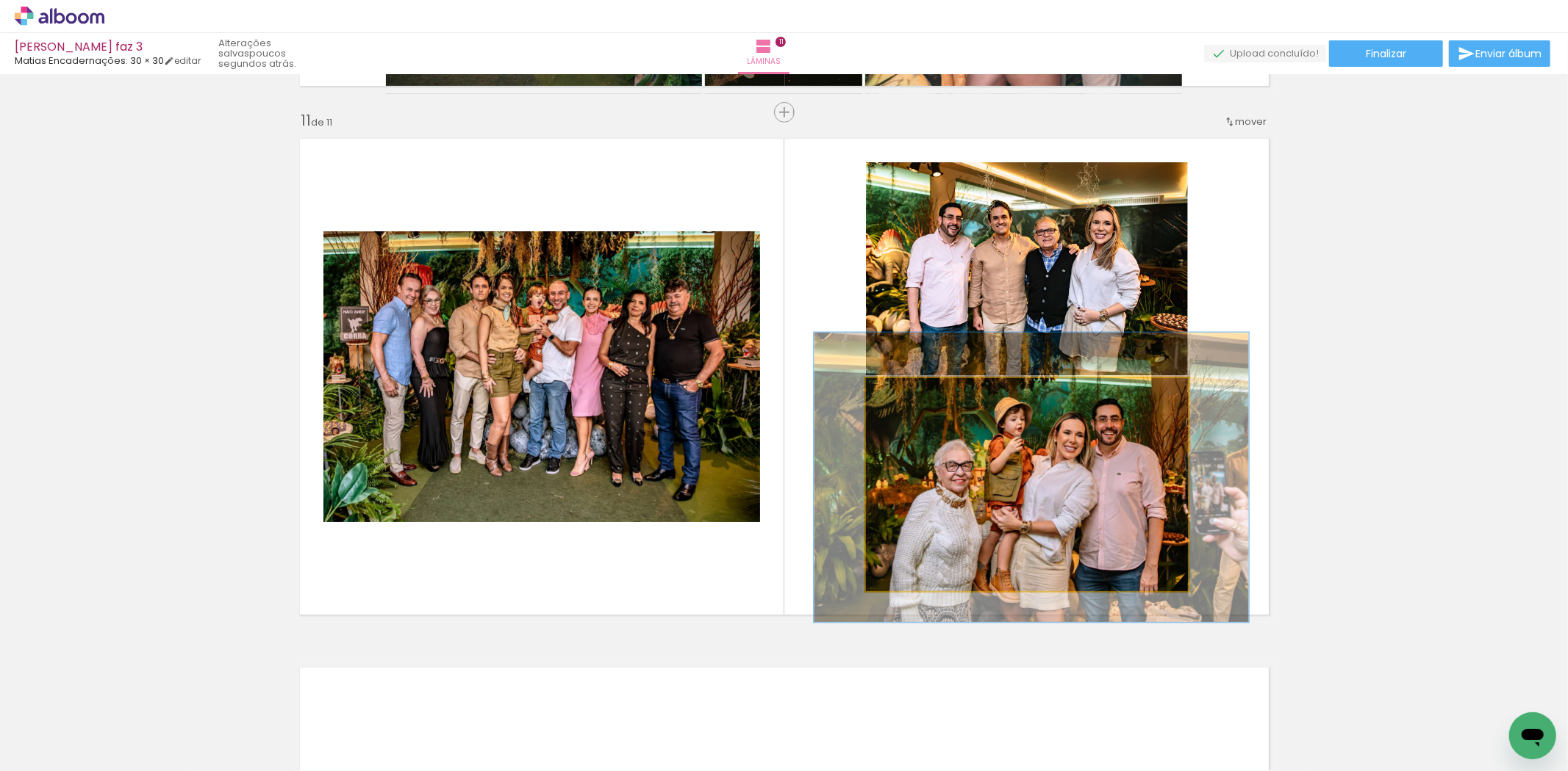
drag, startPoint x: 1022, startPoint y: 488, endPoint x: 1012, endPoint y: 488, distance: 10.0
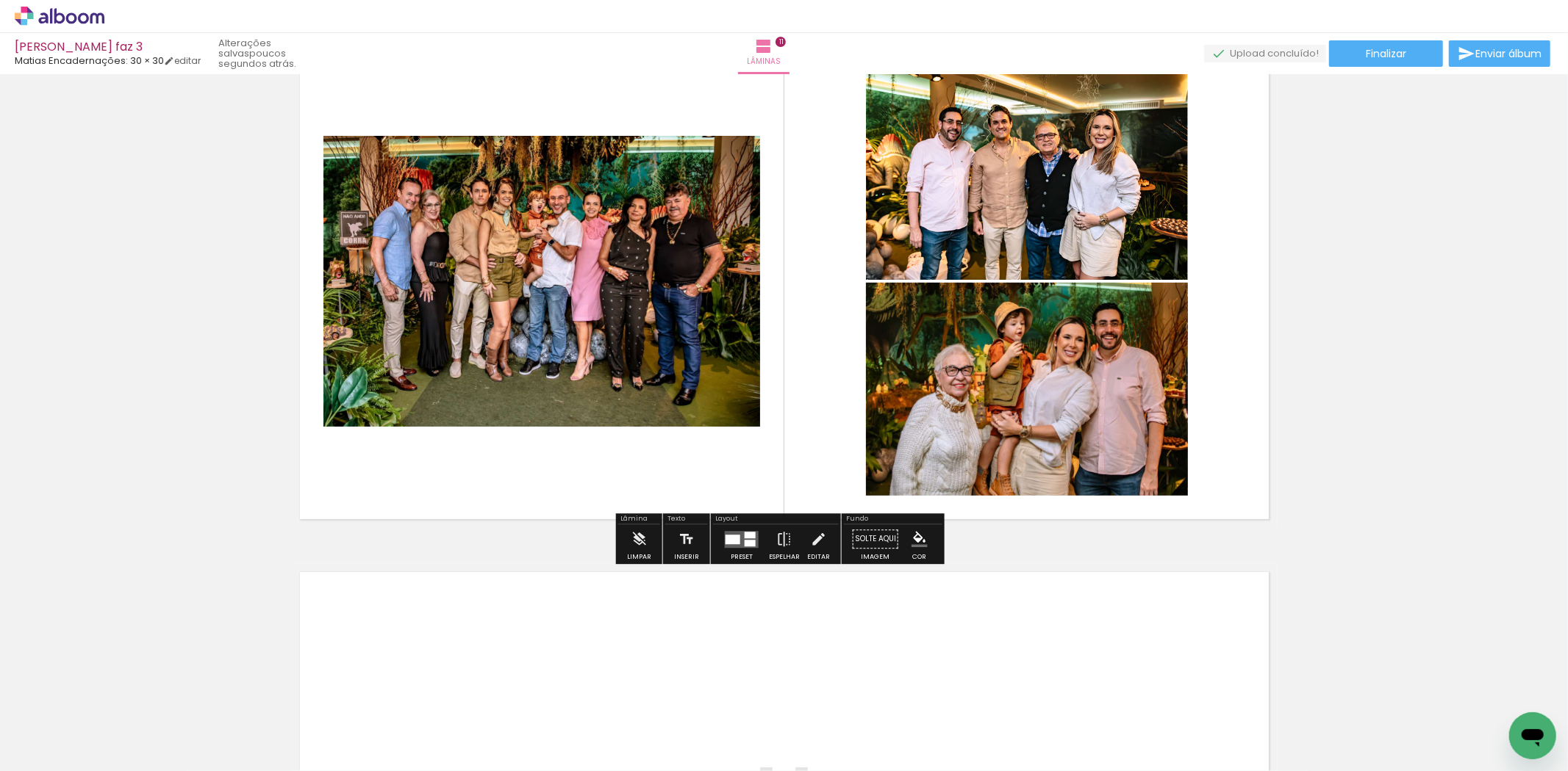
scroll to position [5555, 0]
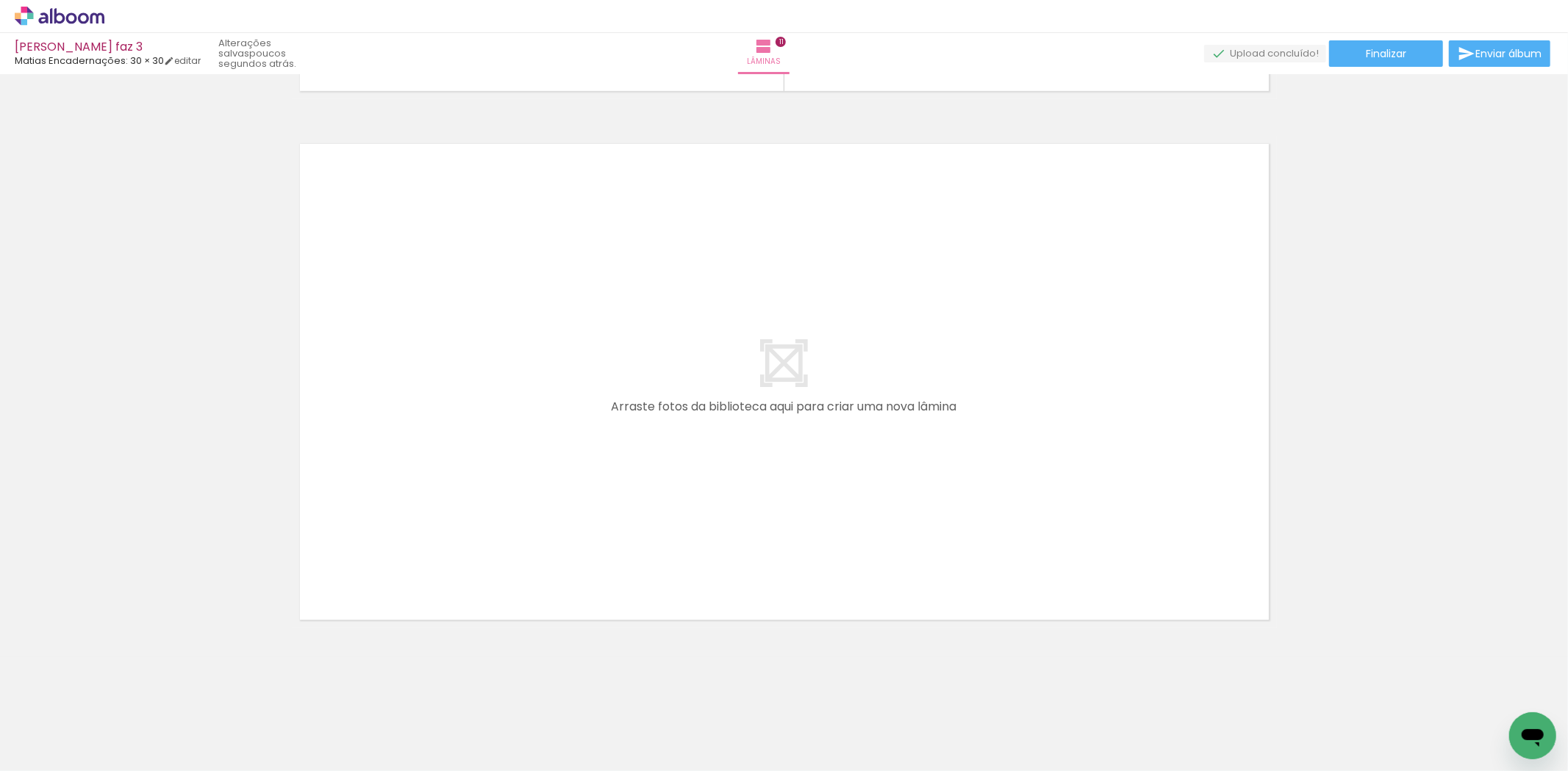
scroll to position [0, 838]
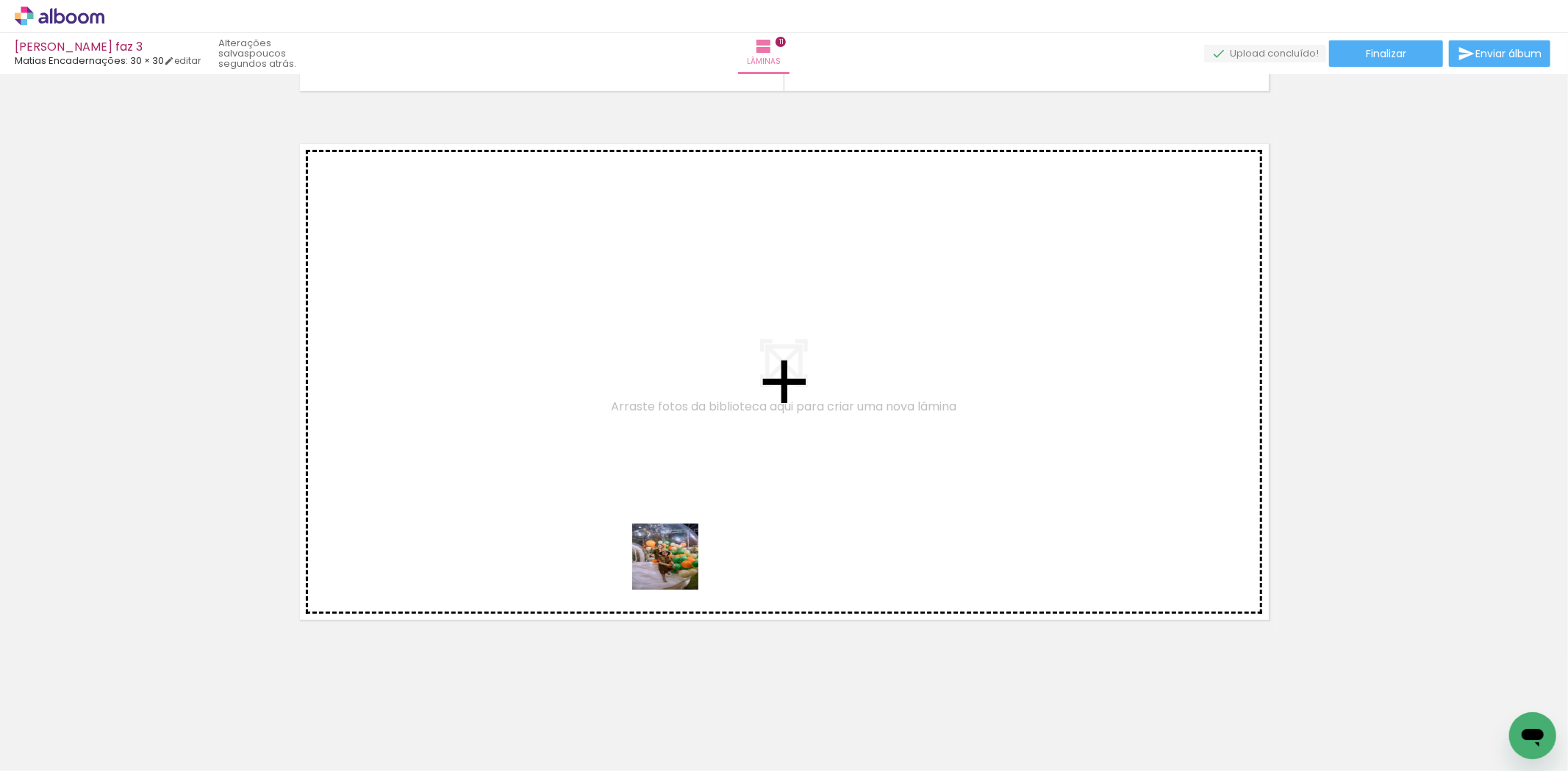
drag, startPoint x: 716, startPoint y: 738, endPoint x: 759, endPoint y: 649, distance: 98.8
click at [662, 520] on quentale-workspace at bounding box center [784, 385] width 1568 height 771
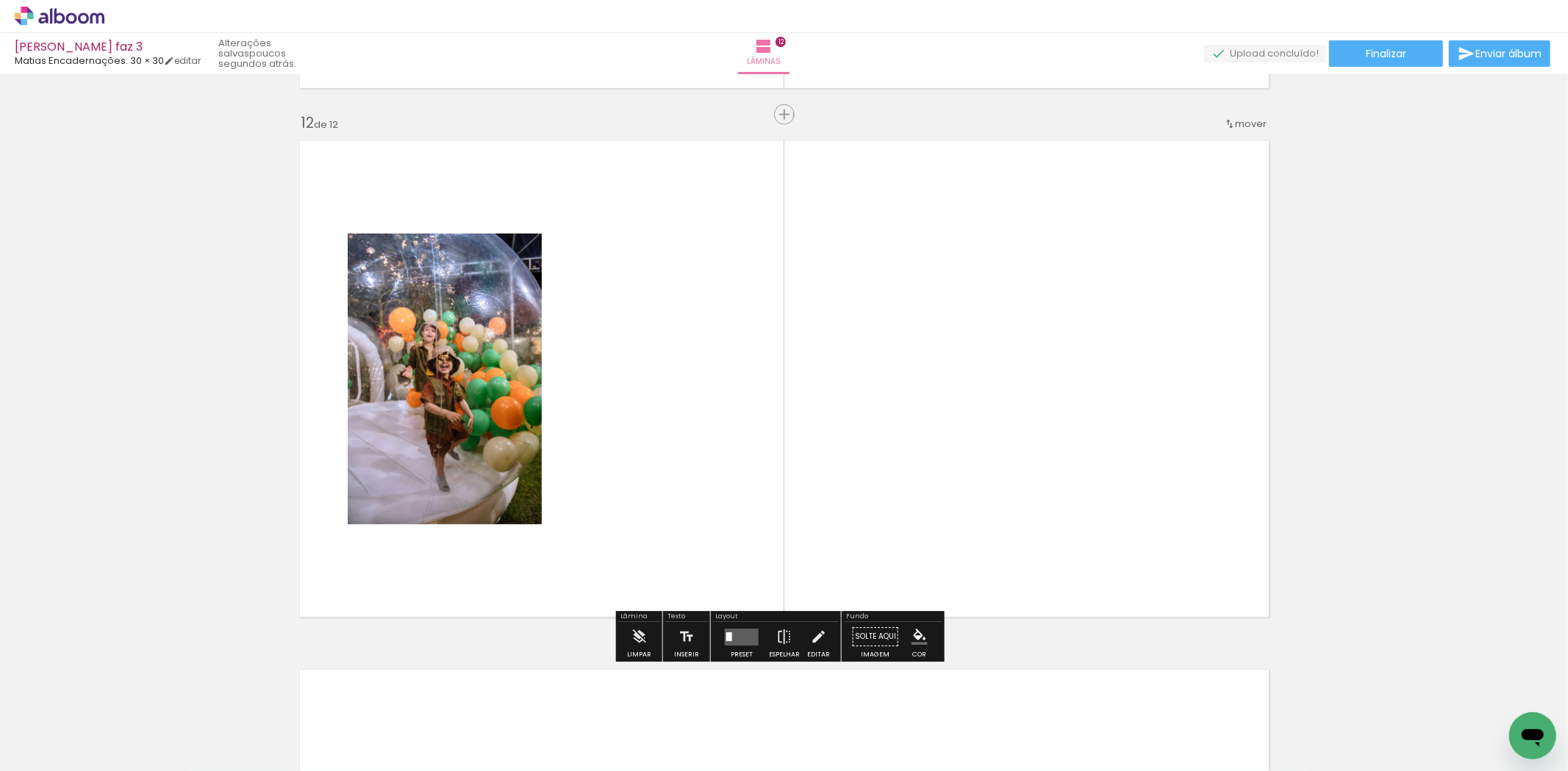
scroll to position [5805, 0]
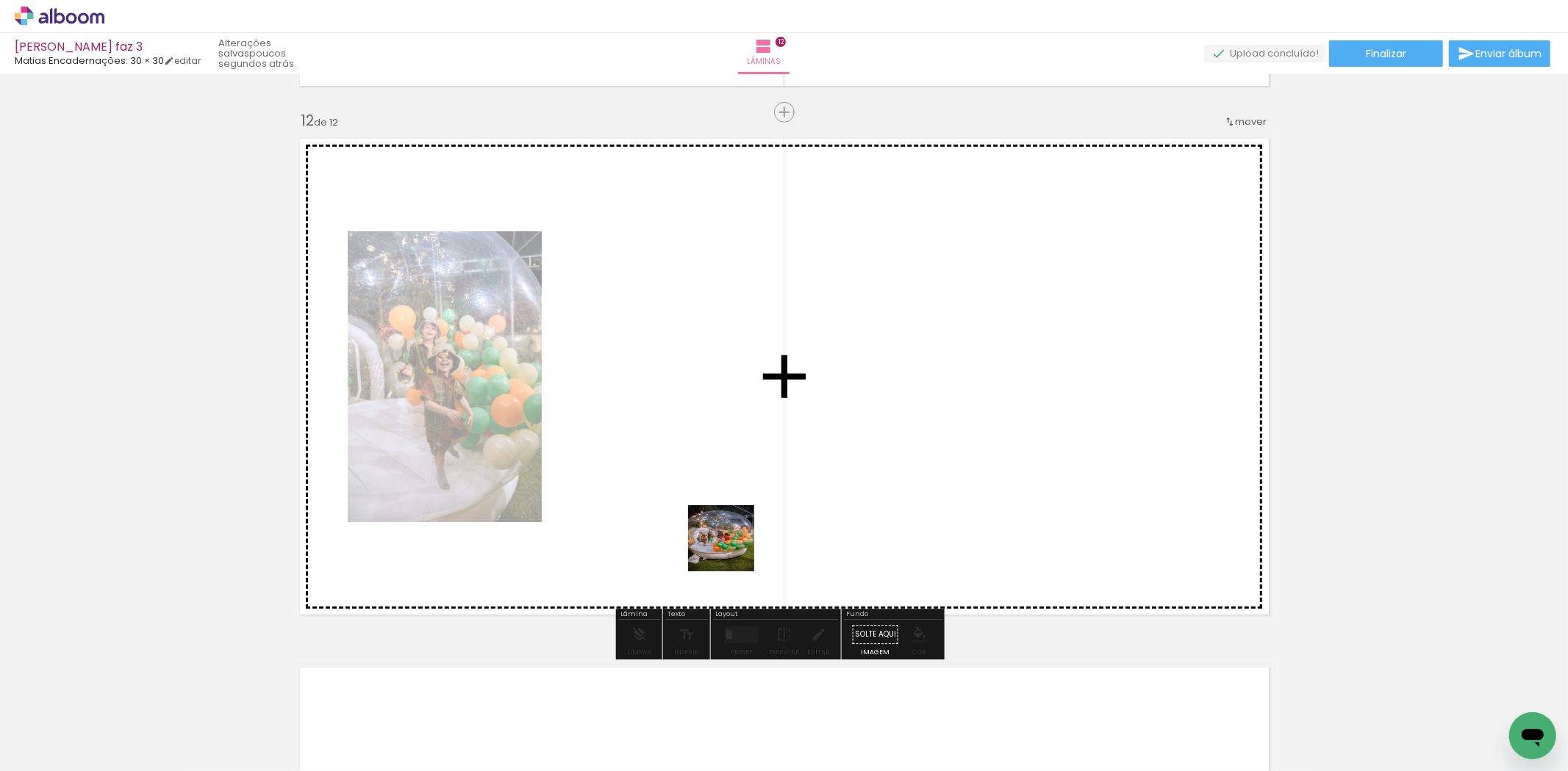
drag, startPoint x: 819, startPoint y: 731, endPoint x: 695, endPoint y: 474, distance: 285.4
click at [695, 474] on quentale-workspace at bounding box center [784, 385] width 1568 height 771
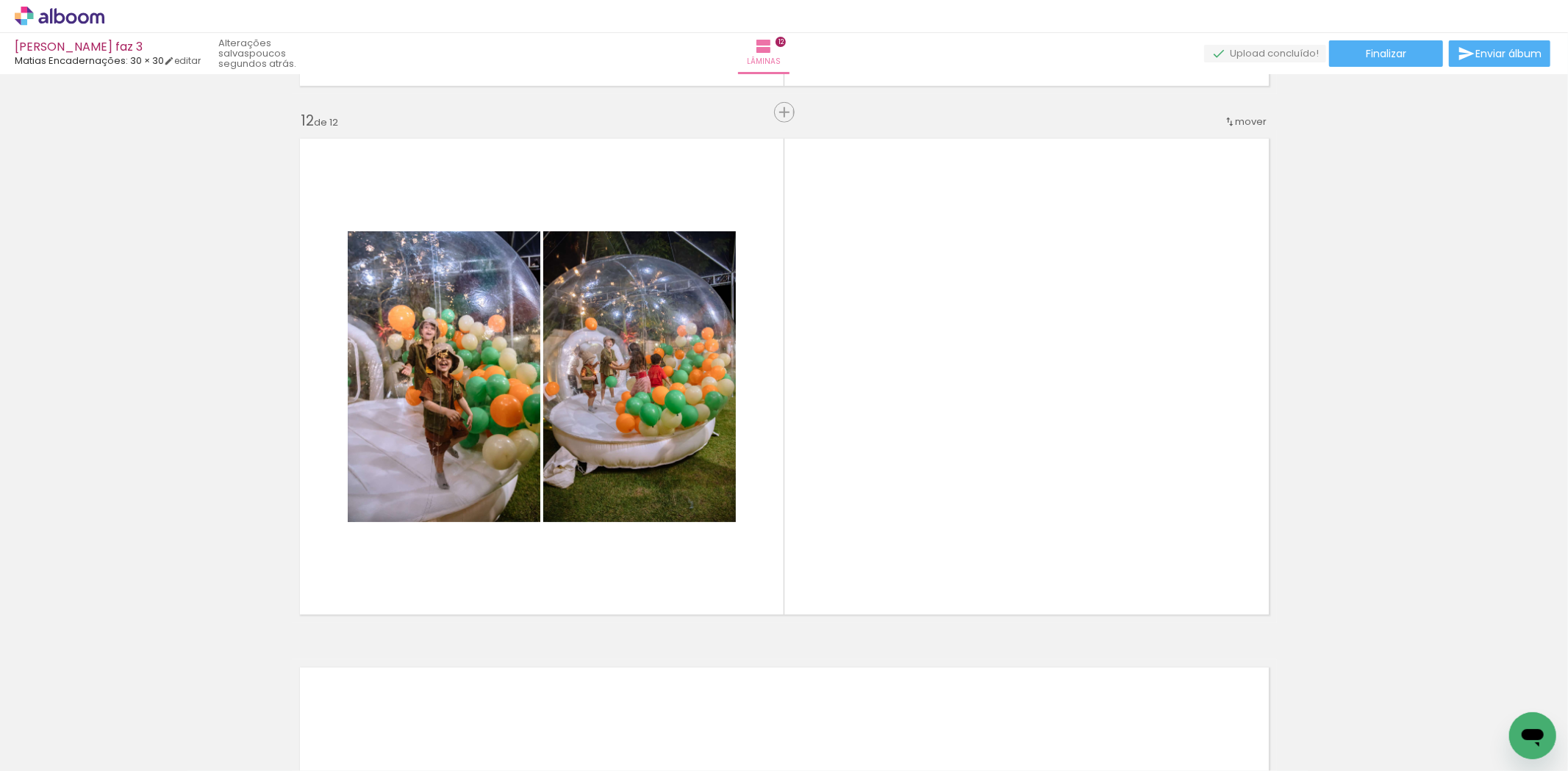
scroll to position [0, 2406]
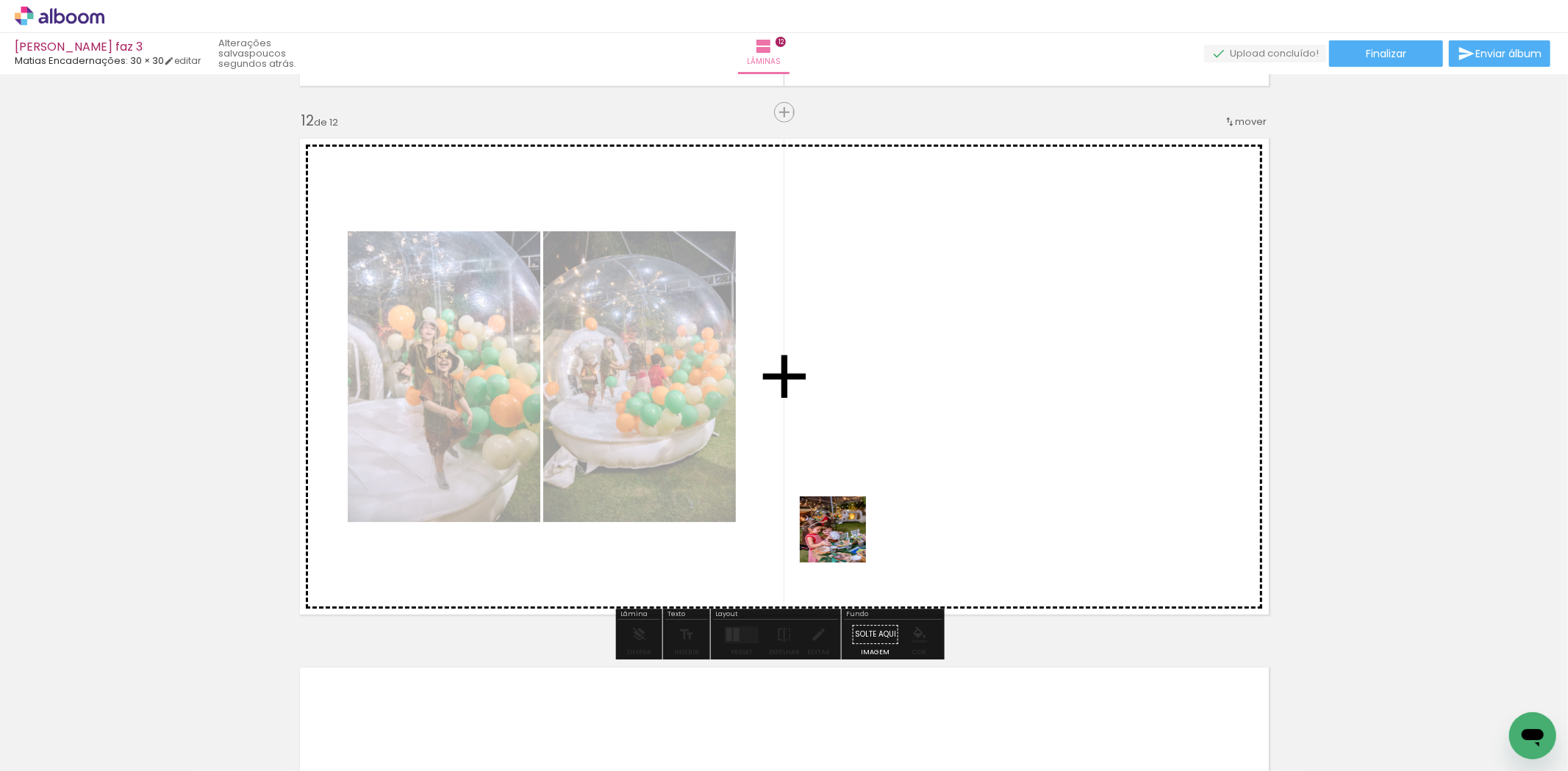
drag, startPoint x: 832, startPoint y: 591, endPoint x: 861, endPoint y: 460, distance: 134.2
click at [861, 460] on quentale-workspace at bounding box center [784, 385] width 1568 height 771
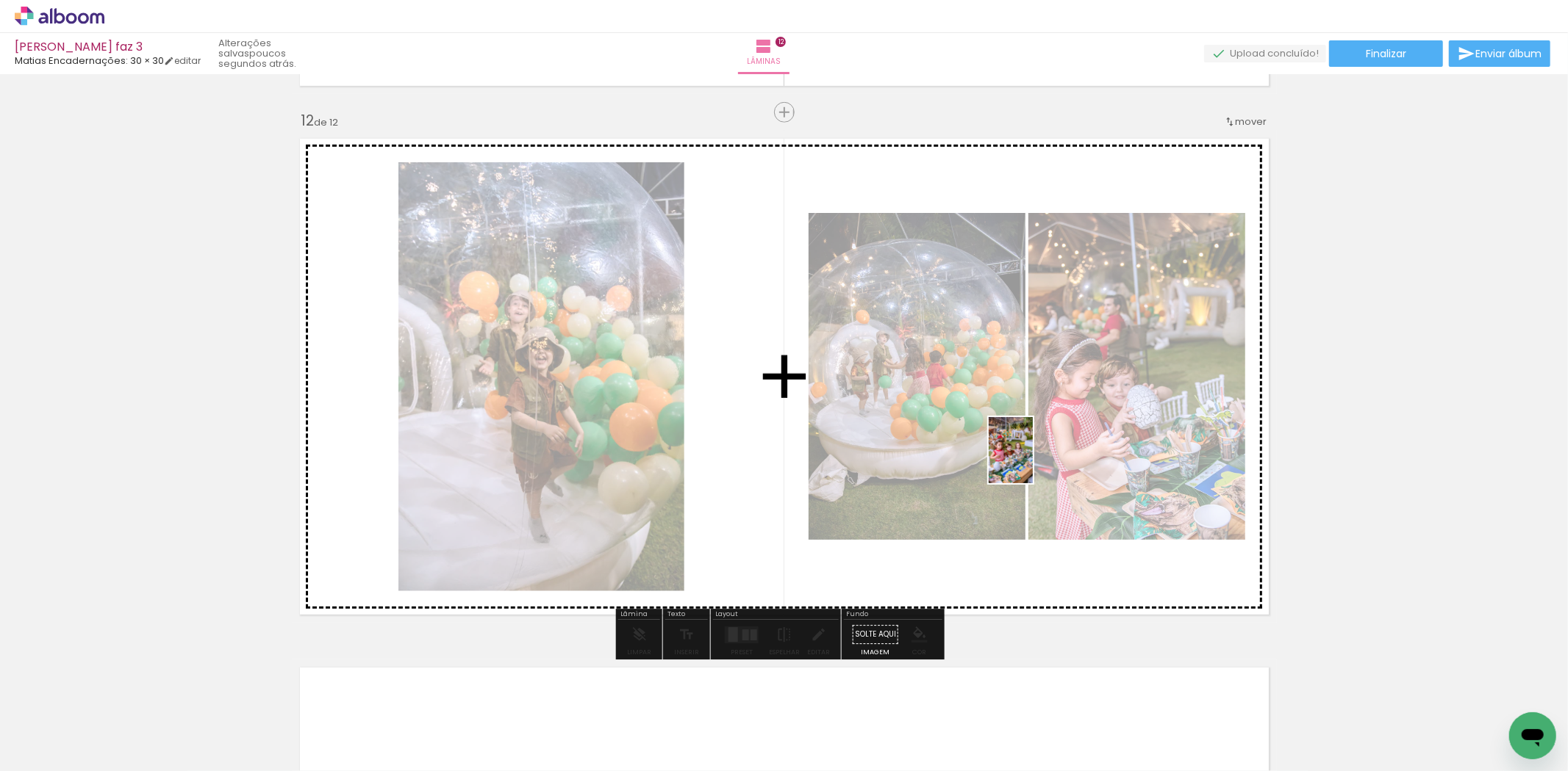
drag, startPoint x: 957, startPoint y: 723, endPoint x: 1033, endPoint y: 459, distance: 274.7
click at [1033, 459] on quentale-workspace at bounding box center [784, 385] width 1568 height 771
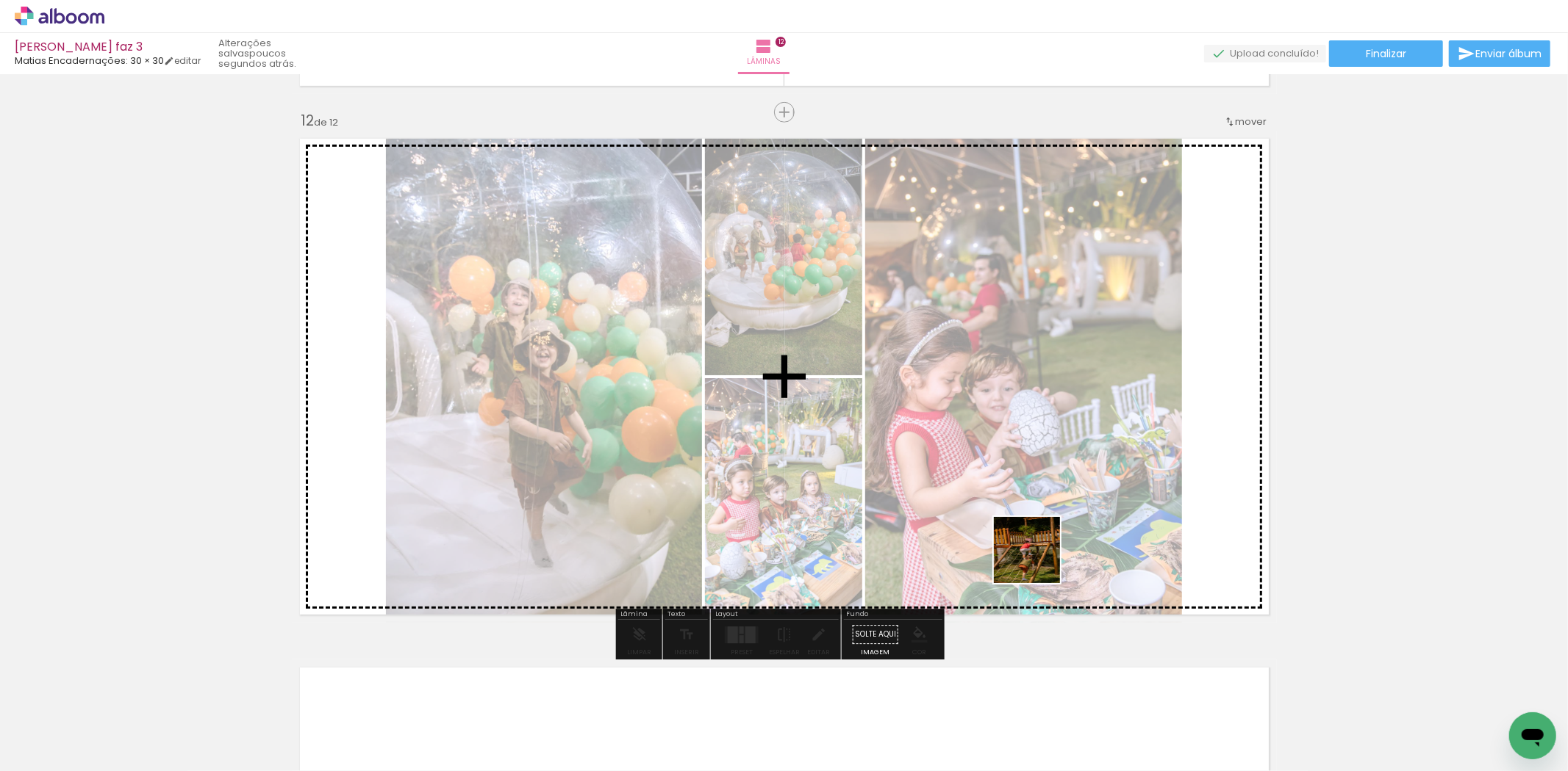
drag, startPoint x: 1041, startPoint y: 745, endPoint x: 1026, endPoint y: 510, distance: 235.5
click at [1026, 510] on quentale-workspace at bounding box center [784, 385] width 1568 height 771
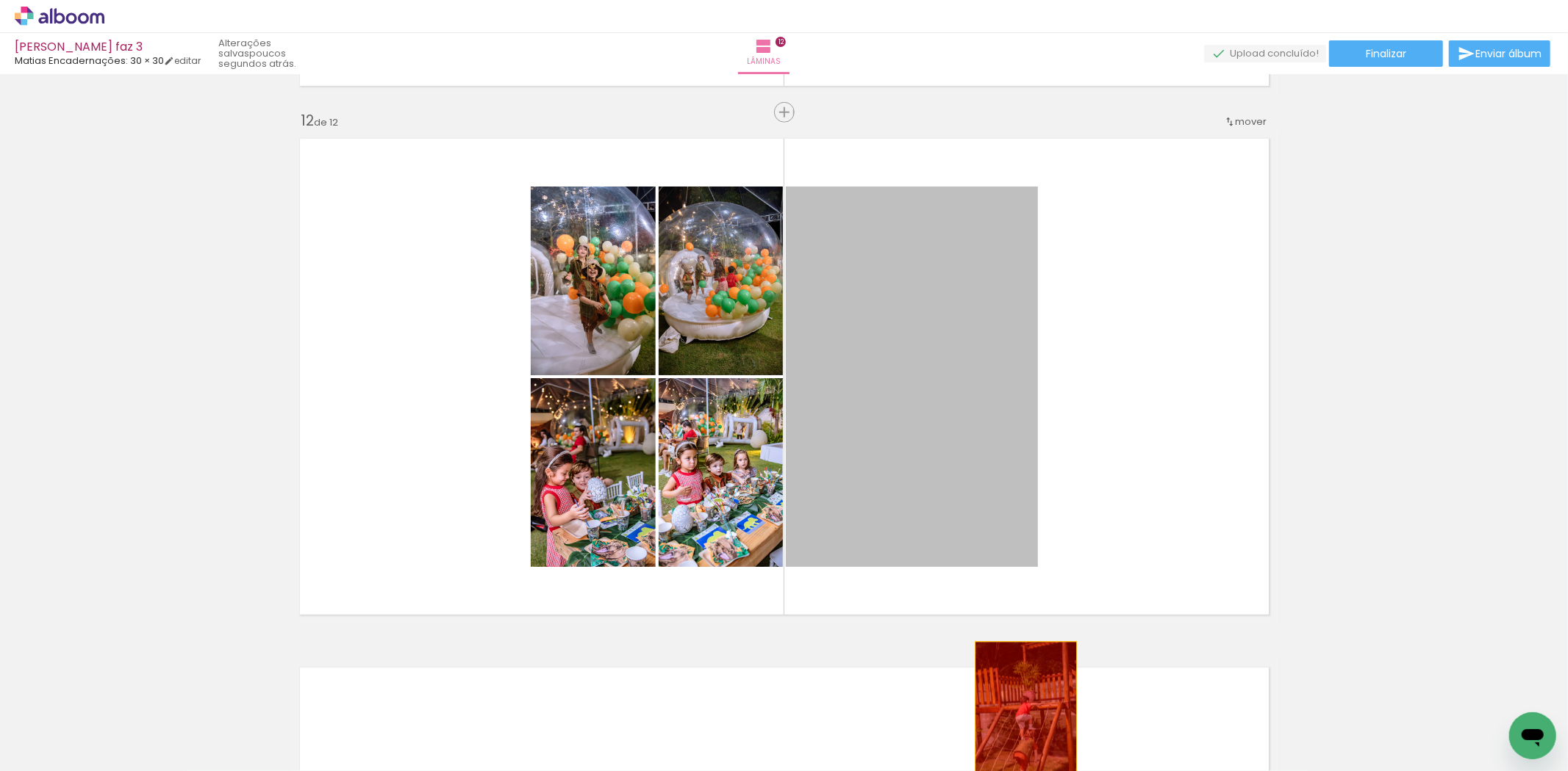
drag, startPoint x: 913, startPoint y: 322, endPoint x: 1024, endPoint y: 725, distance: 418.0
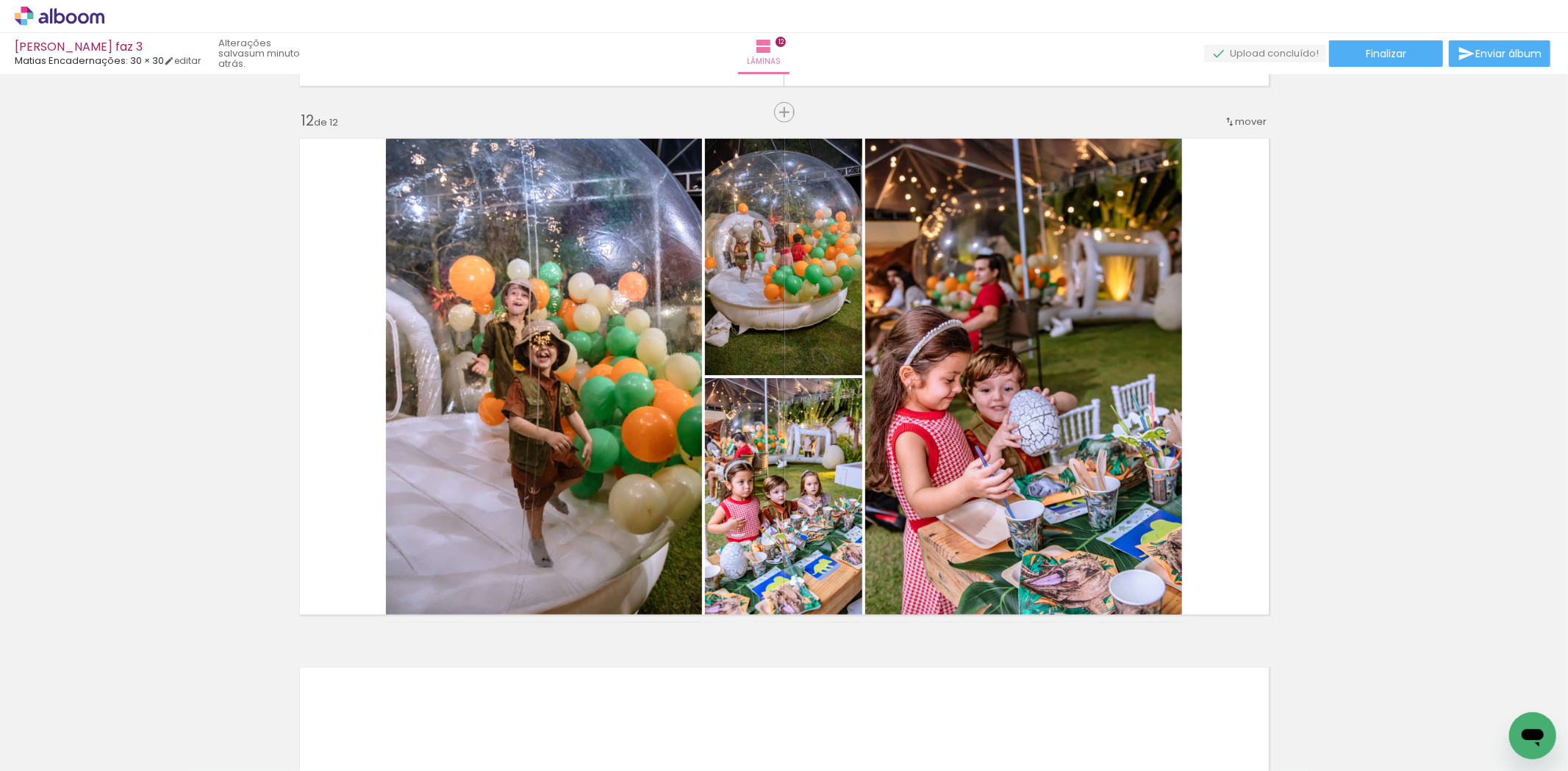
scroll to position [0, 3938]
drag, startPoint x: 906, startPoint y: 738, endPoint x: 1001, endPoint y: 552, distance: 208.9
click at [1001, 552] on quentale-workspace at bounding box center [784, 385] width 1568 height 771
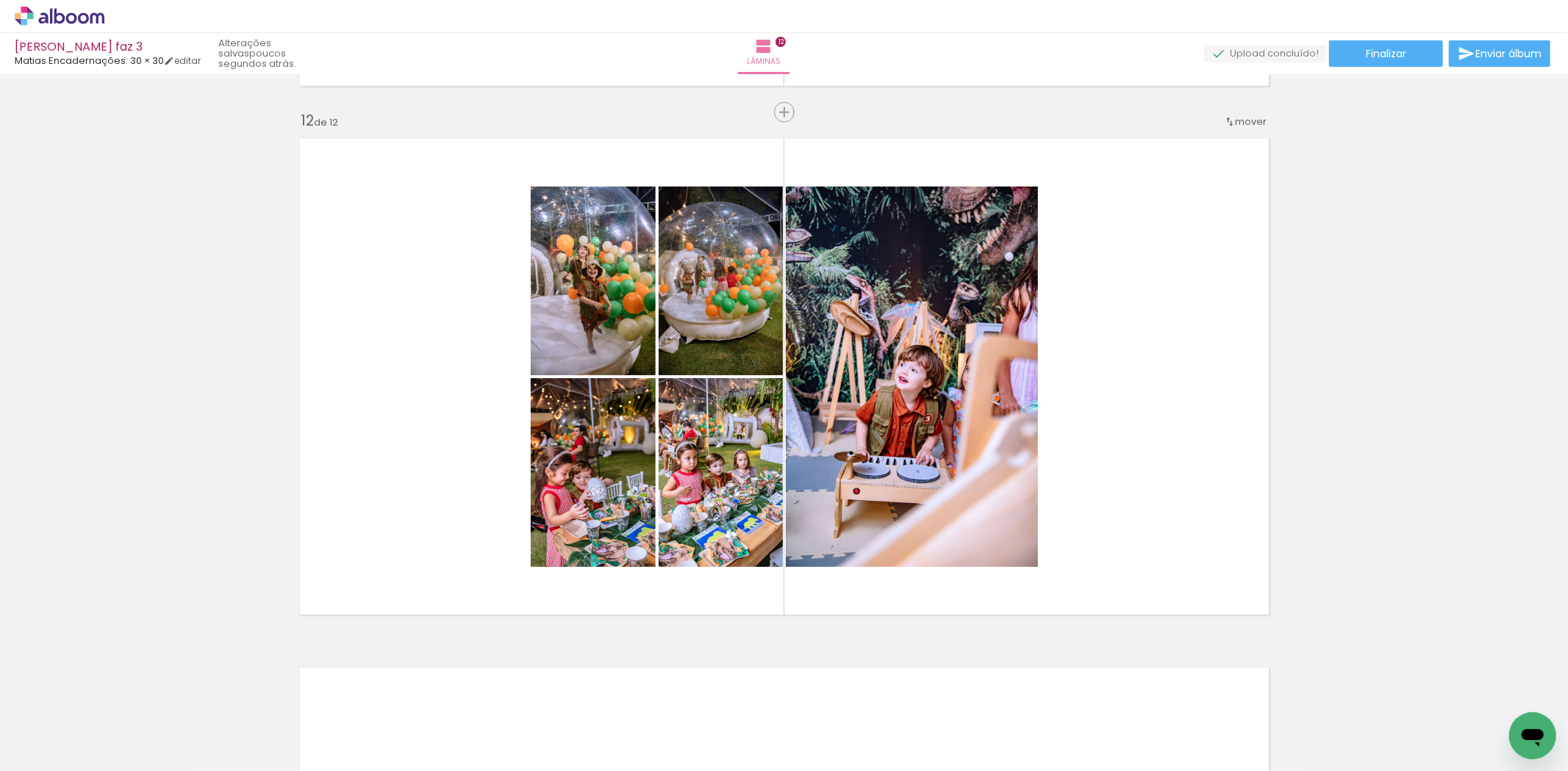
scroll to position [0, 3938]
click at [67, 749] on span "Adicionar Fotos" at bounding box center [52, 751] width 44 height 16
click at [0, 0] on input "file" at bounding box center [0, 0] width 0 height 0
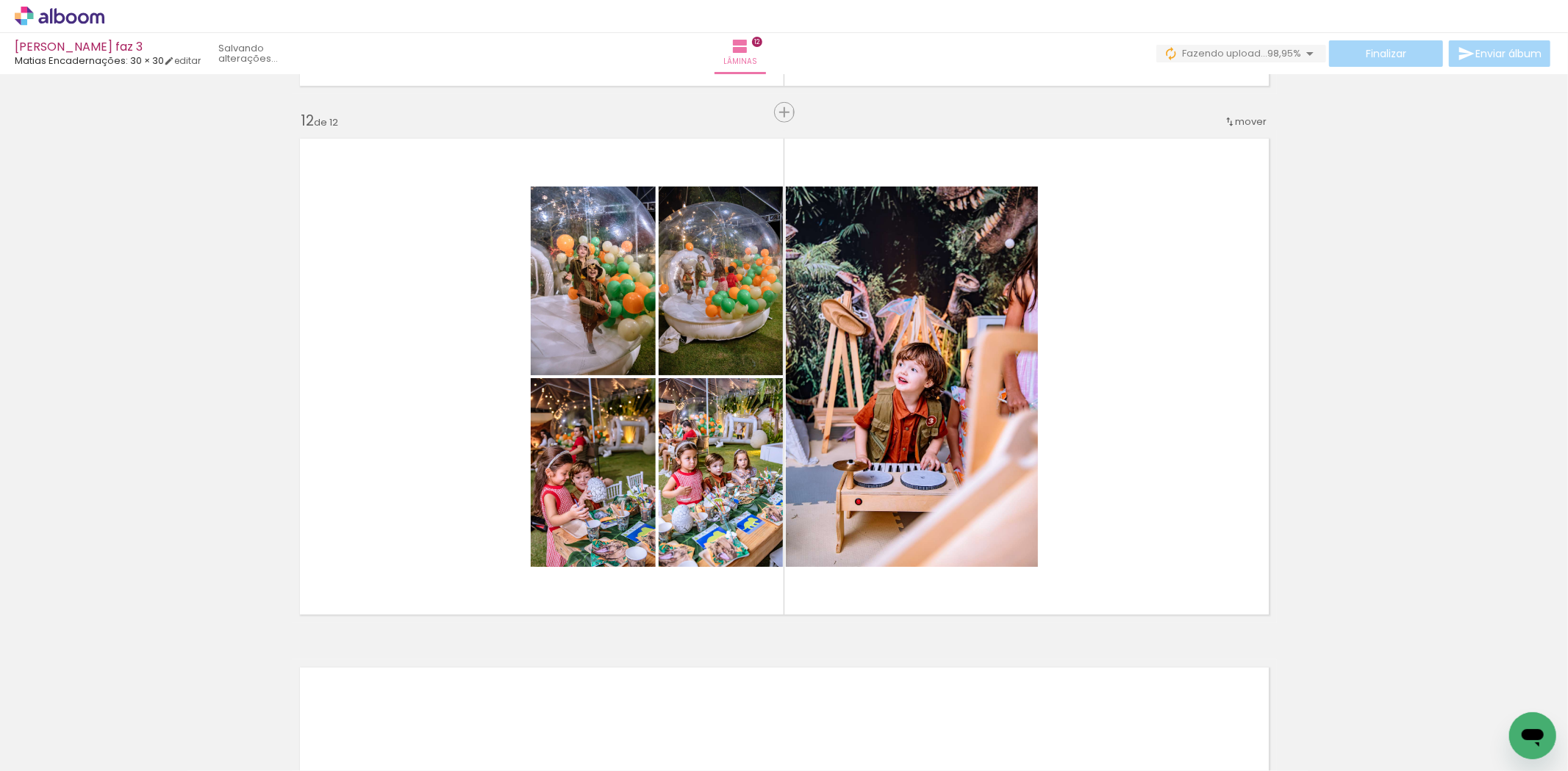
scroll to position [0, 2105]
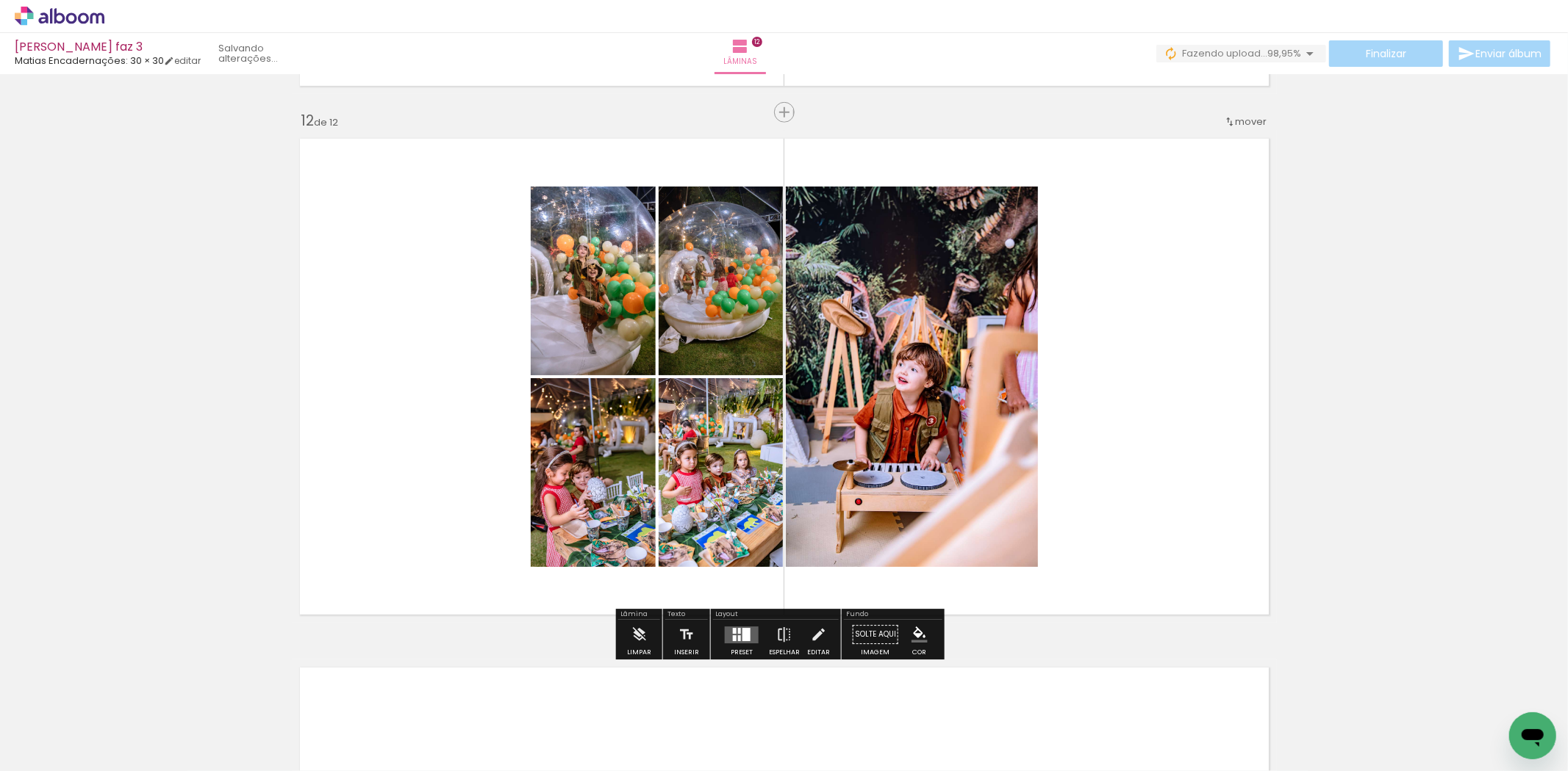
click at [738, 629] on div at bounding box center [740, 631] width 3 height 6
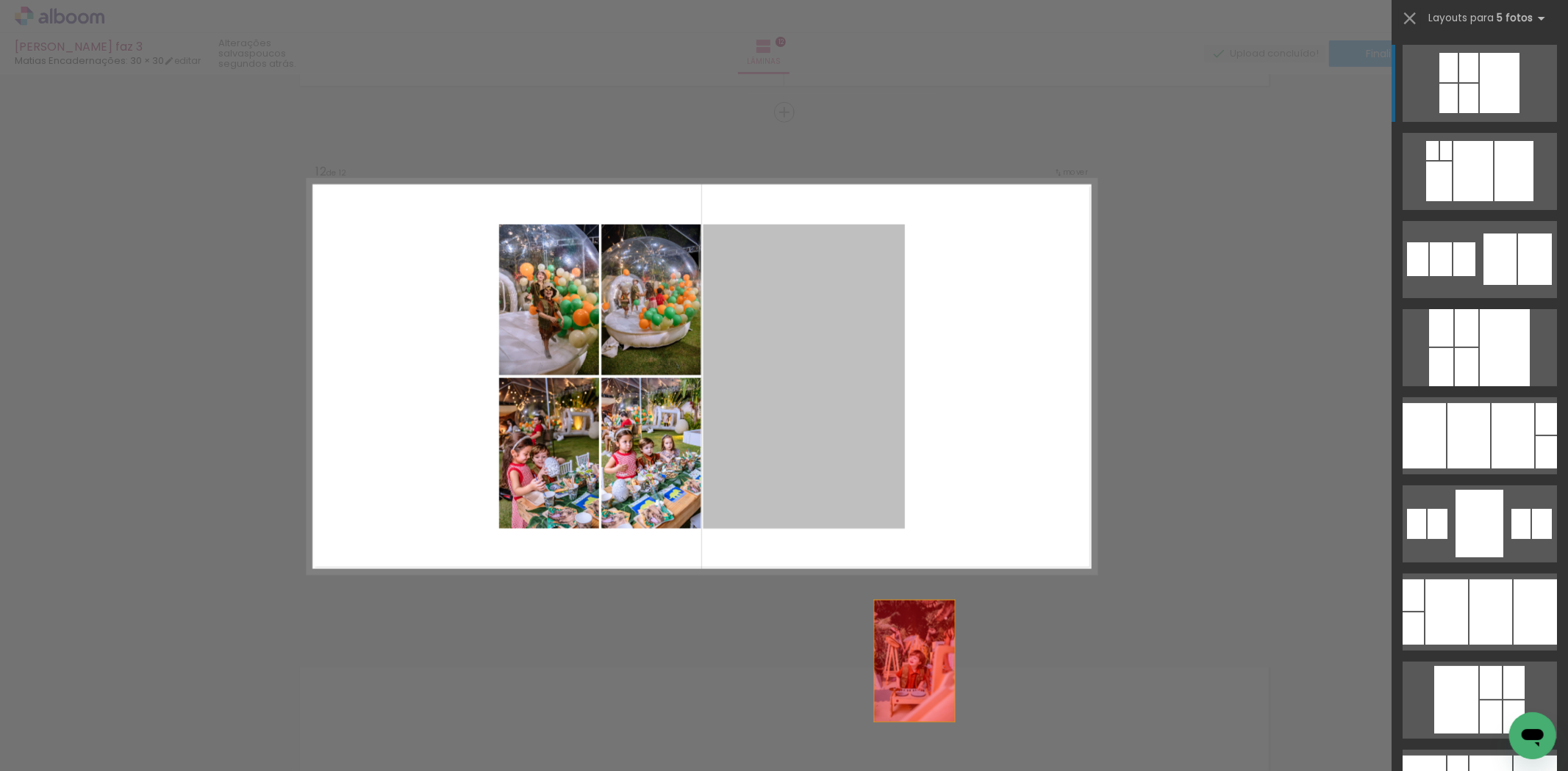
drag, startPoint x: 823, startPoint y: 383, endPoint x: 936, endPoint y: 741, distance: 375.4
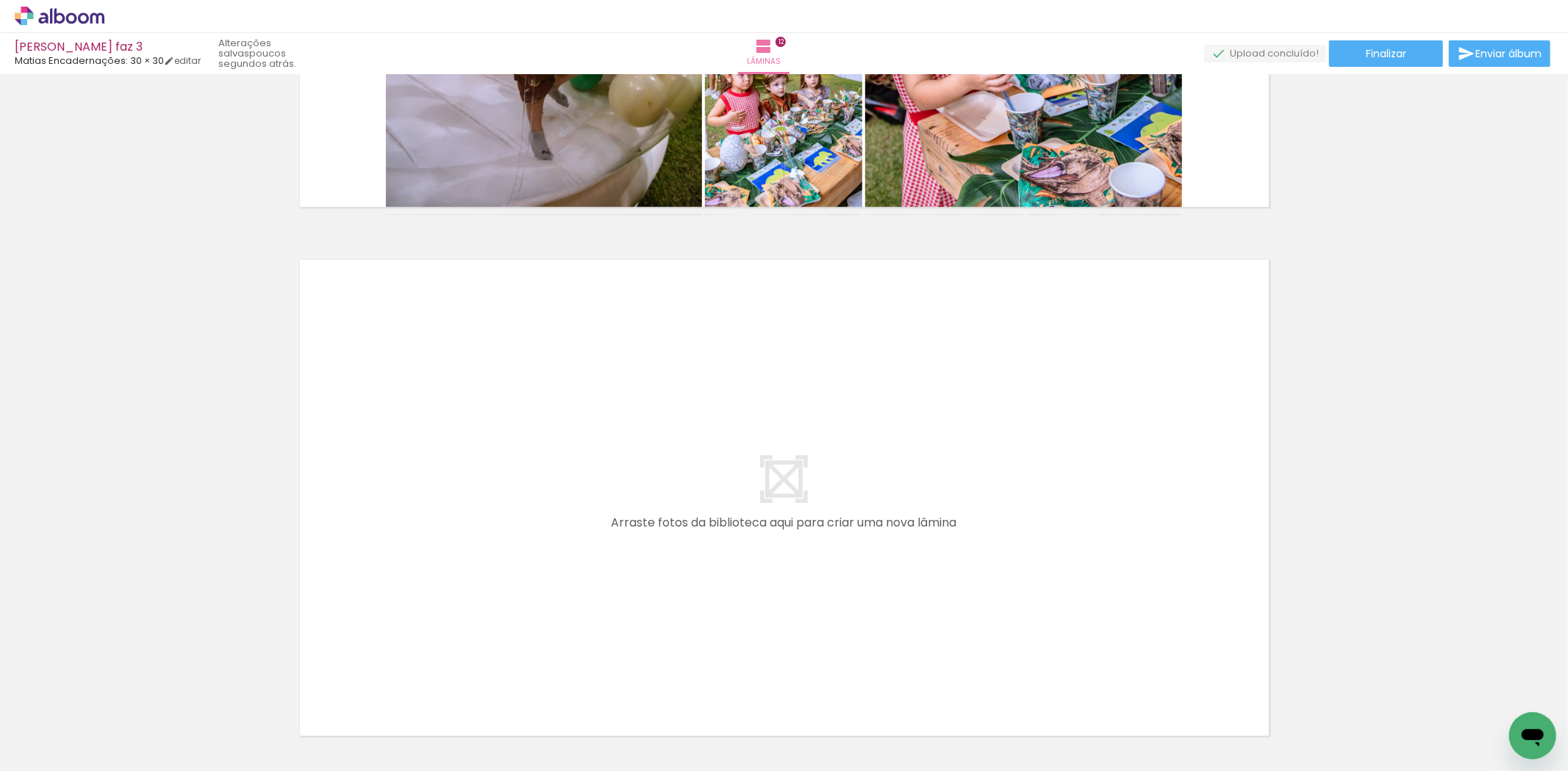
scroll to position [0, 2789]
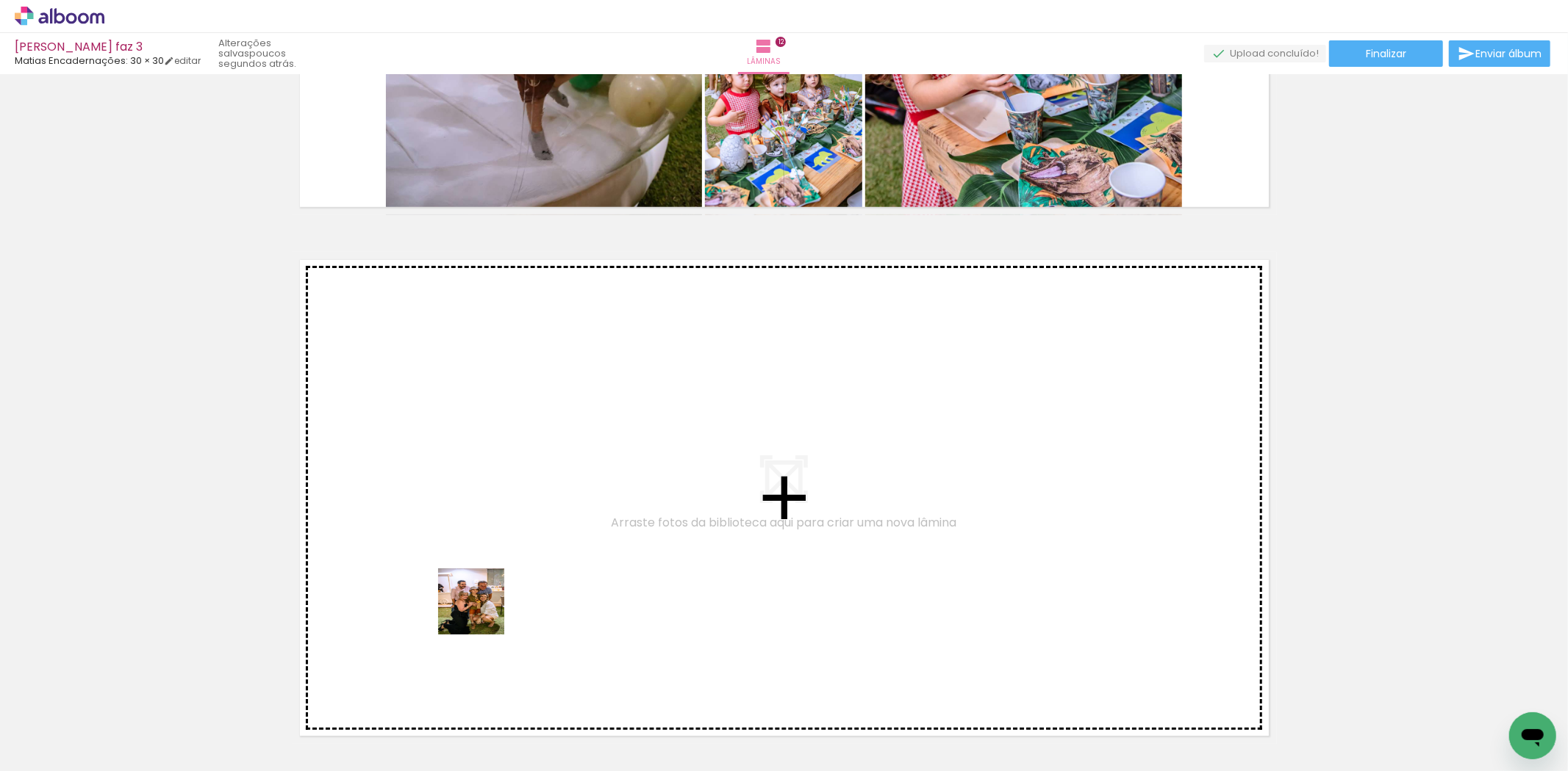
drag, startPoint x: 494, startPoint y: 731, endPoint x: 472, endPoint y: 552, distance: 180.3
click at [472, 552] on quentale-workspace at bounding box center [784, 385] width 1568 height 771
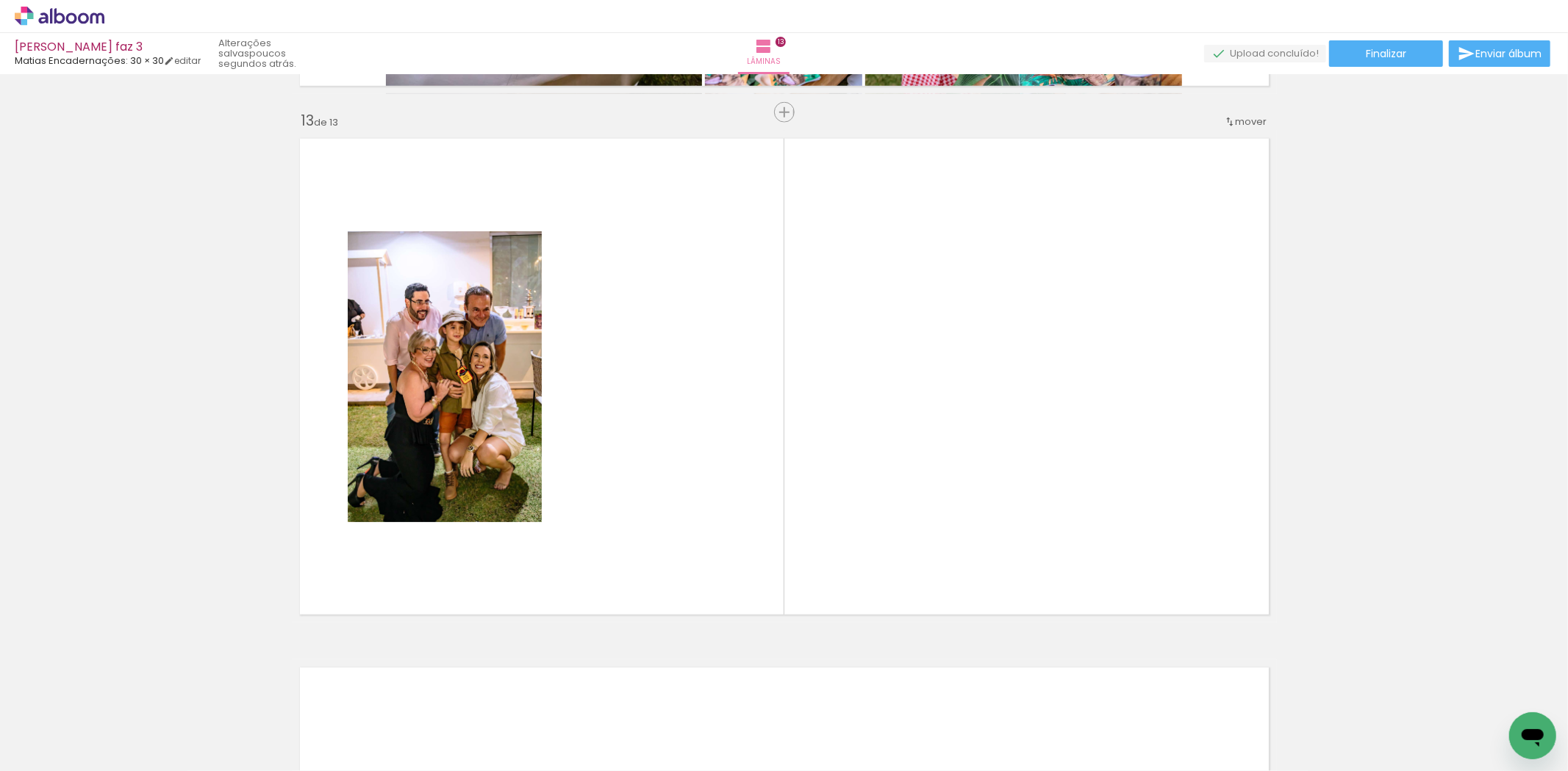
scroll to position [0, 4578]
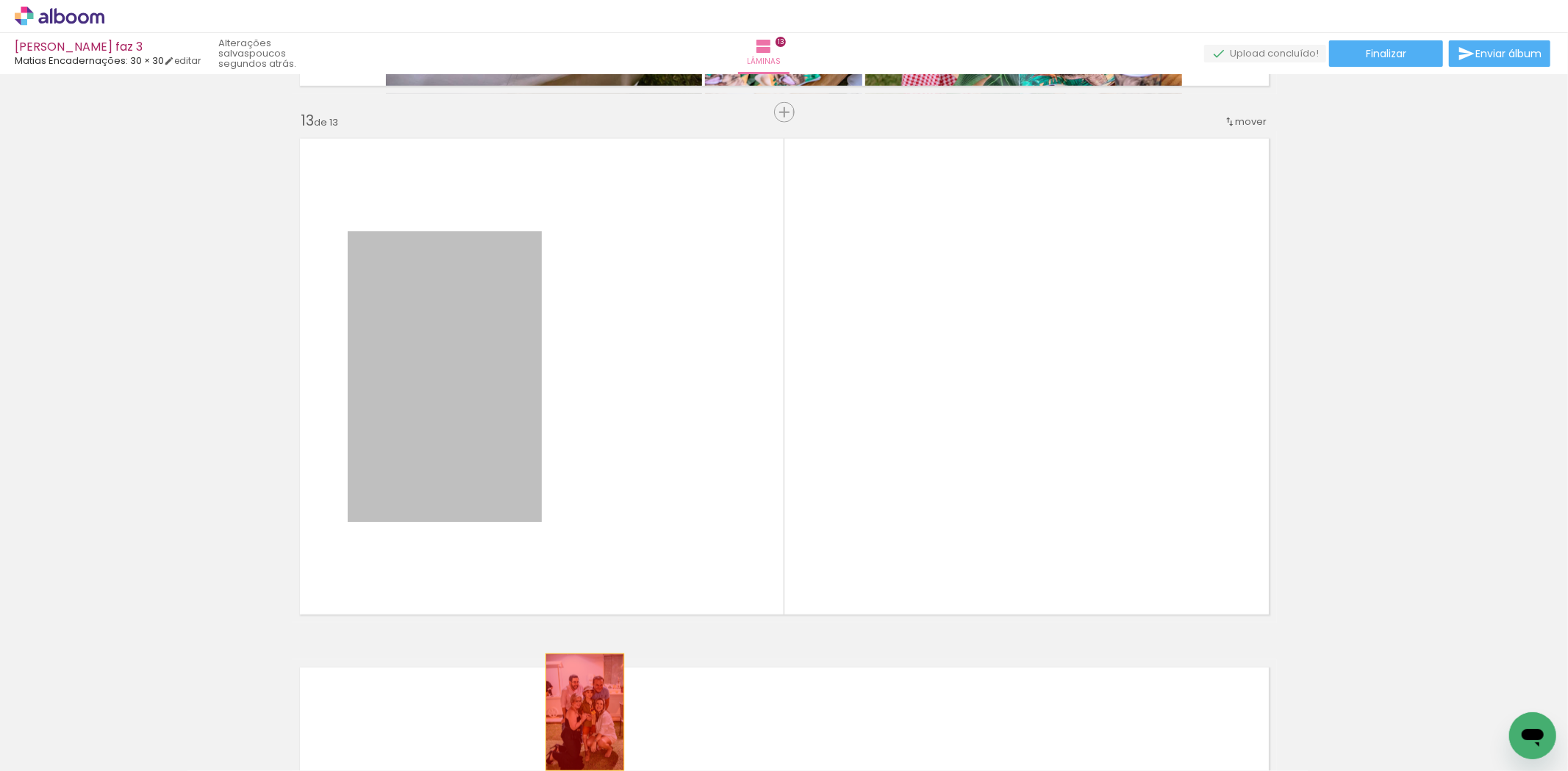
drag, startPoint x: 456, startPoint y: 348, endPoint x: 579, endPoint y: 732, distance: 403.2
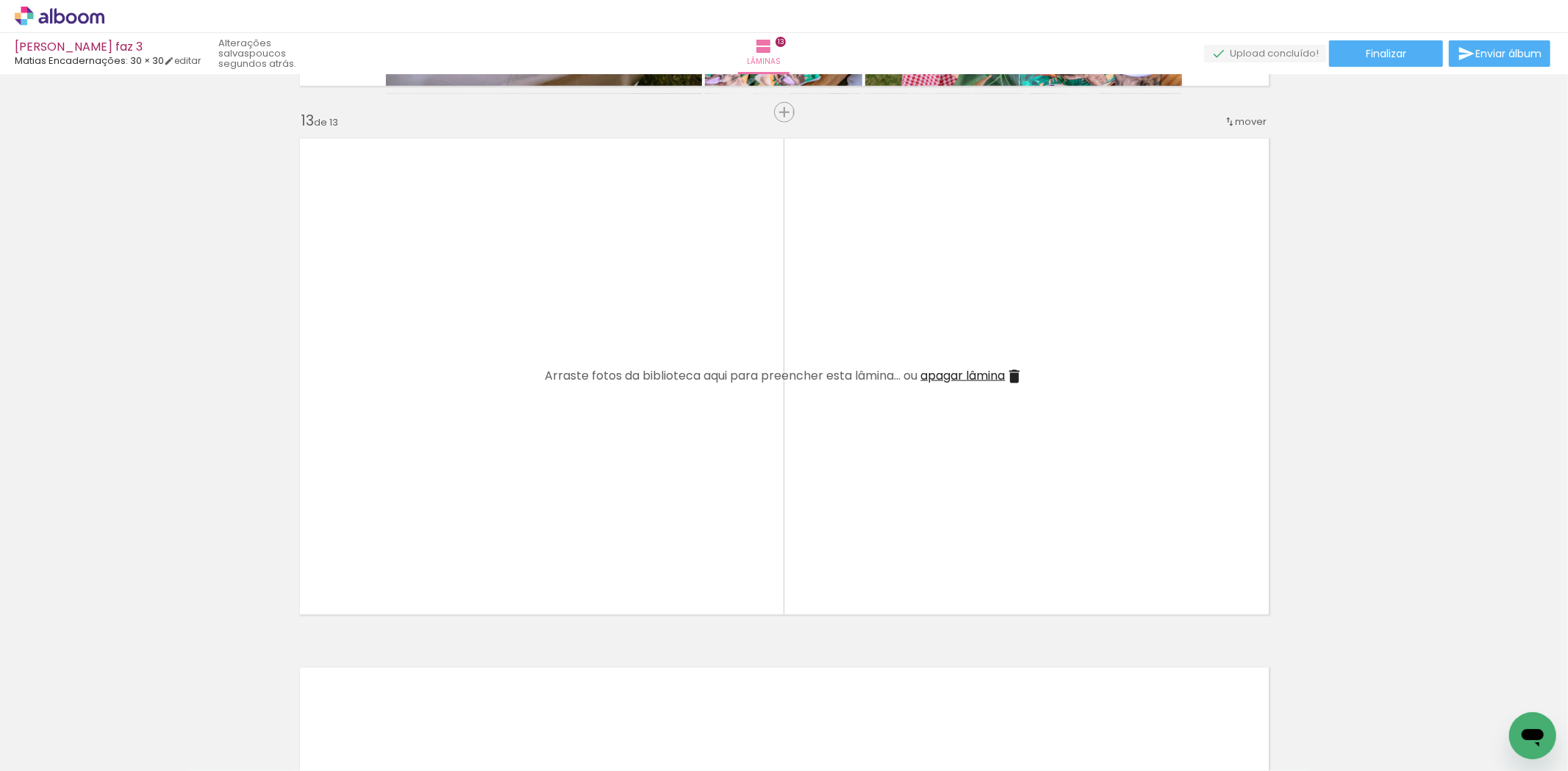
scroll to position [0, 3827]
drag, startPoint x: 608, startPoint y: 687, endPoint x: 599, endPoint y: 535, distance: 152.3
click at [599, 535] on quentale-workspace at bounding box center [784, 385] width 1568 height 771
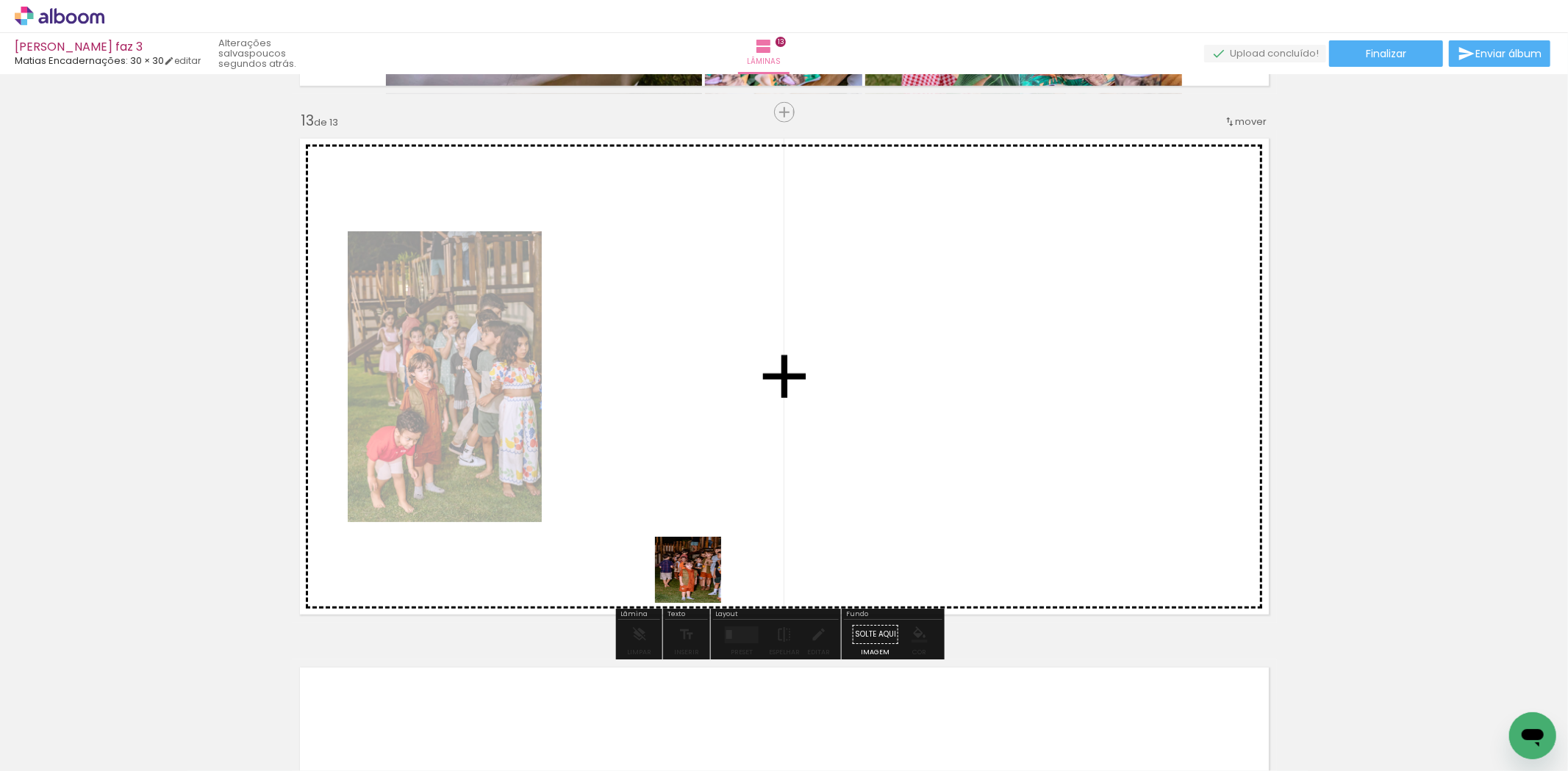
drag, startPoint x: 684, startPoint y: 708, endPoint x: 756, endPoint y: 632, distance: 104.7
click at [706, 527] on quentale-workspace at bounding box center [784, 385] width 1568 height 771
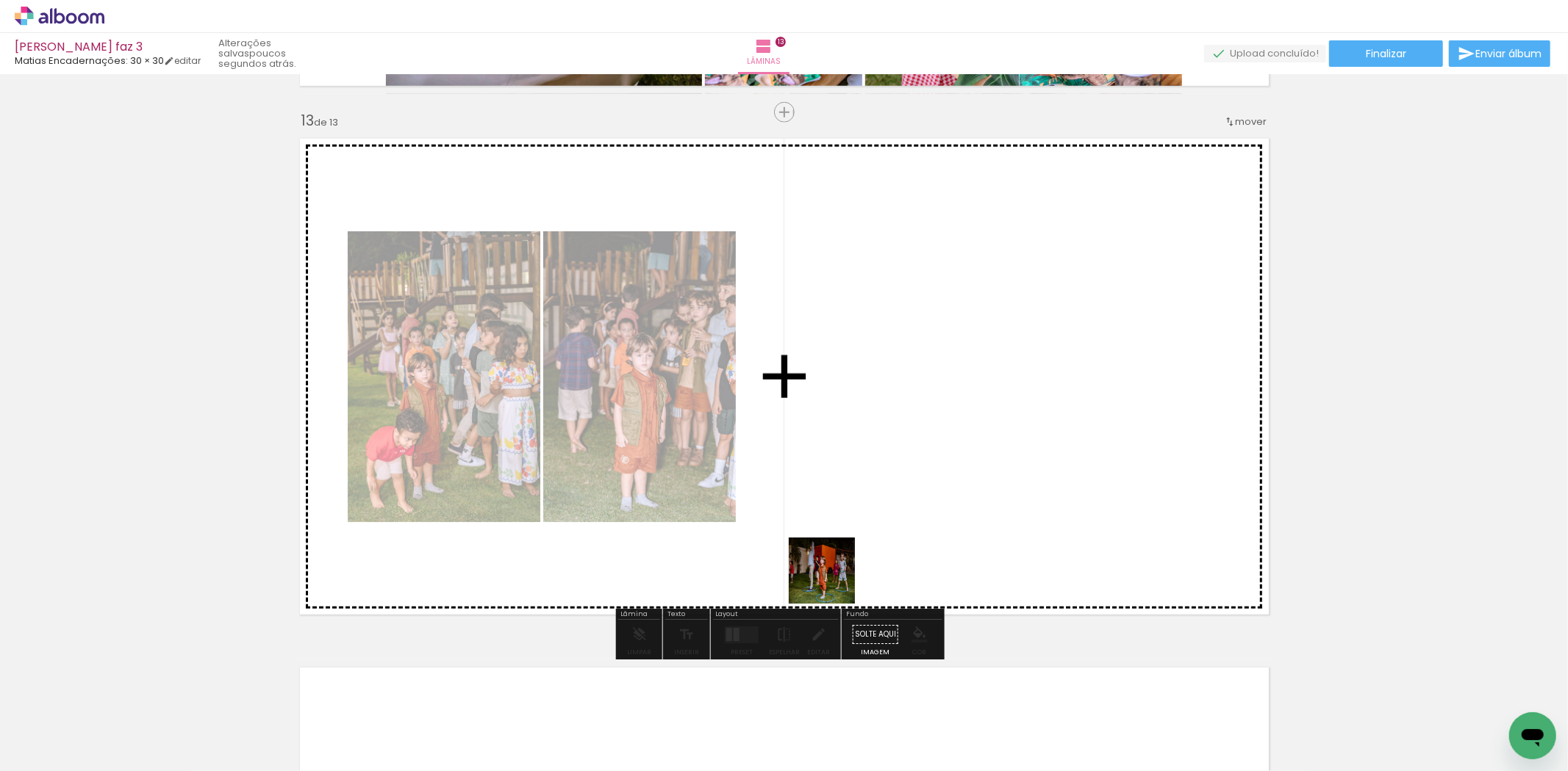
drag, startPoint x: 785, startPoint y: 728, endPoint x: 850, endPoint y: 509, distance: 228.4
click at [850, 509] on quentale-workspace at bounding box center [784, 385] width 1568 height 771
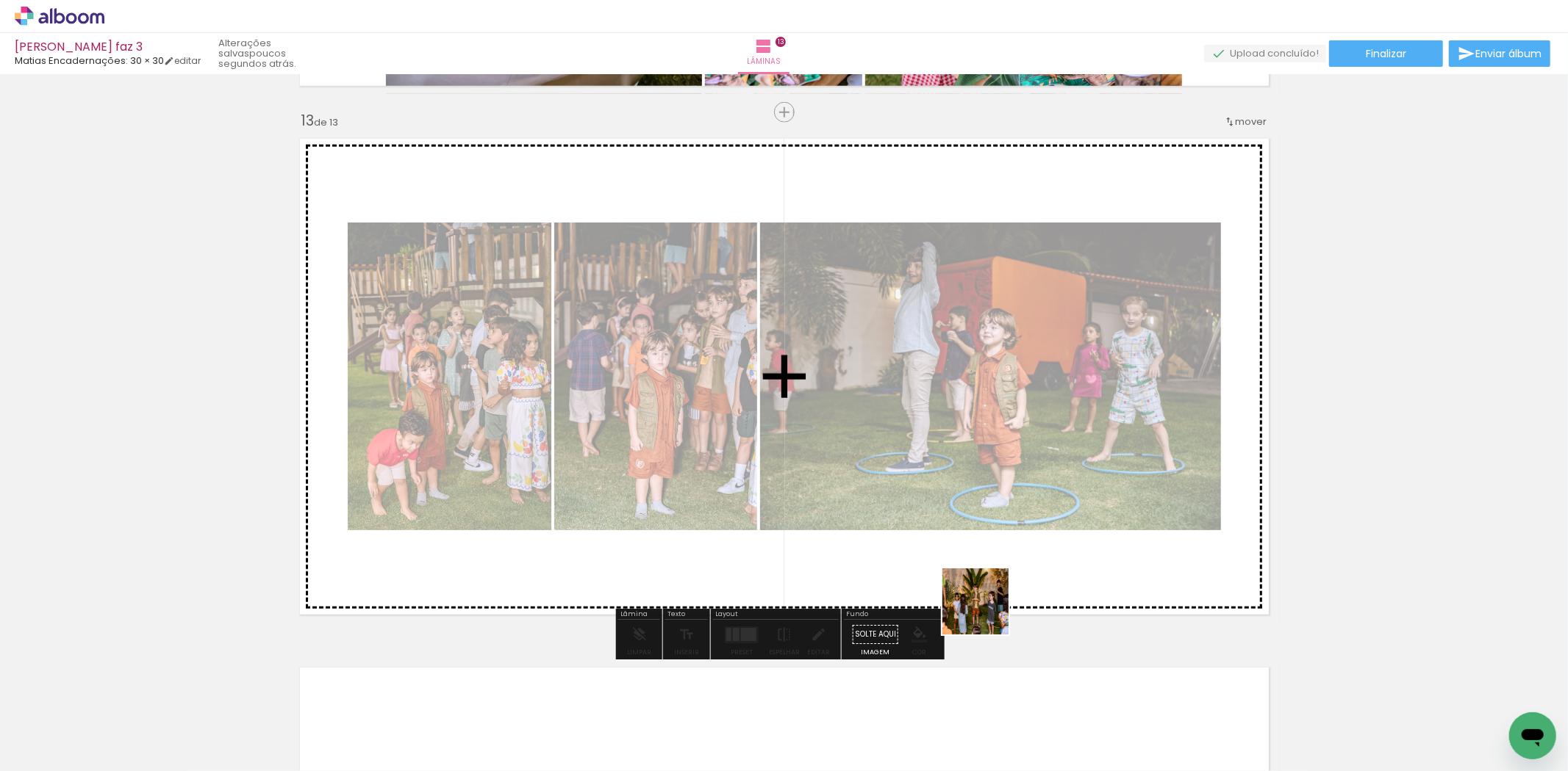
drag, startPoint x: 858, startPoint y: 735, endPoint x: 1039, endPoint y: 530, distance: 273.5
click at [1039, 530] on quentale-workspace at bounding box center [784, 385] width 1568 height 771
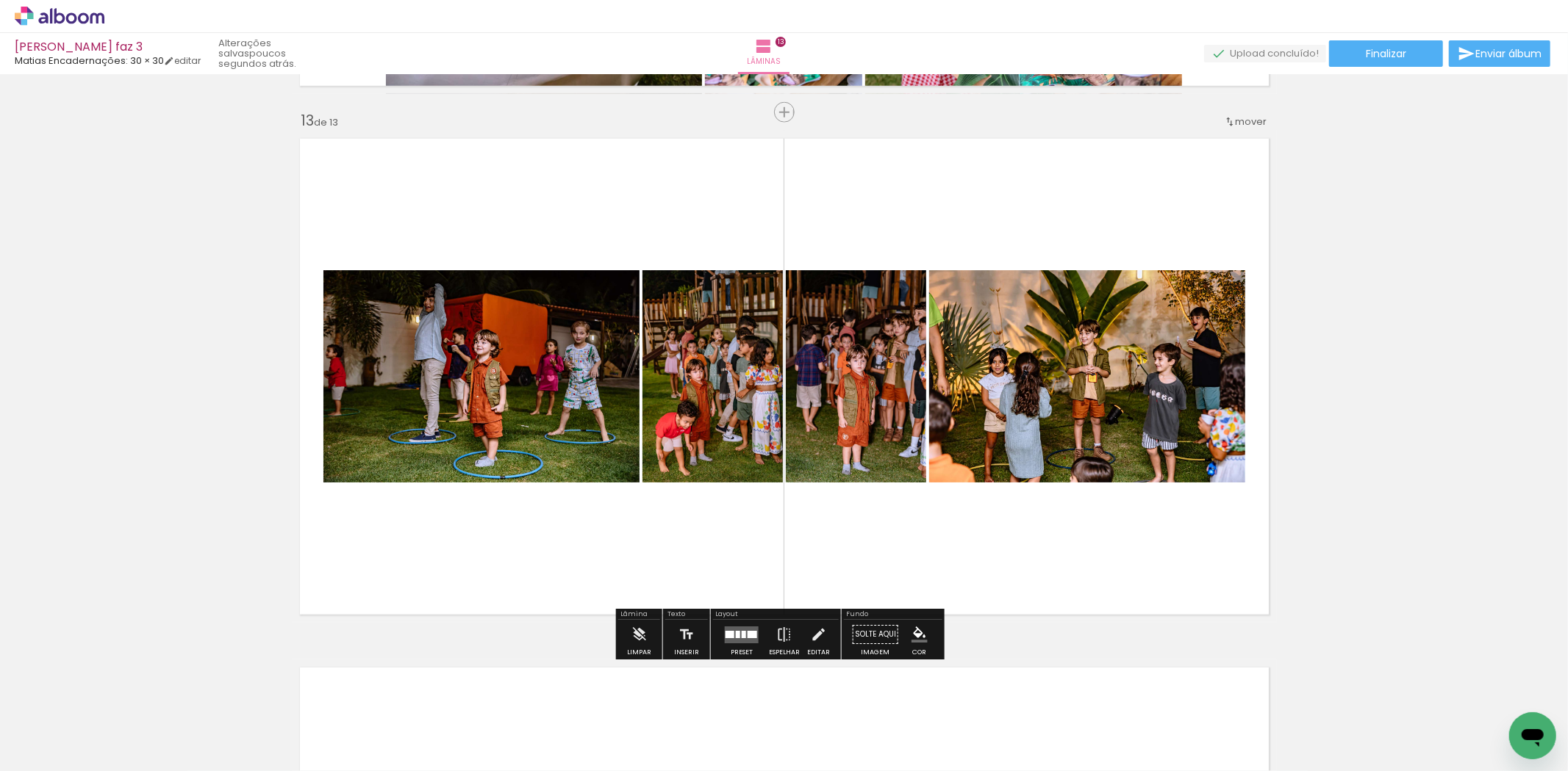
click at [728, 640] on quentale-layouter at bounding box center [741, 635] width 33 height 17
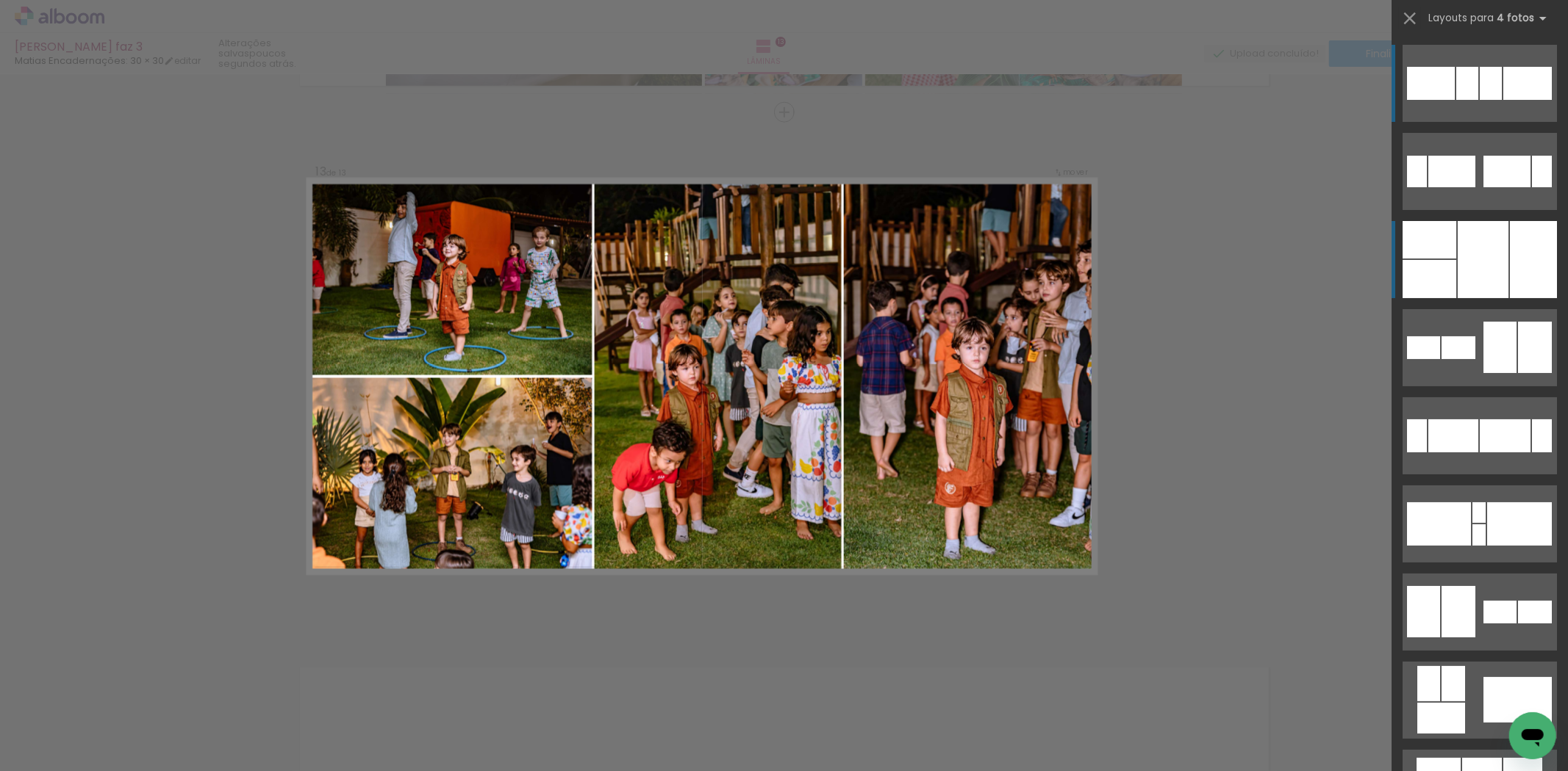
click at [1491, 254] on div at bounding box center [1483, 260] width 51 height 77
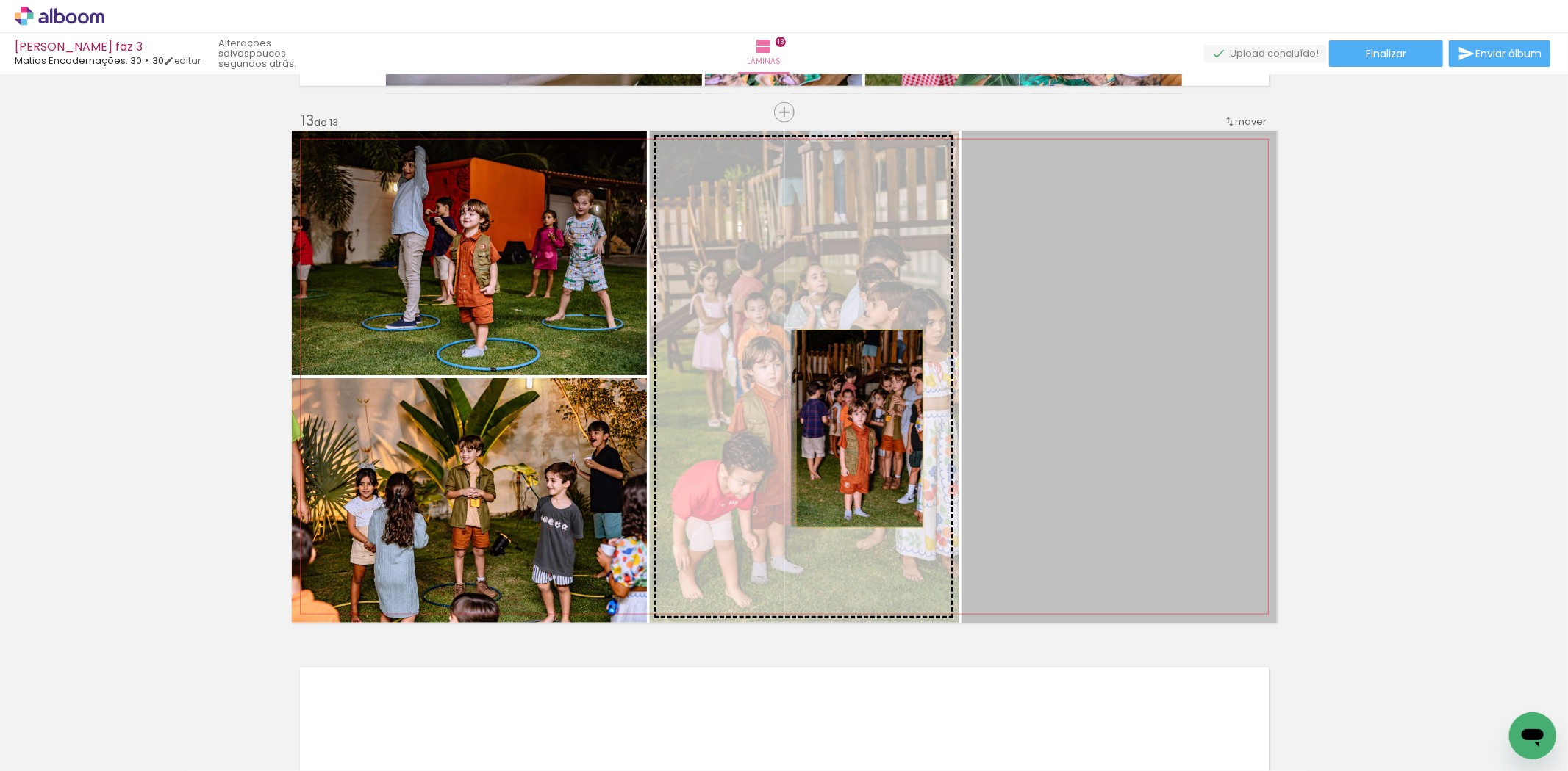
drag, startPoint x: 1125, startPoint y: 444, endPoint x: 853, endPoint y: 429, distance: 272.4
click at [0, 0] on slot at bounding box center [0, 0] width 0 height 0
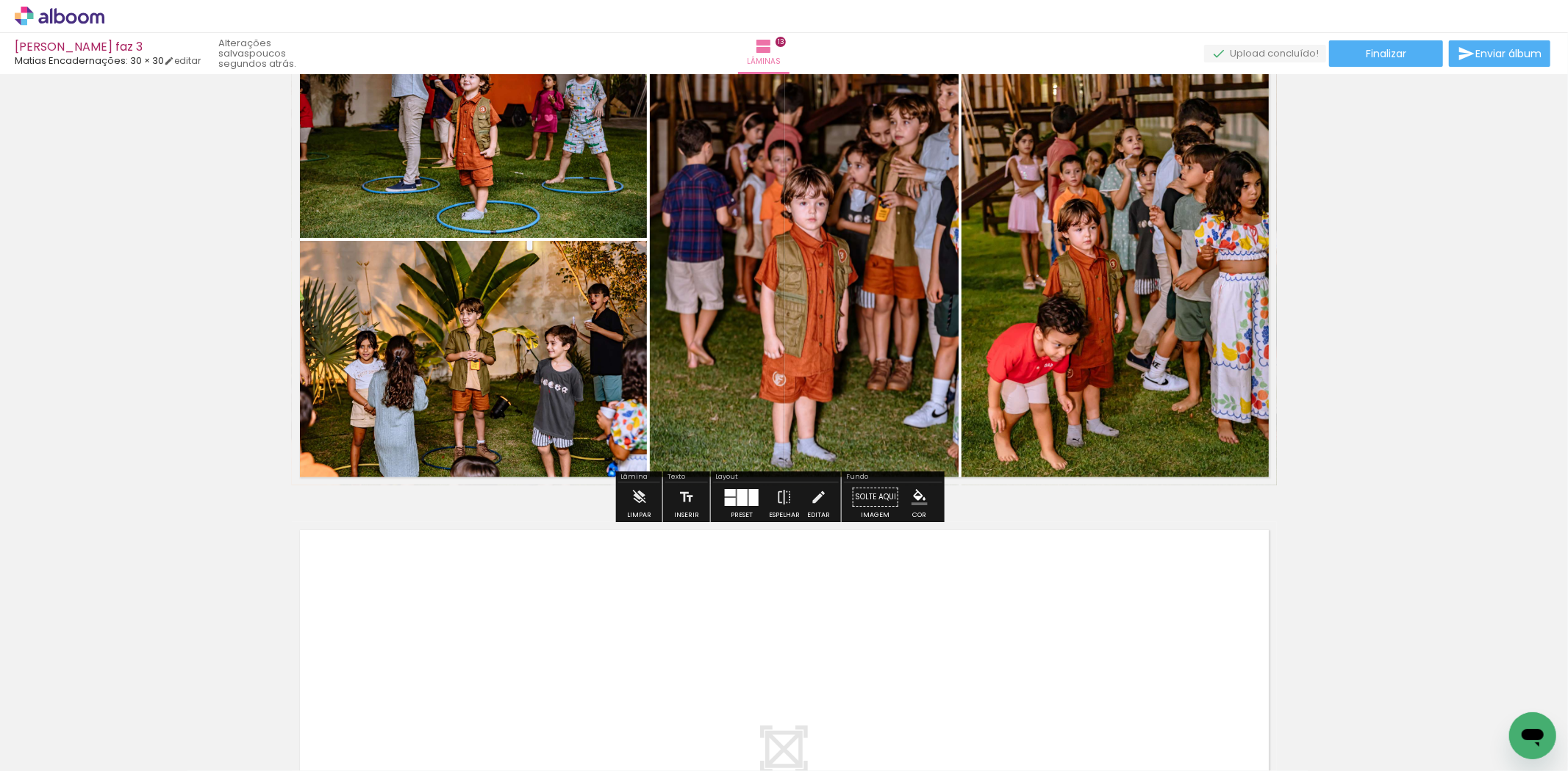
scroll to position [6496, 0]
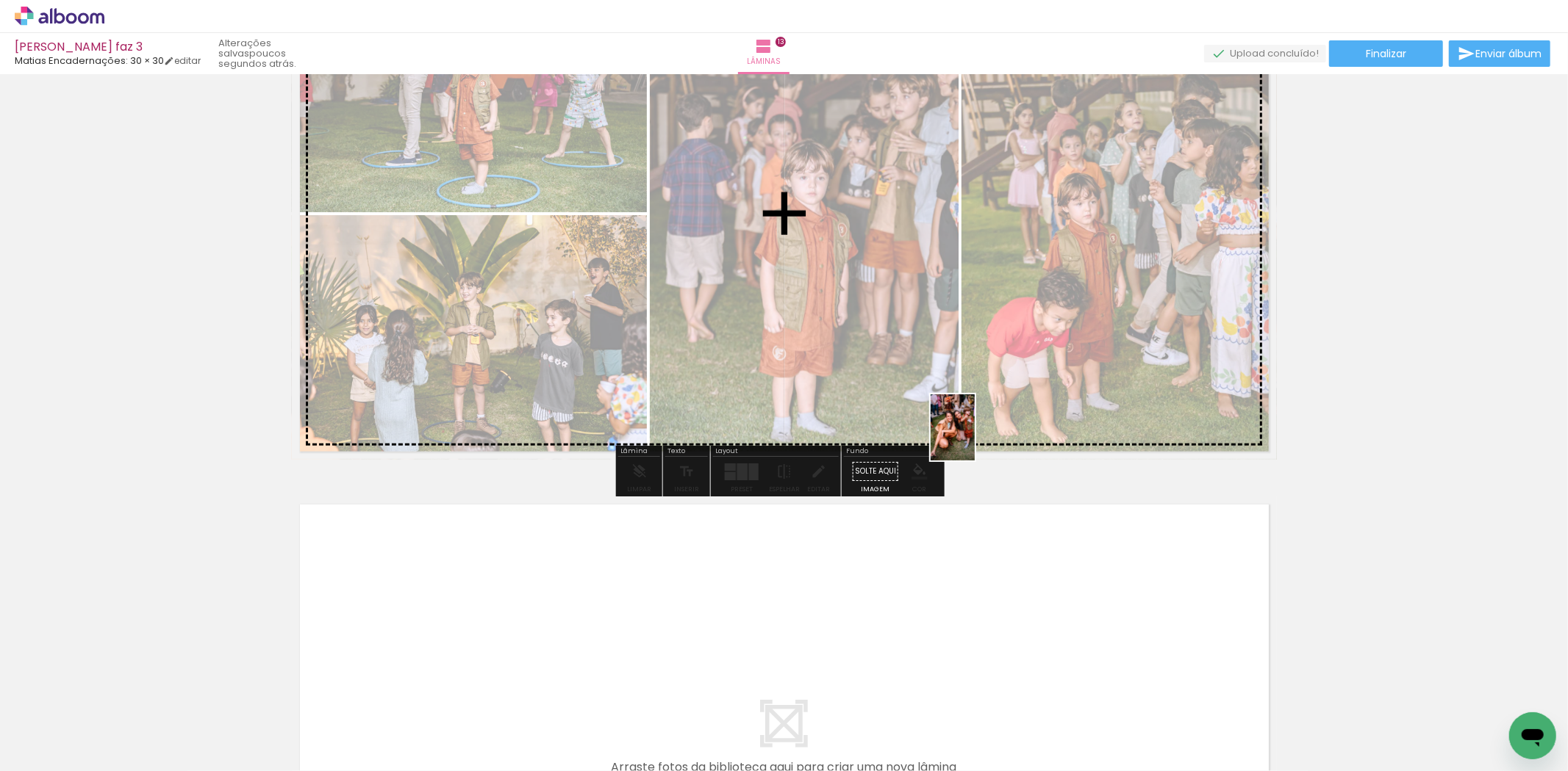
drag, startPoint x: 936, startPoint y: 713, endPoint x: 1007, endPoint y: 523, distance: 202.8
click at [983, 399] on quentale-workspace at bounding box center [784, 385] width 1568 height 771
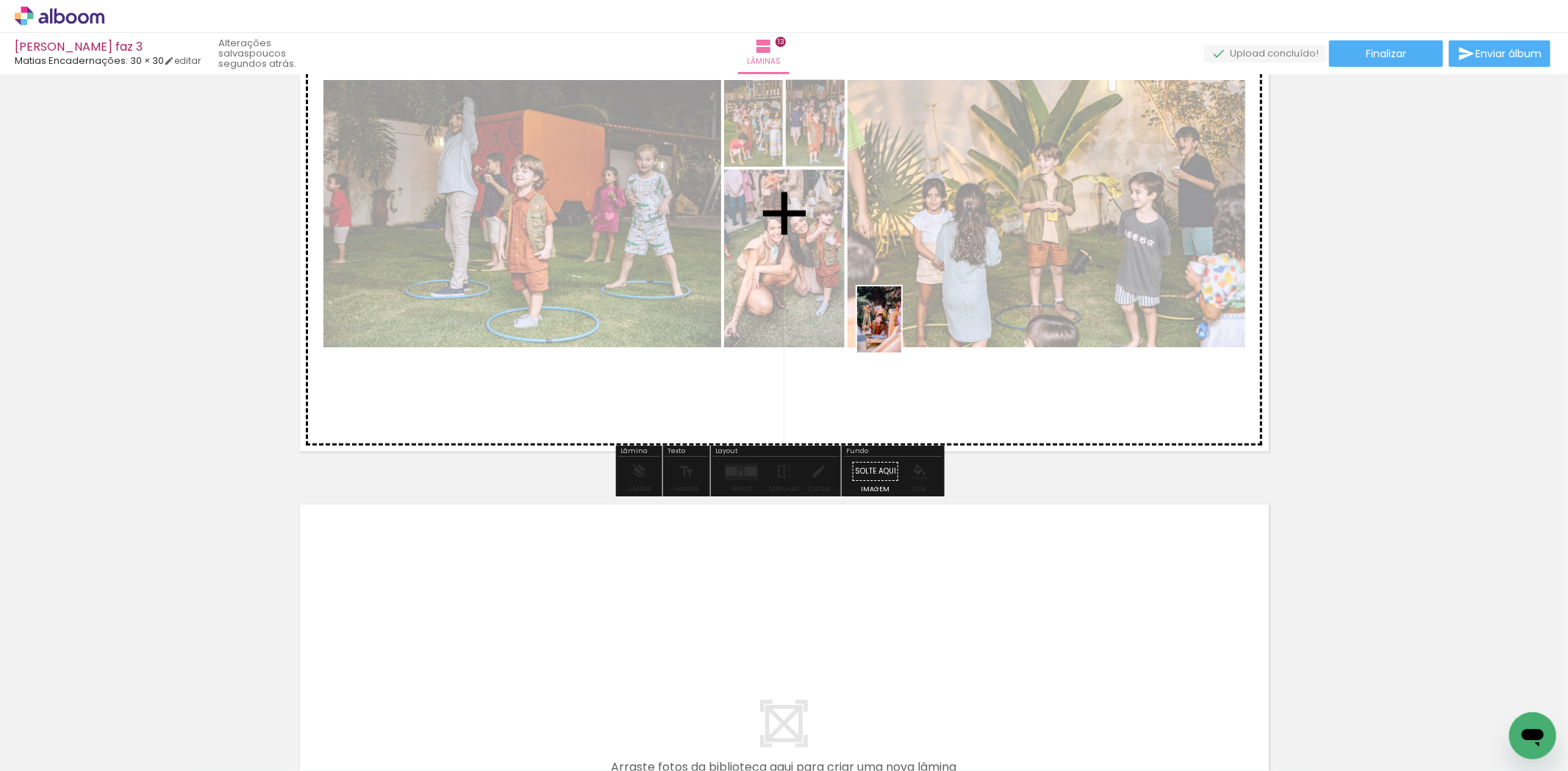
drag, startPoint x: 1016, startPoint y: 726, endPoint x: 899, endPoint y: 324, distance: 418.7
click at [899, 324] on quentale-workspace at bounding box center [784, 385] width 1568 height 771
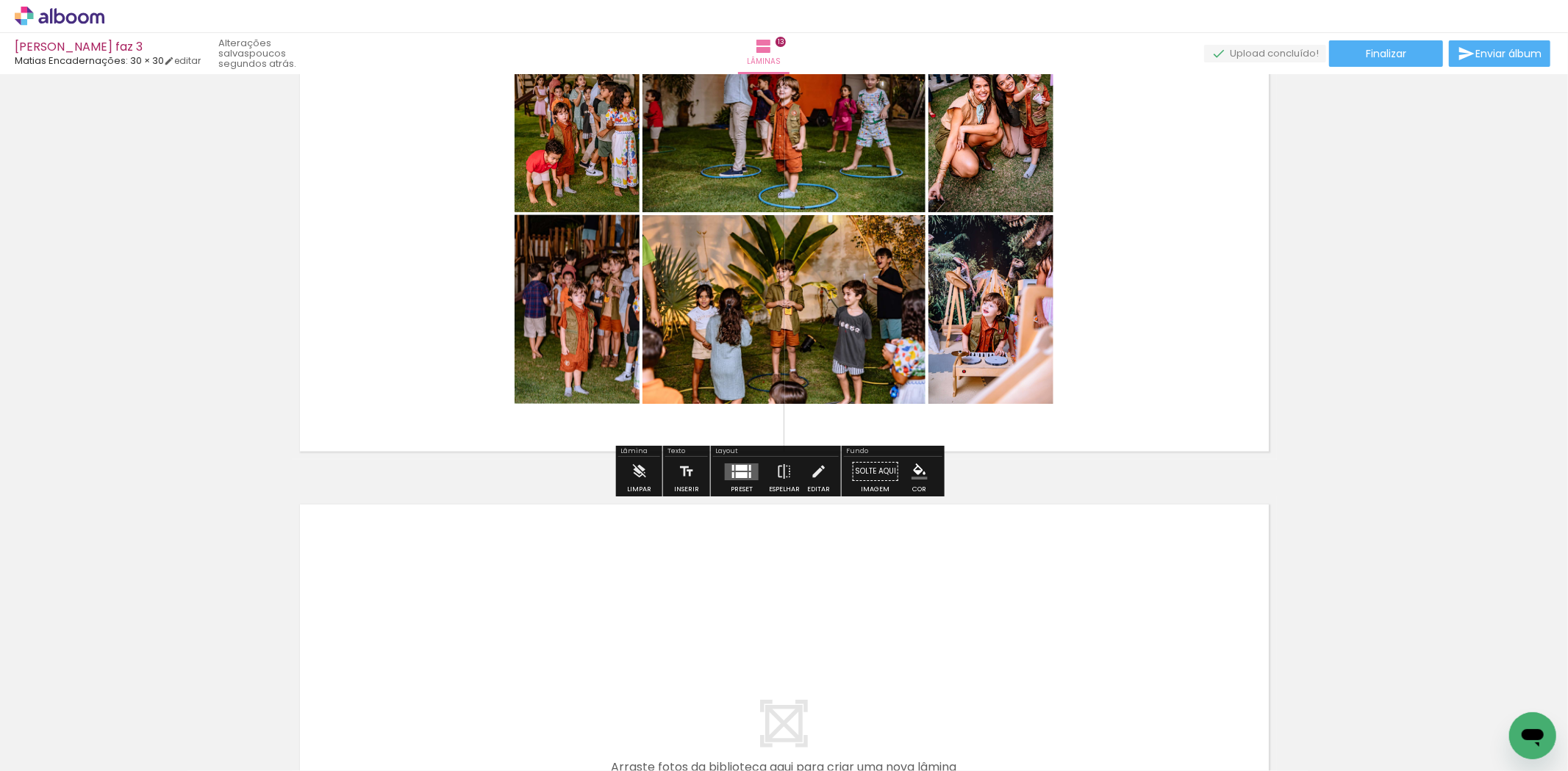
click at [737, 473] on div at bounding box center [741, 475] width 12 height 6
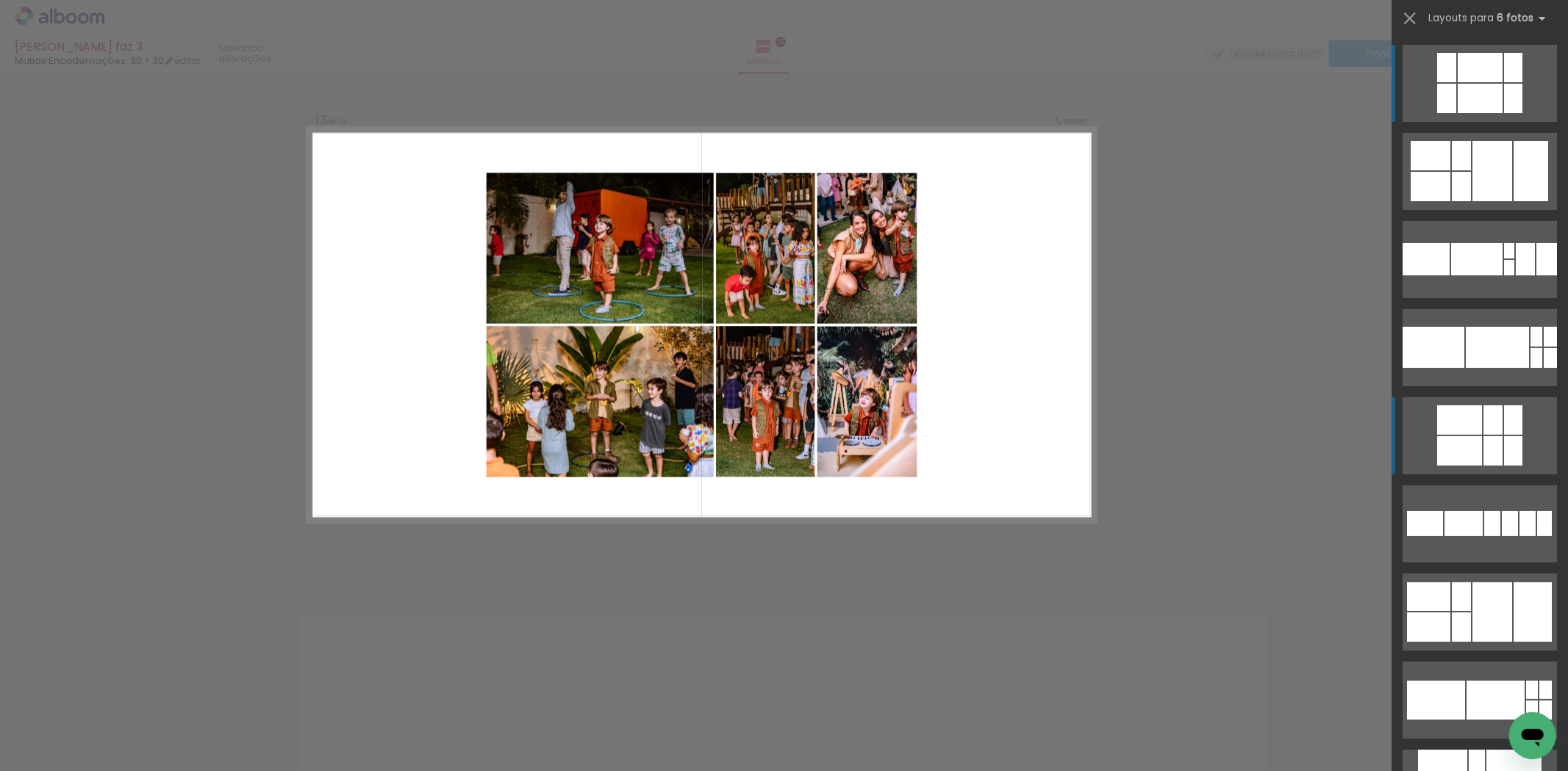
scroll to position [6333, 0]
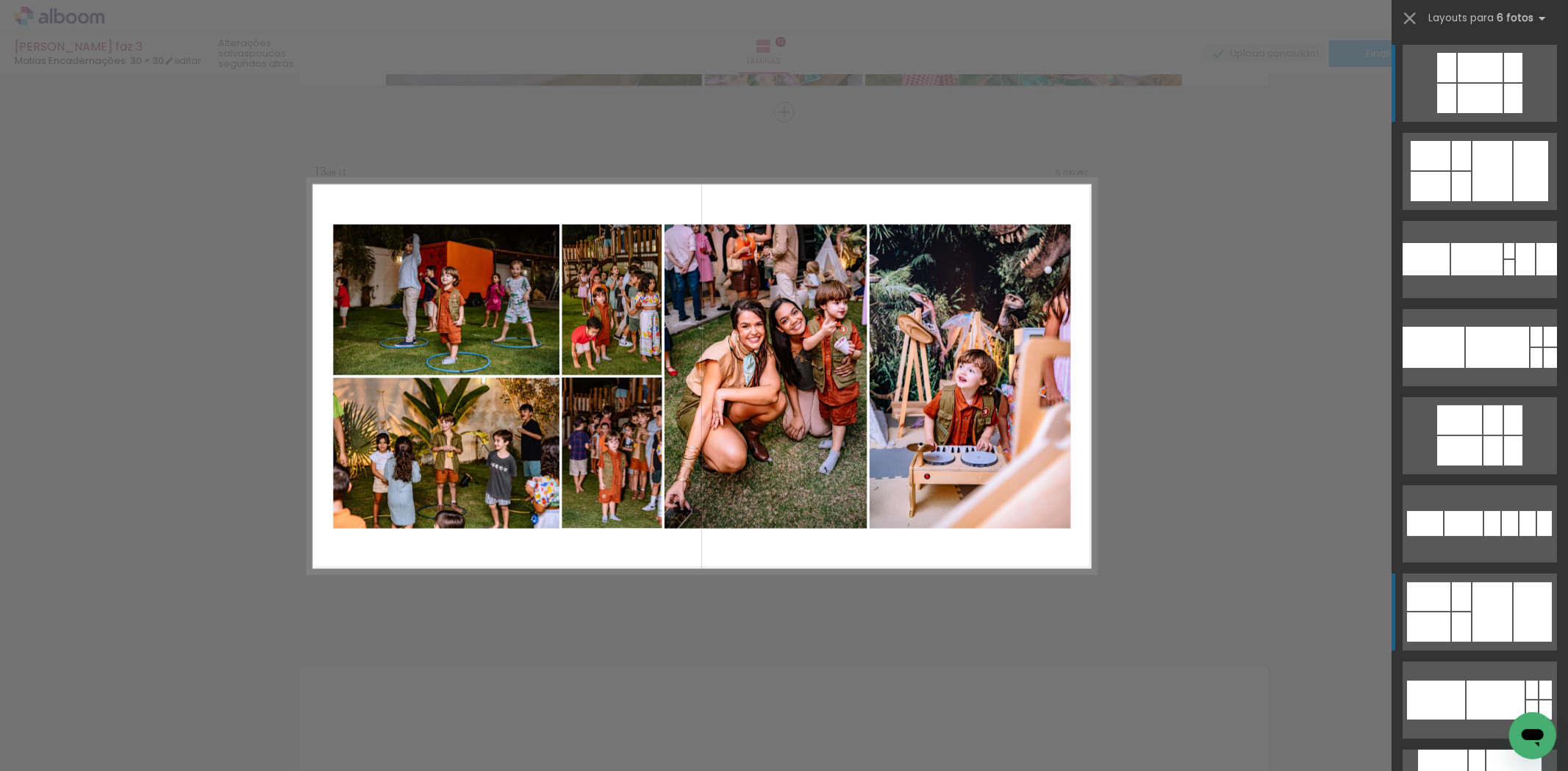
click at [1458, 170] on div at bounding box center [1461, 155] width 19 height 29
